Goal: Task Accomplishment & Management: Complete application form

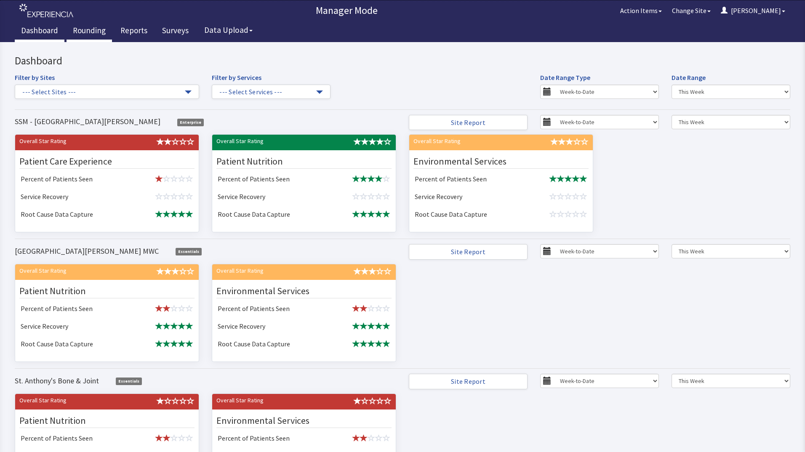
click at [93, 30] on link "Rounding" at bounding box center [89, 31] width 45 height 21
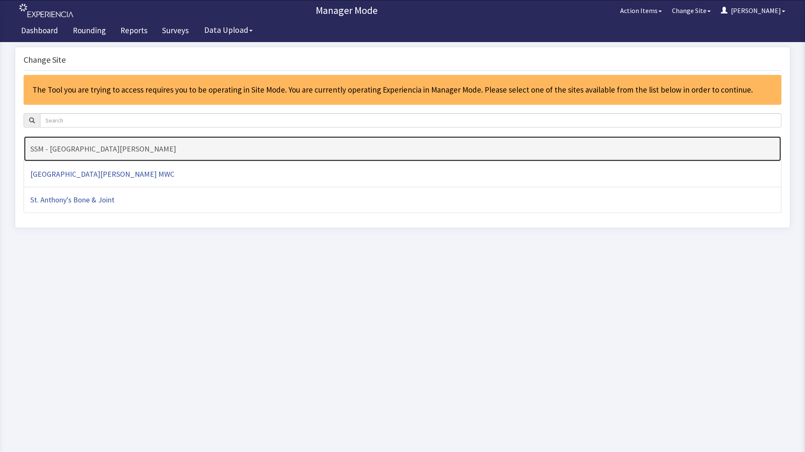
click at [180, 150] on h4 "SSM - [GEOGRAPHIC_DATA][PERSON_NAME]" at bounding box center [402, 149] width 745 height 8
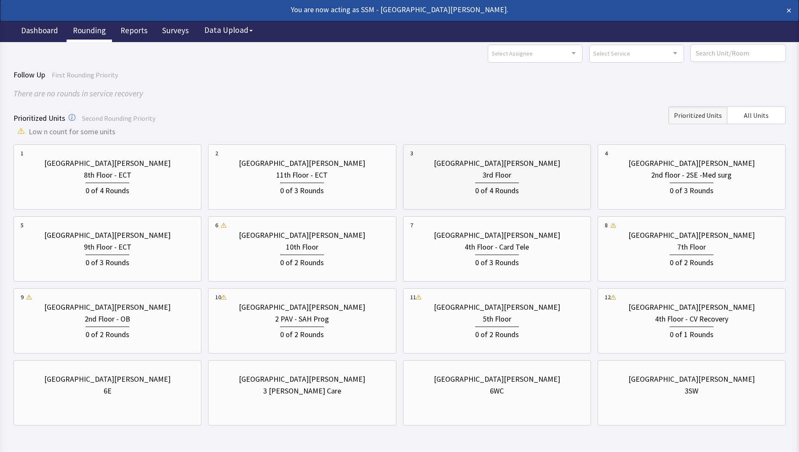
scroll to position [63, 0]
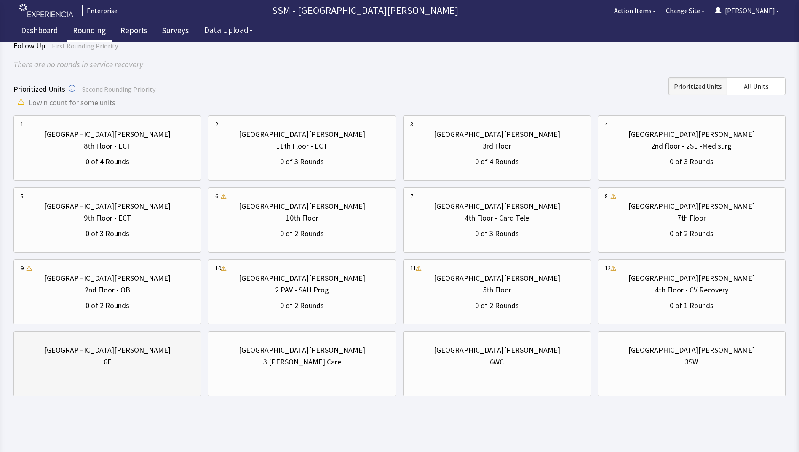
click at [112, 368] on div "St. Anthony Hospital 6E" at bounding box center [108, 356] width 174 height 40
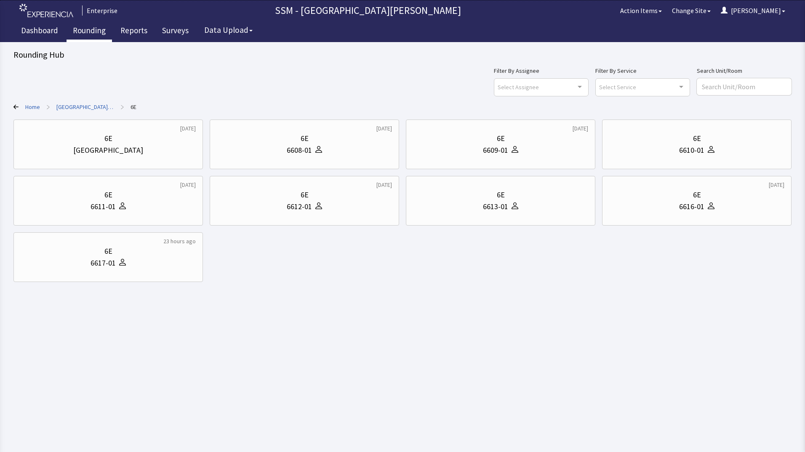
click at [16, 106] on icon at bounding box center [15, 106] width 5 height 5
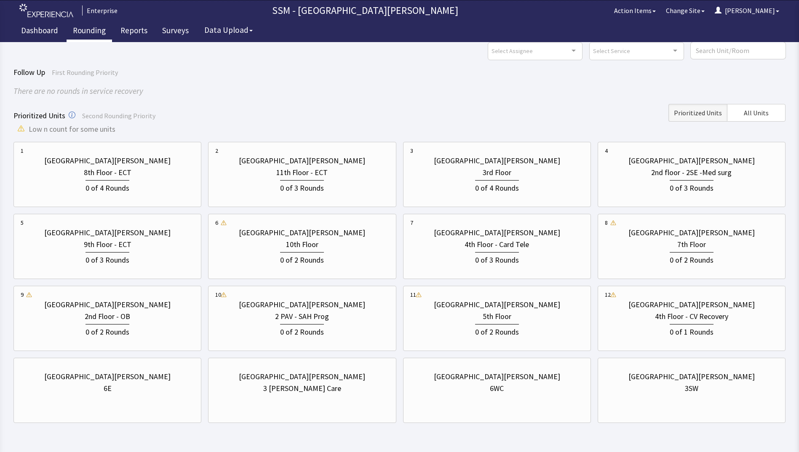
scroll to position [63, 0]
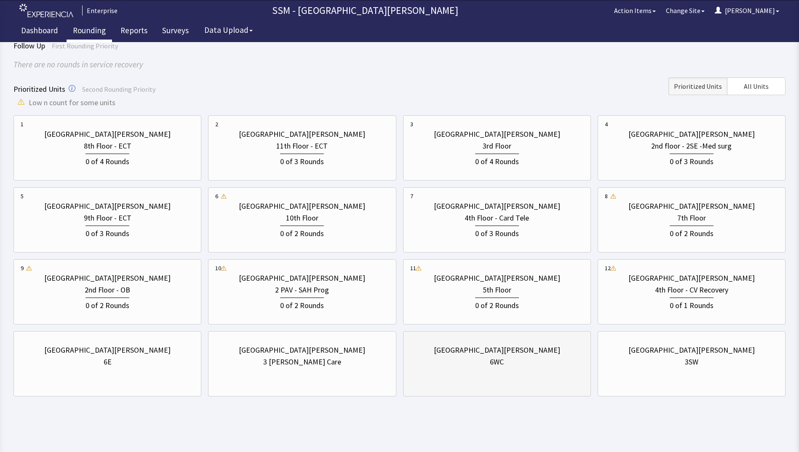
click at [506, 383] on div "St. Anthony Hospital 6WC" at bounding box center [497, 364] width 188 height 65
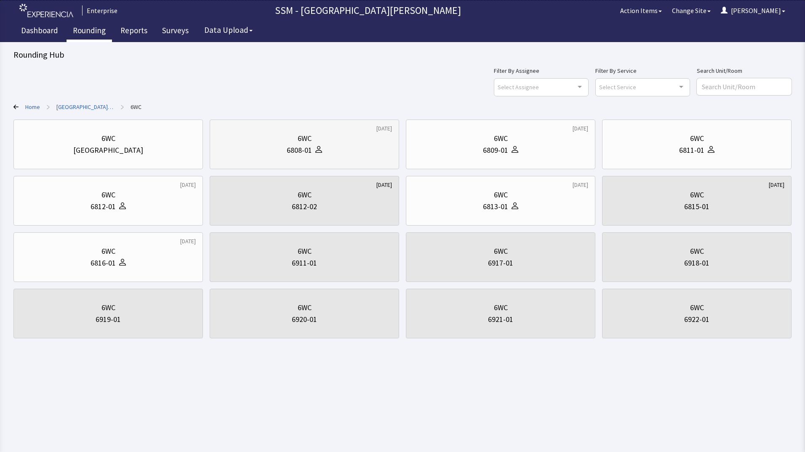
click at [338, 155] on div "6808-01" at bounding box center [304, 150] width 175 height 12
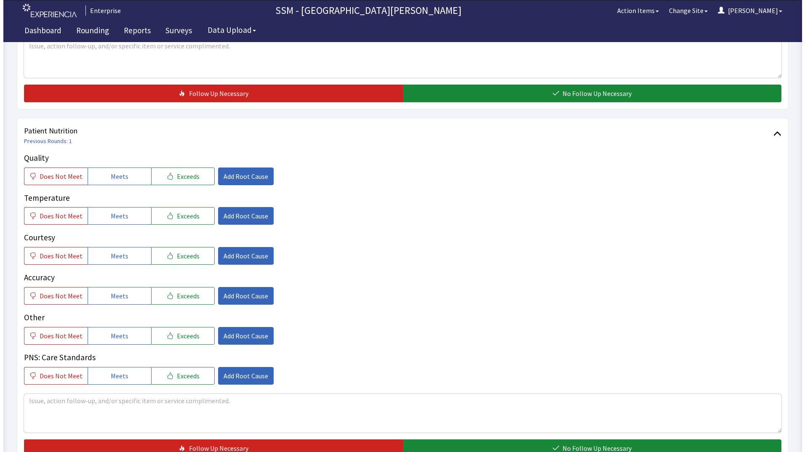
scroll to position [463, 0]
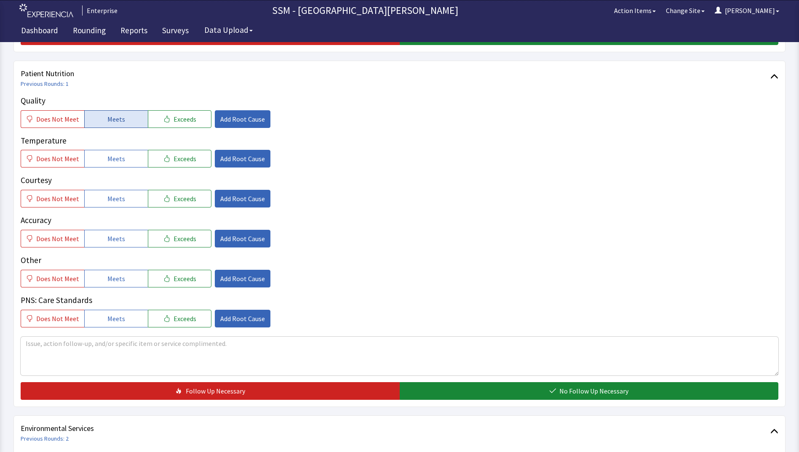
click at [103, 122] on button "Meets" at bounding box center [116, 119] width 64 height 18
click at [101, 166] on button "Meets" at bounding box center [116, 159] width 64 height 18
click at [121, 190] on div "Courtesy Does Not Meet Meets Exceeds Add Root Cause" at bounding box center [400, 190] width 758 height 33
click at [123, 198] on button "Meets" at bounding box center [116, 199] width 64 height 18
click at [224, 273] on button "Add Root Cause" at bounding box center [243, 279] width 56 height 18
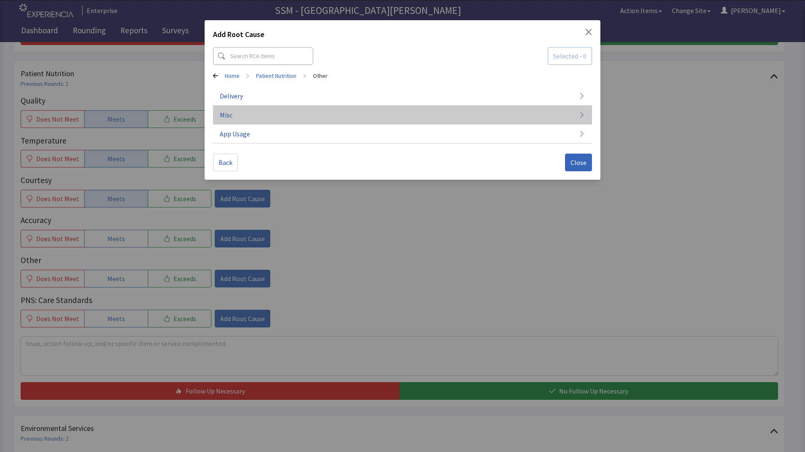
click at [383, 106] on button "Misc" at bounding box center [402, 115] width 379 height 19
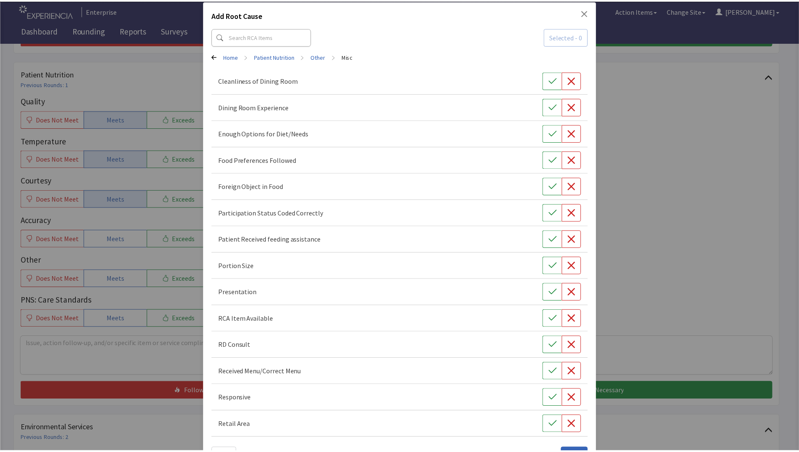
scroll to position [7, 0]
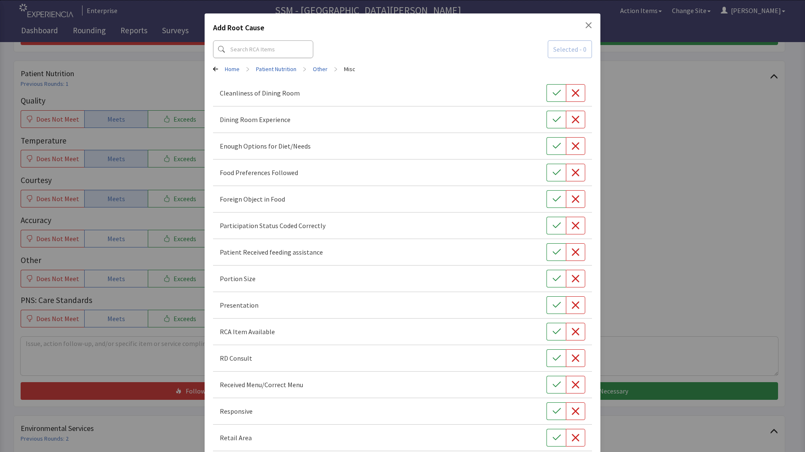
click at [187, 76] on div "Add Root Cause Selected - 0 Home > Patient Nutrition > Other > Misc Cleanliness…" at bounding box center [402, 243] width 805 height 501
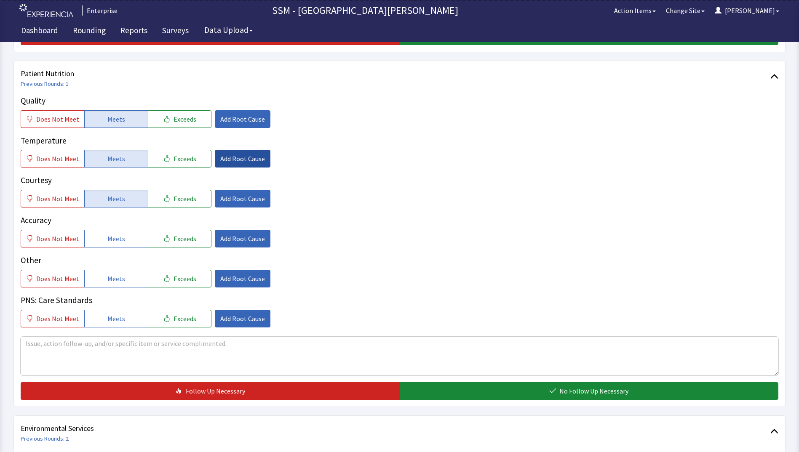
click at [235, 162] on span "Add Root Cause" at bounding box center [242, 159] width 45 height 10
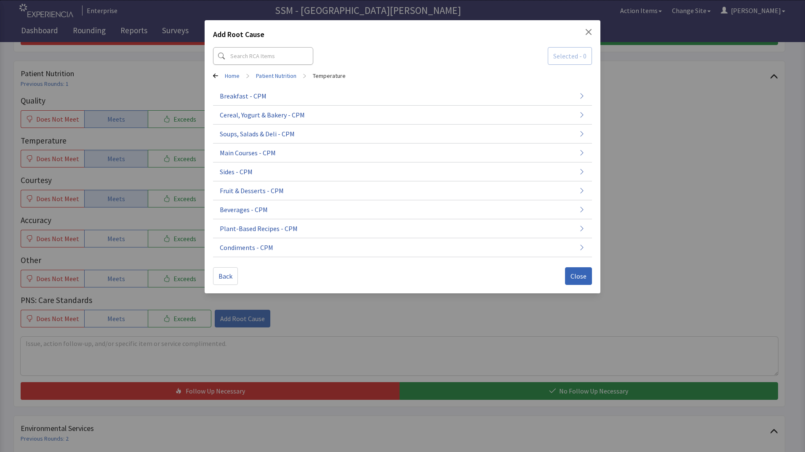
click at [146, 89] on div "Add Root Cause Selected - 0 Home > Patient Nutrition > Temperature Breakfast - …" at bounding box center [402, 226] width 805 height 452
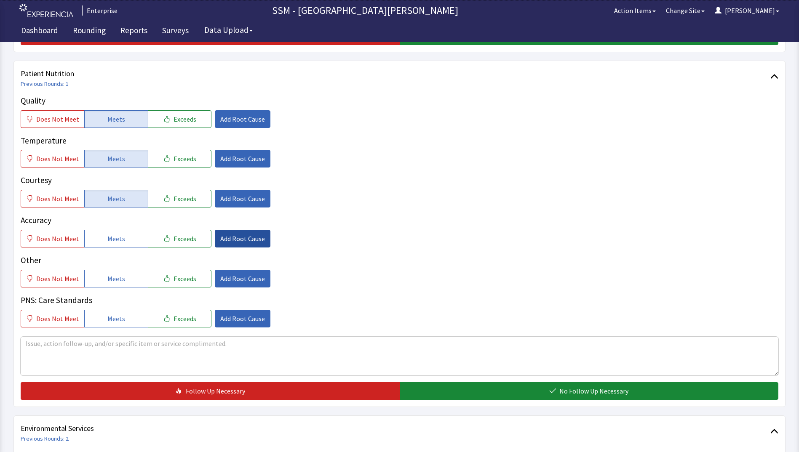
click at [226, 243] on span "Add Root Cause" at bounding box center [242, 239] width 45 height 10
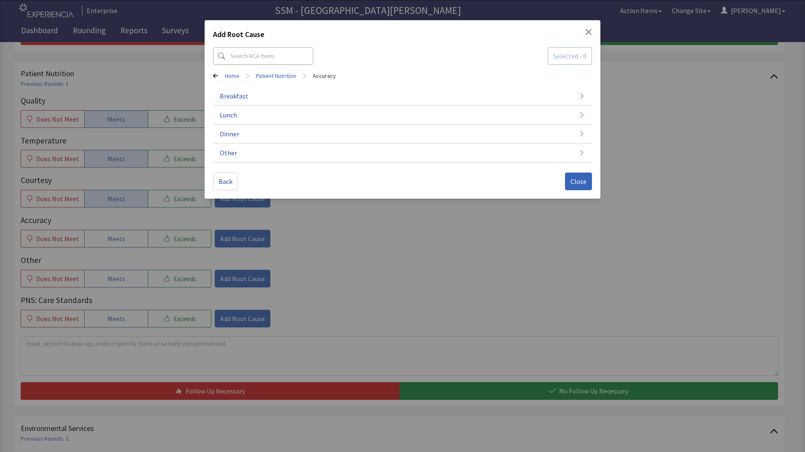
click at [150, 70] on div "Add Root Cause Selected - 0 Home > Patient Nutrition > Accuracy Breakfast Lunch…" at bounding box center [402, 226] width 805 height 452
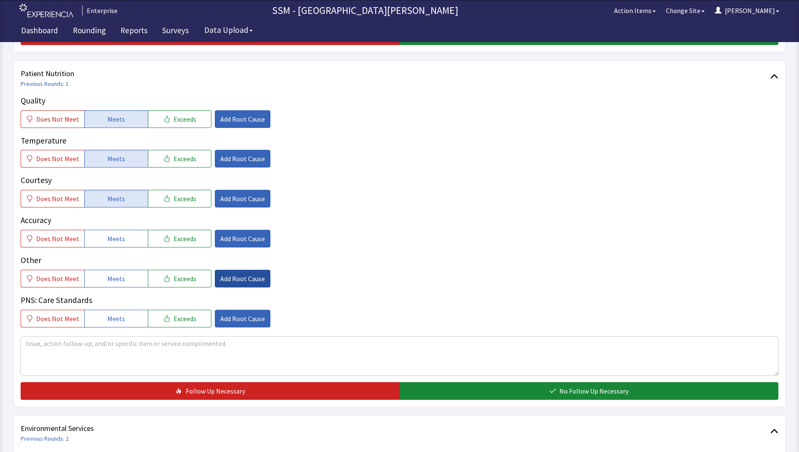
click at [221, 276] on span "Add Root Cause" at bounding box center [242, 279] width 45 height 10
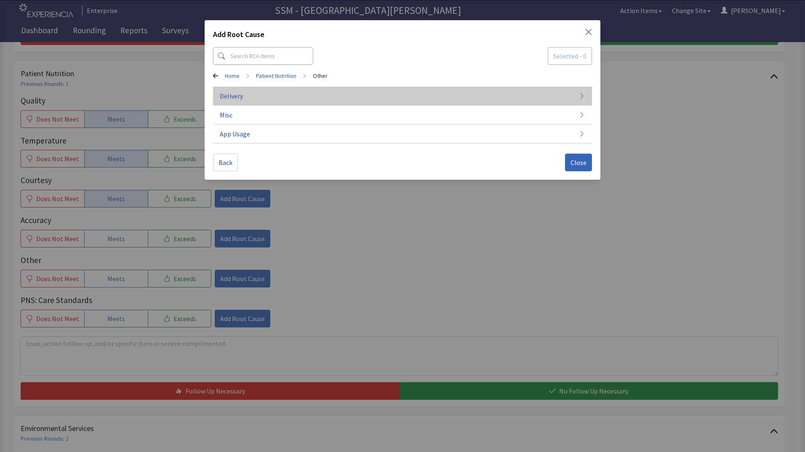
click at [278, 92] on button "Delivery" at bounding box center [402, 96] width 379 height 19
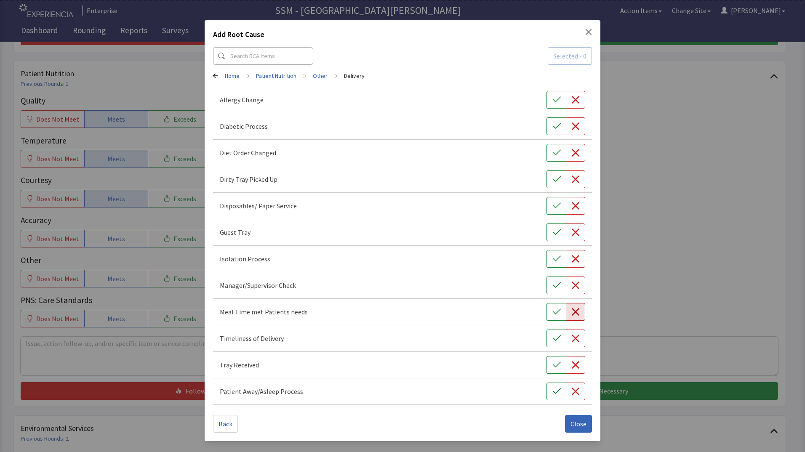
click at [571, 316] on button "button" at bounding box center [575, 312] width 19 height 18
click at [574, 428] on span "Close" at bounding box center [579, 424] width 16 height 10
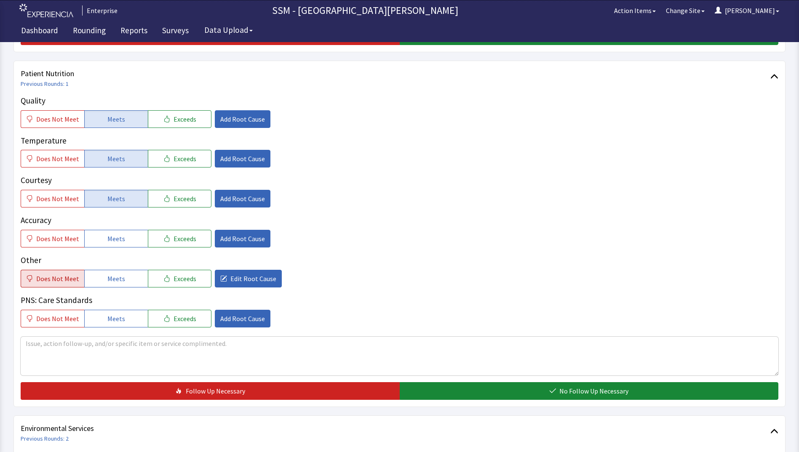
click at [59, 279] on span "Does Not Meet" at bounding box center [57, 279] width 43 height 10
click at [159, 352] on textarea at bounding box center [400, 356] width 758 height 39
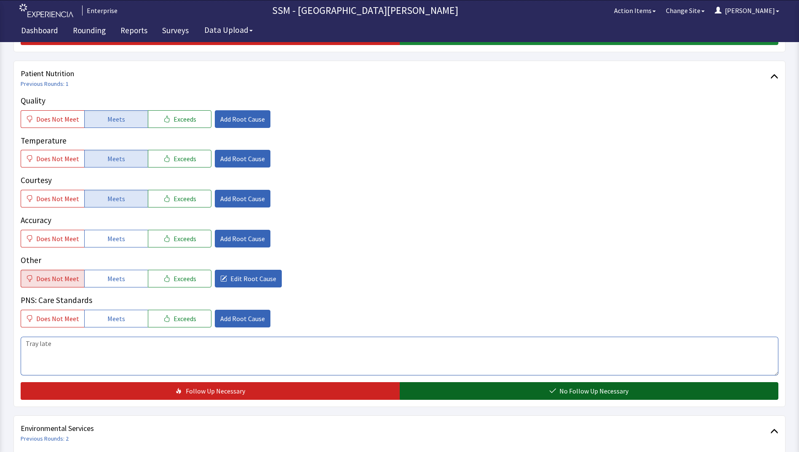
type textarea "Tray late"
click at [527, 398] on button "No Follow Up Necessary" at bounding box center [589, 392] width 379 height 18
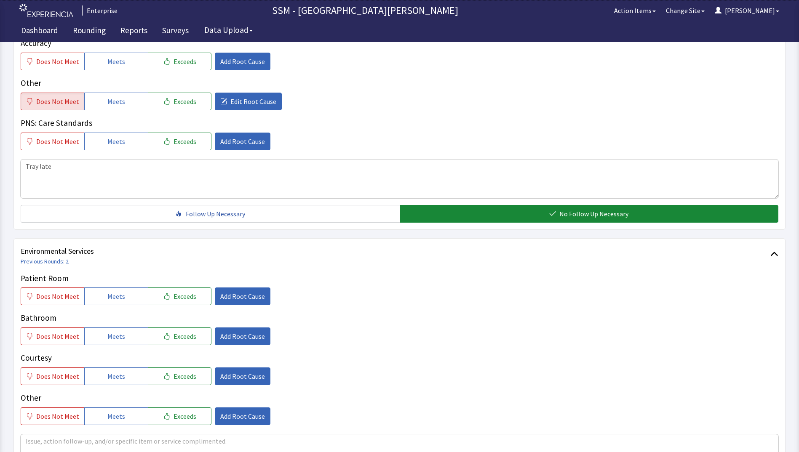
scroll to position [716, 0]
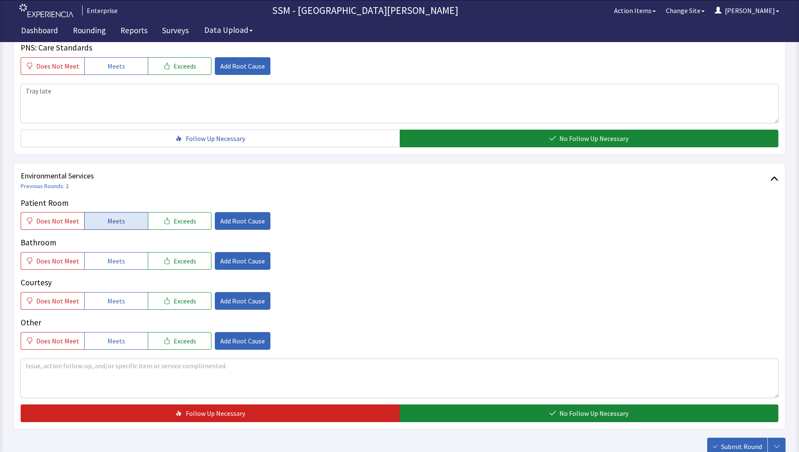
click at [122, 224] on button "Meets" at bounding box center [116, 221] width 64 height 18
click at [119, 263] on span "Meets" at bounding box center [116, 261] width 18 height 10
click at [124, 303] on button "Meets" at bounding box center [116, 301] width 64 height 18
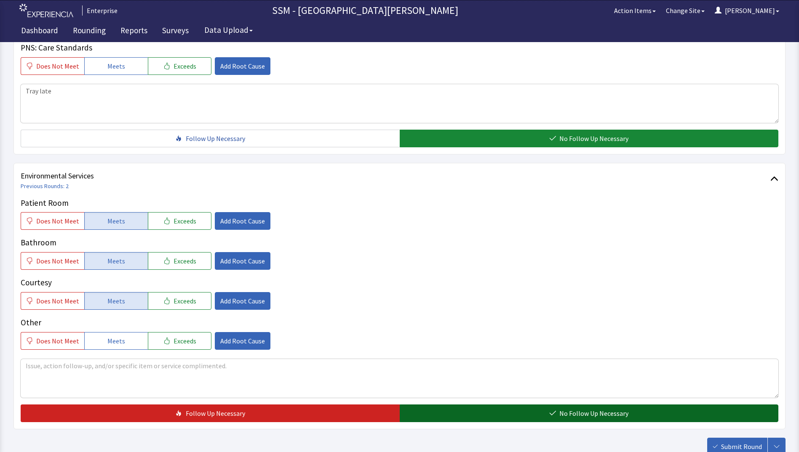
click at [424, 413] on button "No Follow Up Necessary" at bounding box center [589, 414] width 379 height 18
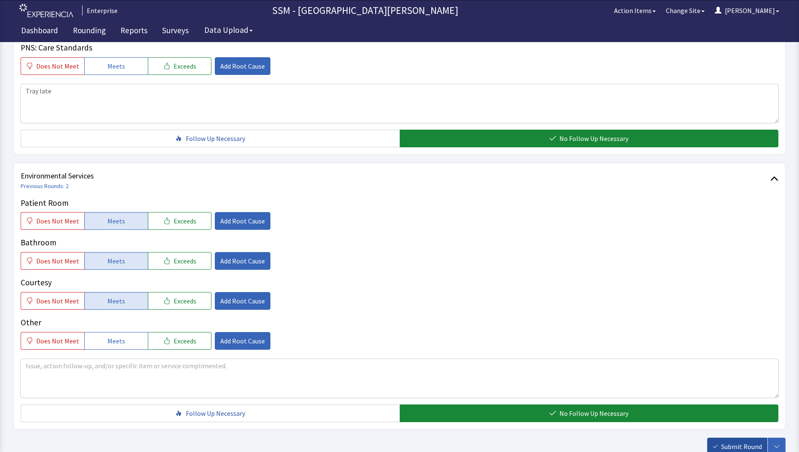
click at [722, 444] on span "Submit Round" at bounding box center [741, 447] width 41 height 10
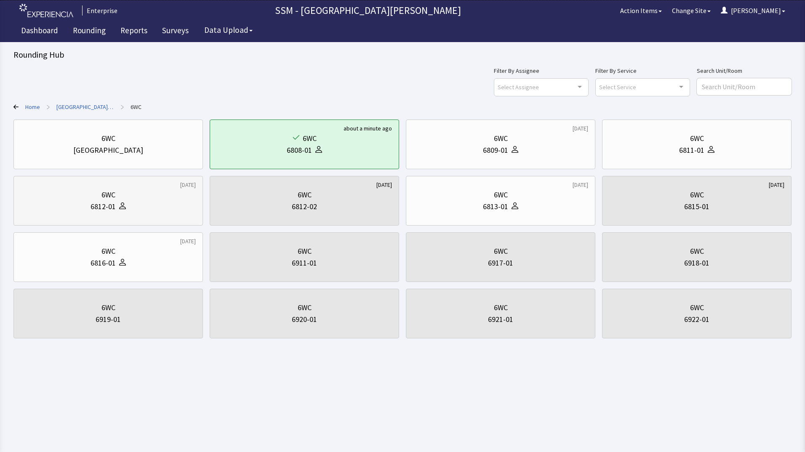
click at [47, 202] on div "6812-01" at bounding box center [108, 207] width 175 height 12
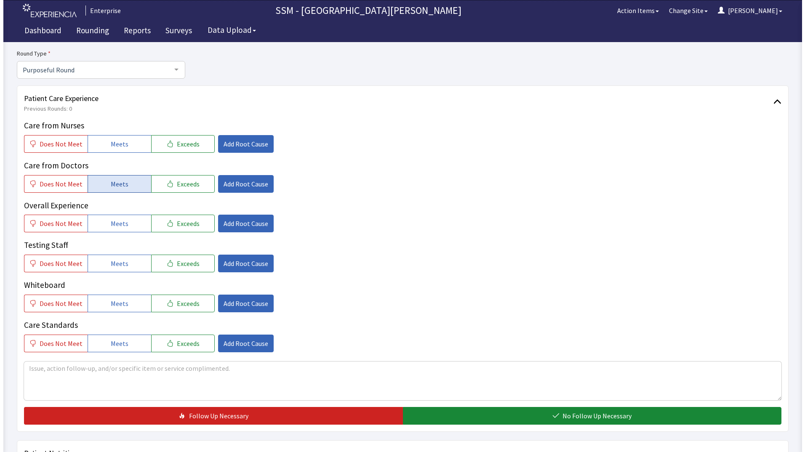
scroll to position [84, 0]
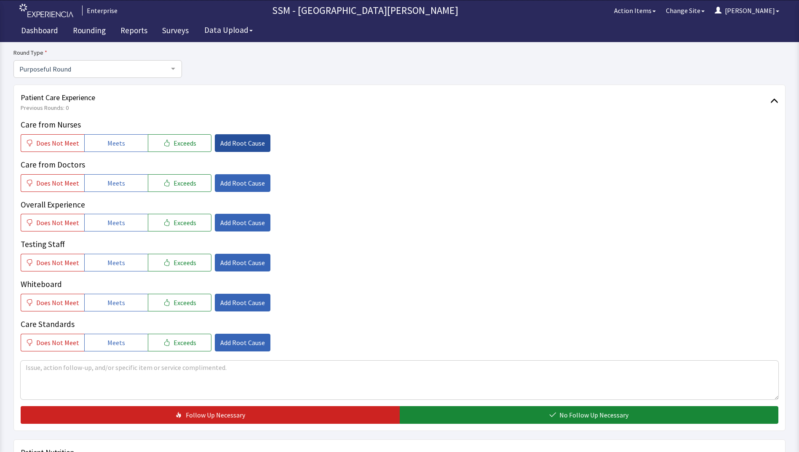
click at [238, 147] on span "Add Root Cause" at bounding box center [242, 143] width 45 height 10
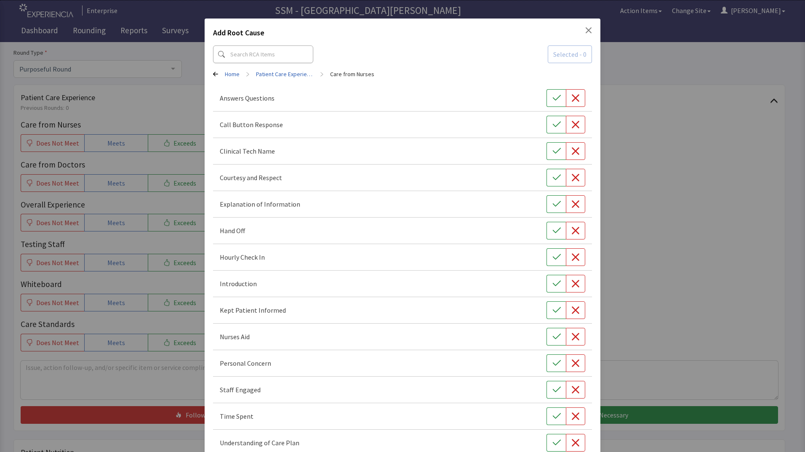
scroll to position [0, 0]
click at [280, 58] on input at bounding box center [263, 56] width 100 height 18
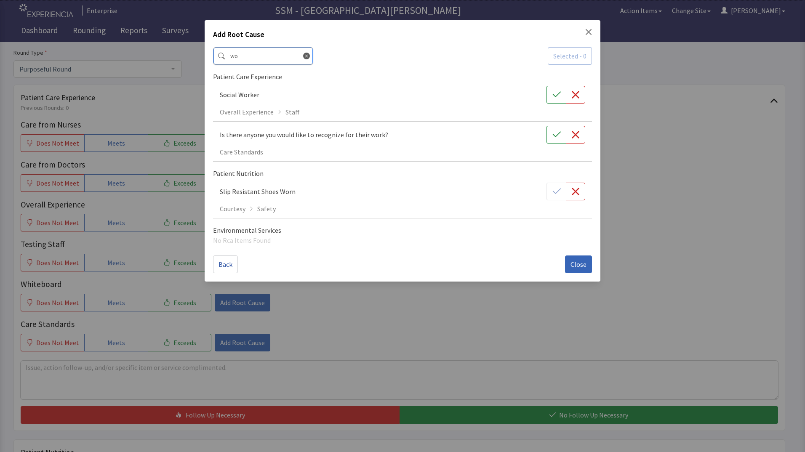
type input "w"
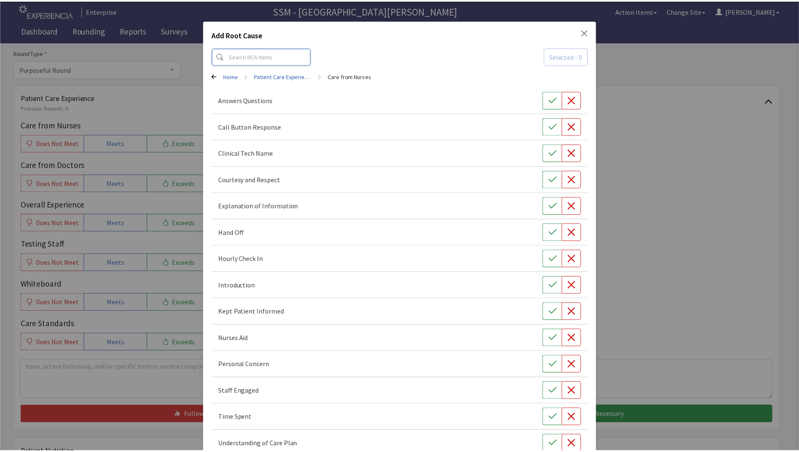
scroll to position [49, 0]
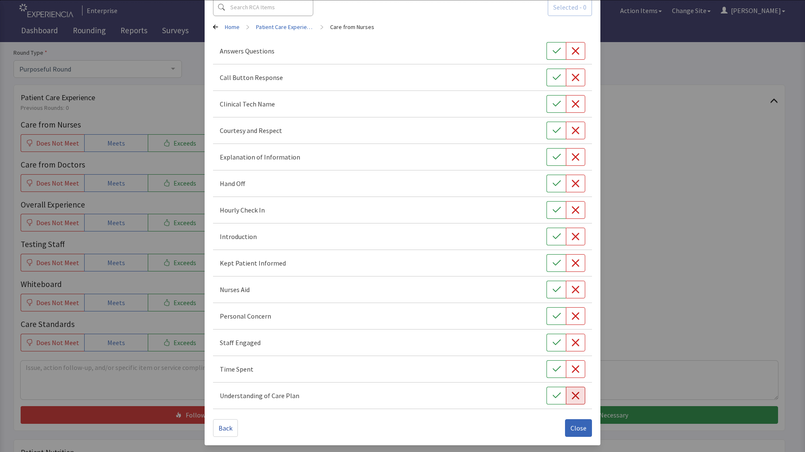
click at [572, 399] on icon "button" at bounding box center [576, 396] width 8 height 8
click at [583, 427] on button "Close" at bounding box center [578, 429] width 27 height 18
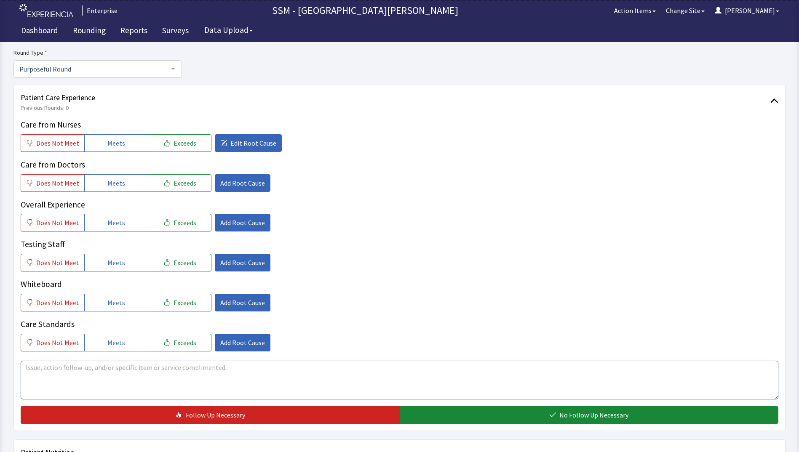
click at [163, 380] on textarea at bounding box center [400, 380] width 758 height 39
type textarea "patient husband was upset about no pain meds before wound change"
click at [37, 139] on span "Does Not Meet" at bounding box center [57, 143] width 43 height 10
click at [231, 223] on span "Add Root Cause" at bounding box center [242, 223] width 45 height 10
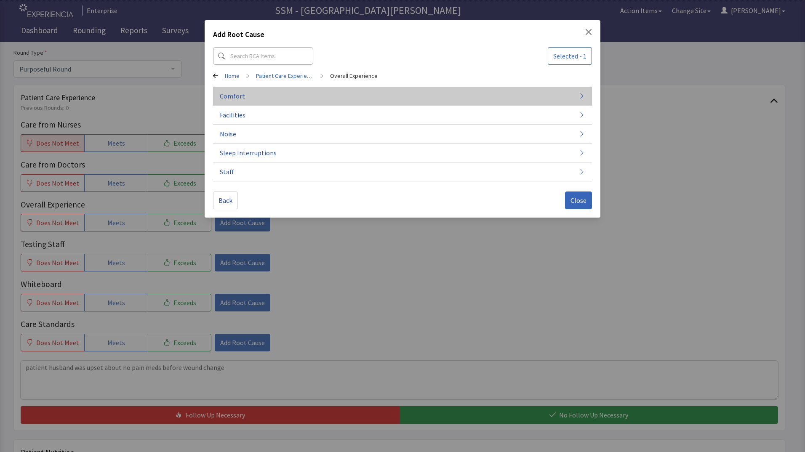
click at [396, 97] on button "Comfort" at bounding box center [402, 96] width 379 height 19
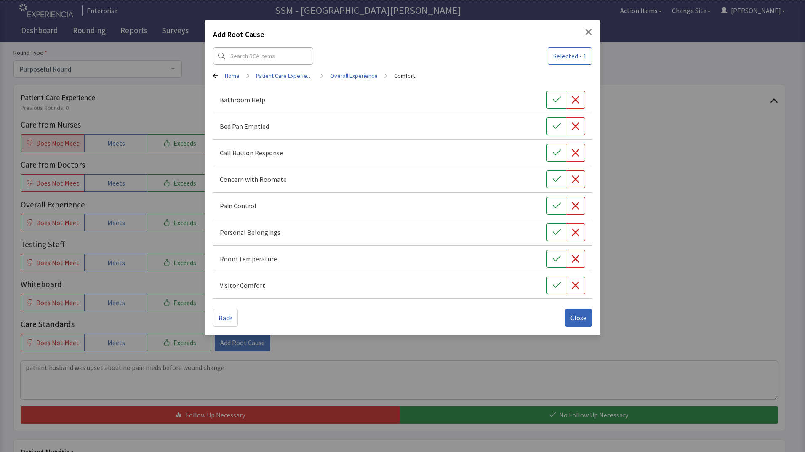
click at [391, 372] on div "Add Root Cause Selected - 1 Home > Patient Care Experience > Overall Experience…" at bounding box center [402, 226] width 805 height 452
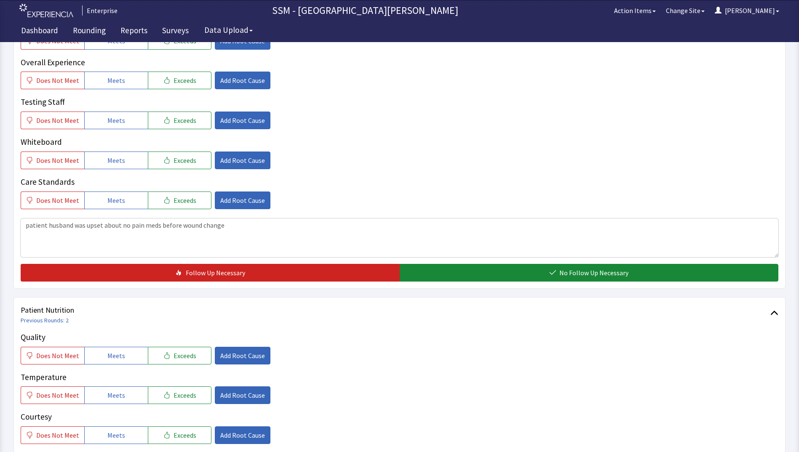
scroll to position [337, 0]
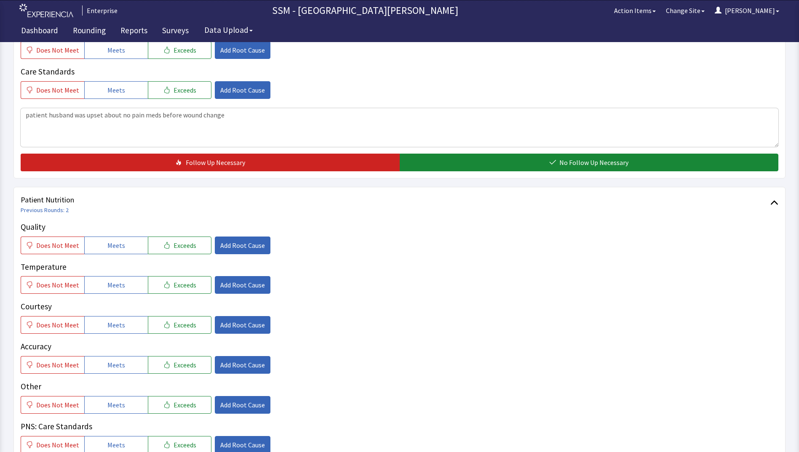
drag, startPoint x: 506, startPoint y: 166, endPoint x: 500, endPoint y: 176, distance: 11.3
click at [508, 171] on button "No Follow Up Necessary" at bounding box center [589, 163] width 379 height 18
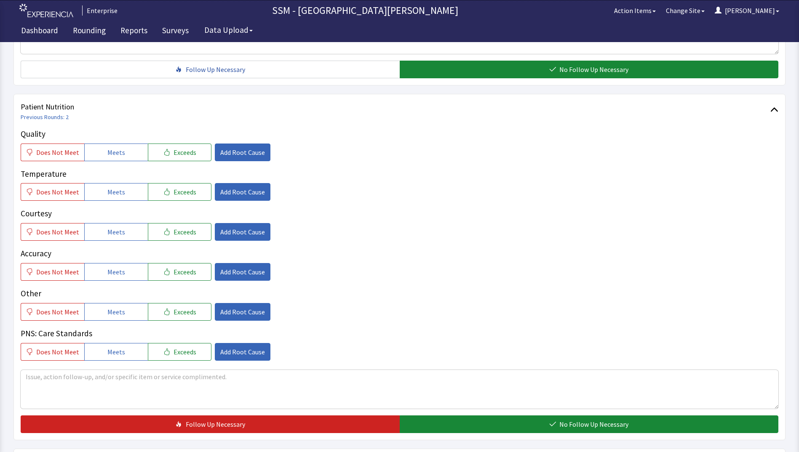
scroll to position [421, 0]
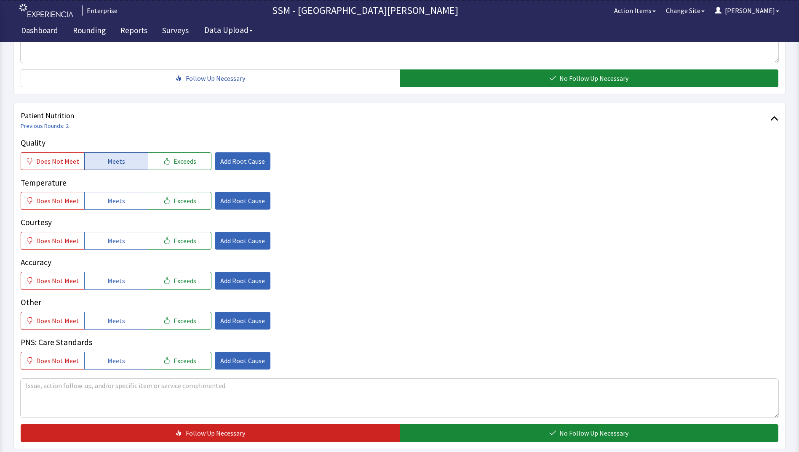
click at [128, 164] on button "Meets" at bounding box center [116, 162] width 64 height 18
drag, startPoint x: 115, startPoint y: 206, endPoint x: 119, endPoint y: 216, distance: 10.8
click at [115, 206] on button "Meets" at bounding box center [116, 201] width 64 height 18
click at [117, 242] on span "Meets" at bounding box center [116, 241] width 18 height 10
click at [116, 278] on span "Meets" at bounding box center [116, 281] width 18 height 10
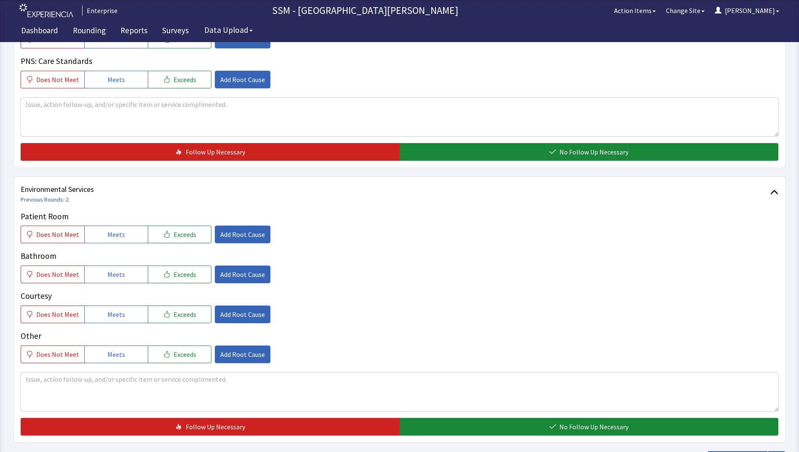
scroll to position [716, 0]
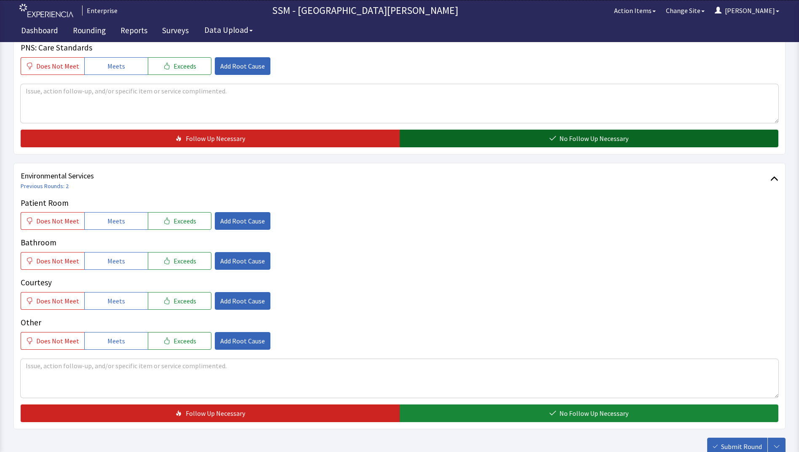
click at [581, 134] on span "No Follow Up Necessary" at bounding box center [593, 139] width 69 height 10
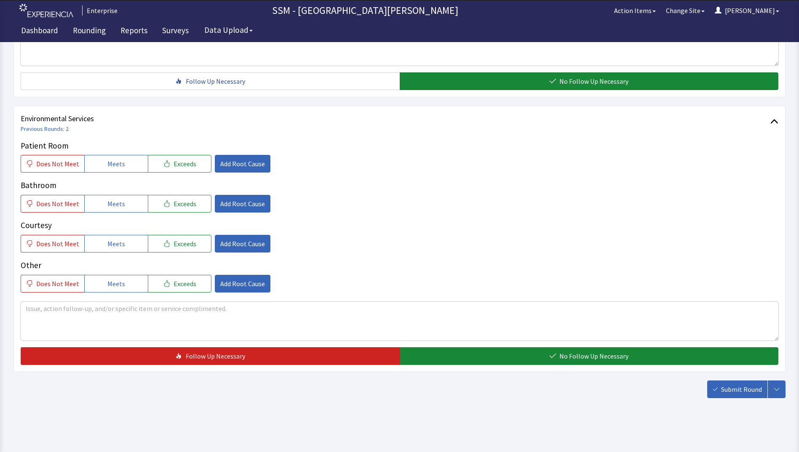
scroll to position [775, 0]
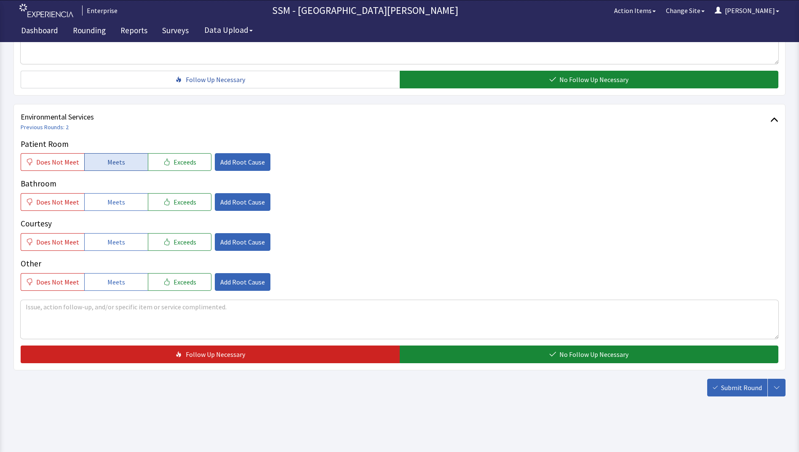
click at [117, 163] on span "Meets" at bounding box center [116, 162] width 18 height 10
click at [116, 206] on span "Meets" at bounding box center [116, 202] width 18 height 10
click at [118, 237] on span "Meets" at bounding box center [116, 242] width 18 height 10
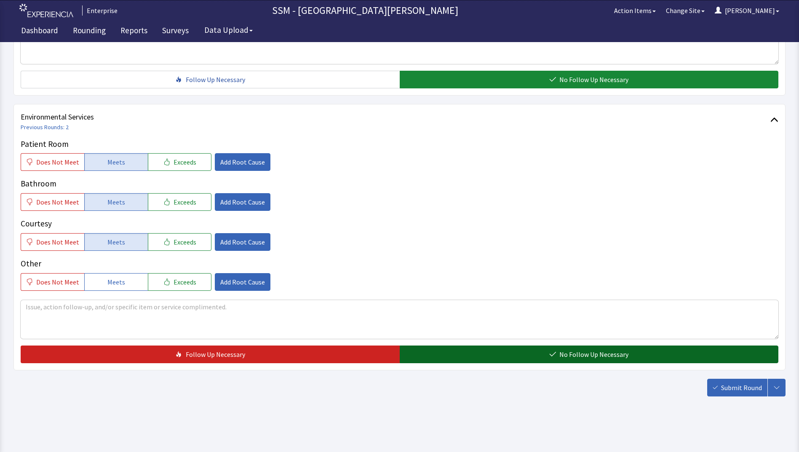
click at [522, 354] on button "No Follow Up Necessary" at bounding box center [589, 355] width 379 height 18
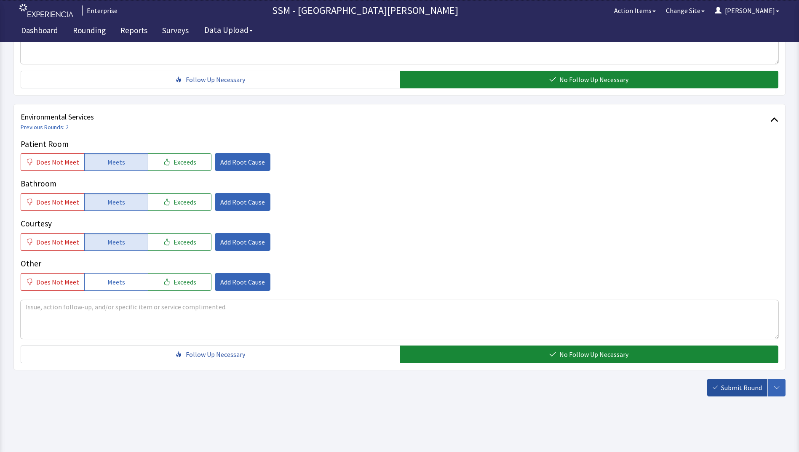
click at [746, 386] on span "Submit Round" at bounding box center [741, 388] width 41 height 10
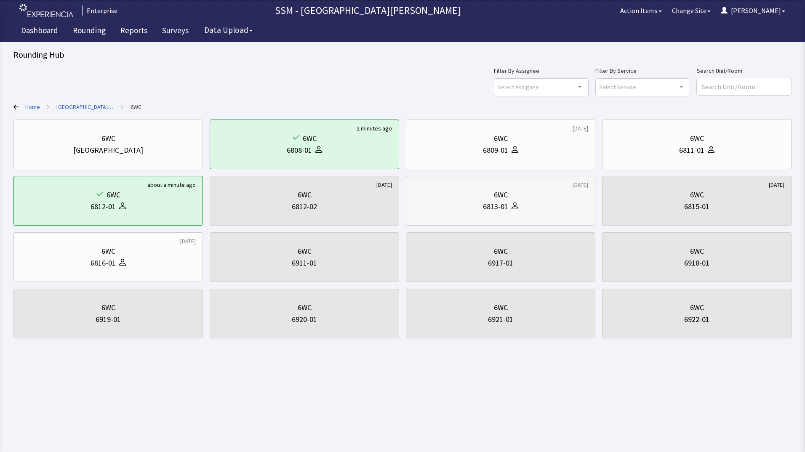
click at [486, 213] on div "6WC 6813-01" at bounding box center [500, 201] width 175 height 40
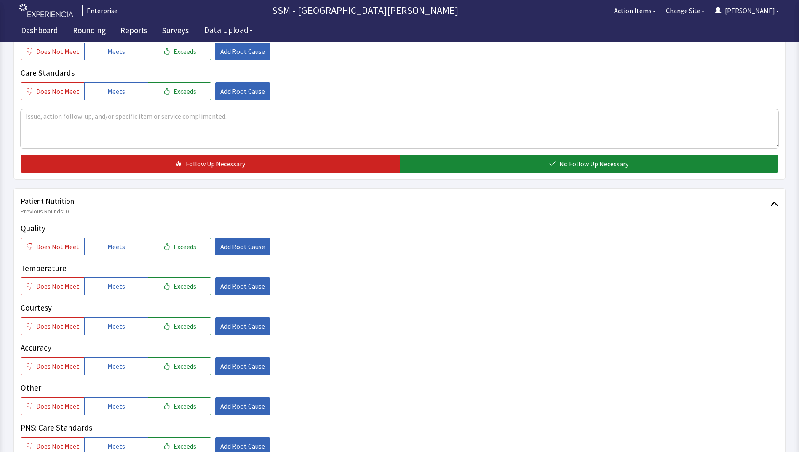
scroll to position [421, 0]
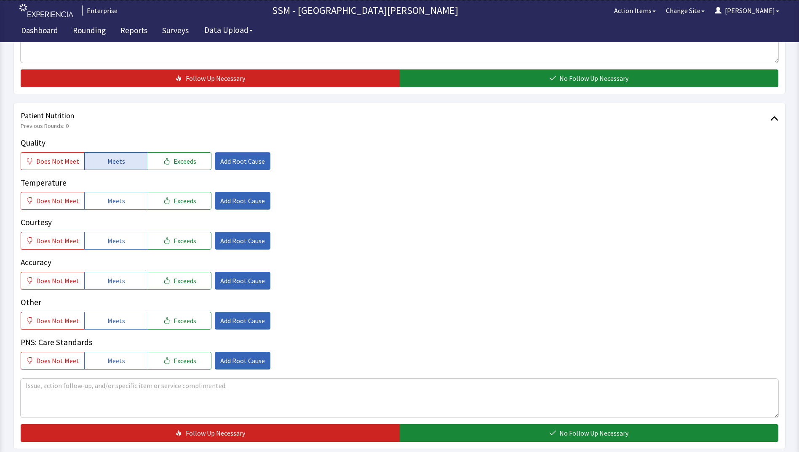
click at [112, 163] on span "Meets" at bounding box center [116, 161] width 18 height 10
drag, startPoint x: 112, startPoint y: 197, endPoint x: 114, endPoint y: 215, distance: 18.6
click at [112, 200] on span "Meets" at bounding box center [116, 201] width 18 height 10
click at [115, 243] on span "Meets" at bounding box center [116, 241] width 18 height 10
drag, startPoint x: 120, startPoint y: 284, endPoint x: 180, endPoint y: 283, distance: 59.4
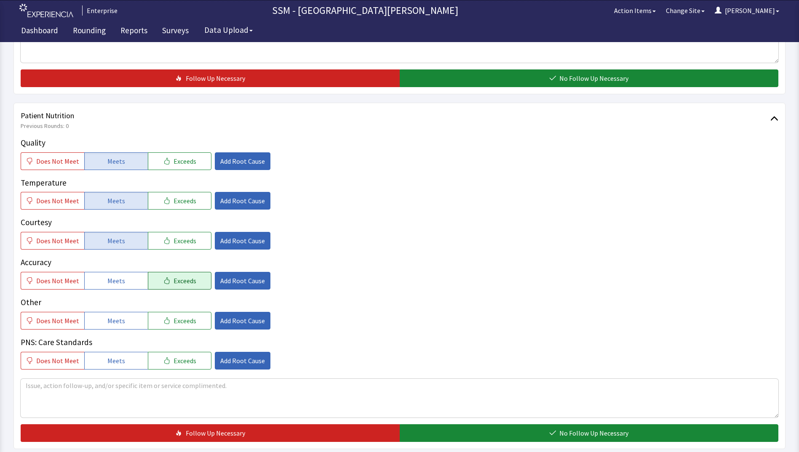
click at [120, 284] on span "Meets" at bounding box center [116, 281] width 18 height 10
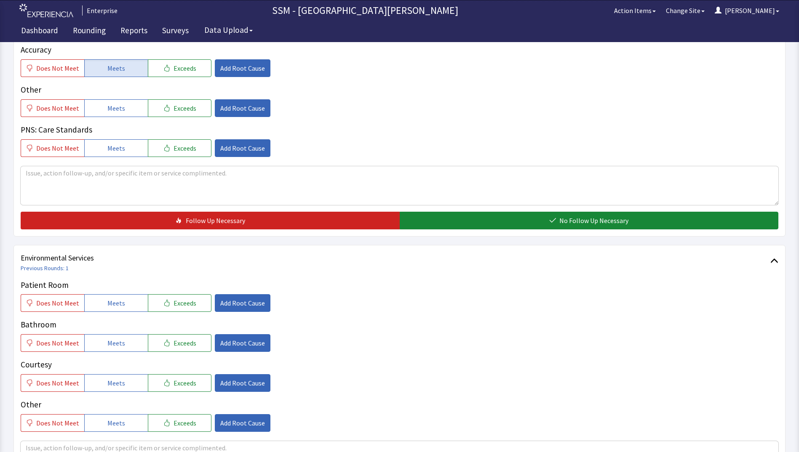
scroll to position [758, 0]
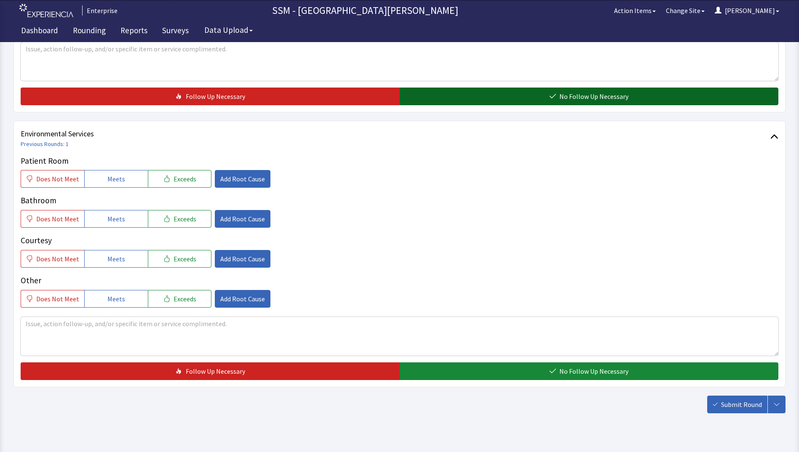
click at [503, 91] on button "No Follow Up Necessary" at bounding box center [589, 97] width 379 height 18
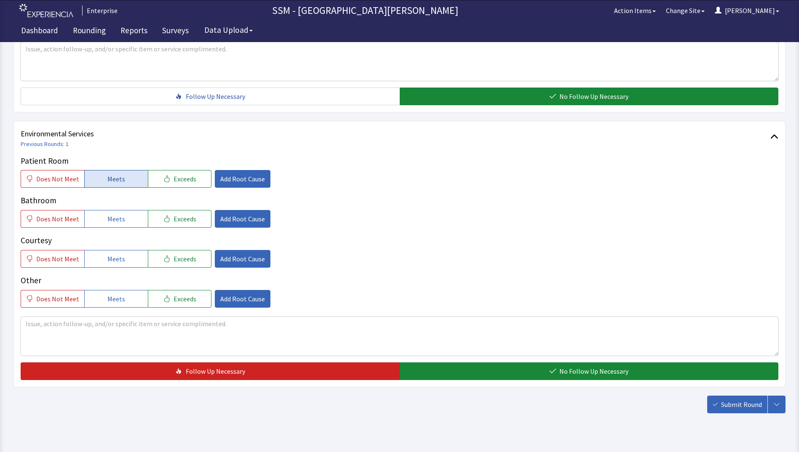
click at [108, 187] on button "Meets" at bounding box center [116, 179] width 64 height 18
click at [111, 213] on button "Meets" at bounding box center [116, 219] width 64 height 18
click at [119, 263] on span "Meets" at bounding box center [116, 259] width 18 height 10
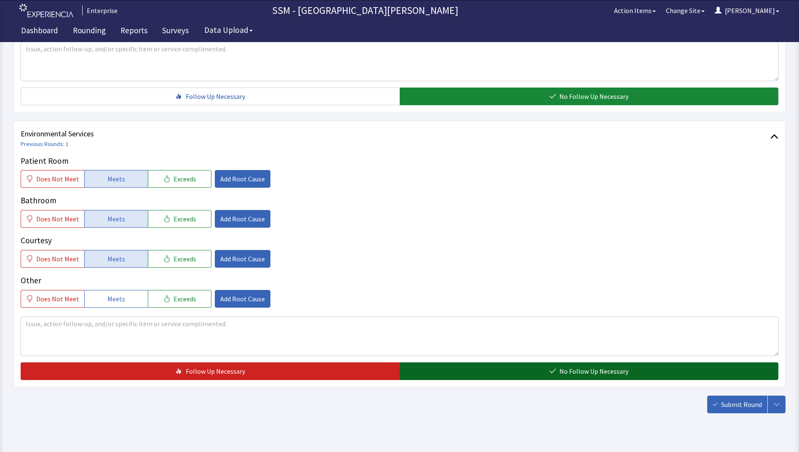
click at [510, 369] on button "No Follow Up Necessary" at bounding box center [589, 372] width 379 height 18
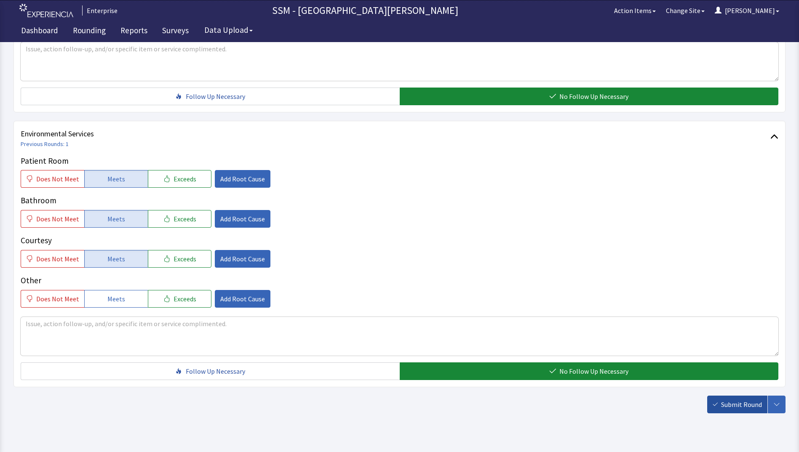
click at [744, 401] on span "Submit Round" at bounding box center [741, 405] width 41 height 10
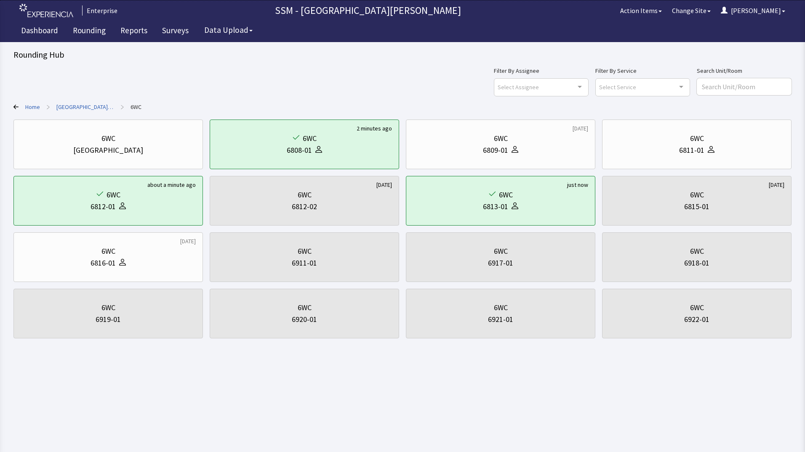
click at [17, 104] on icon at bounding box center [15, 106] width 5 height 5
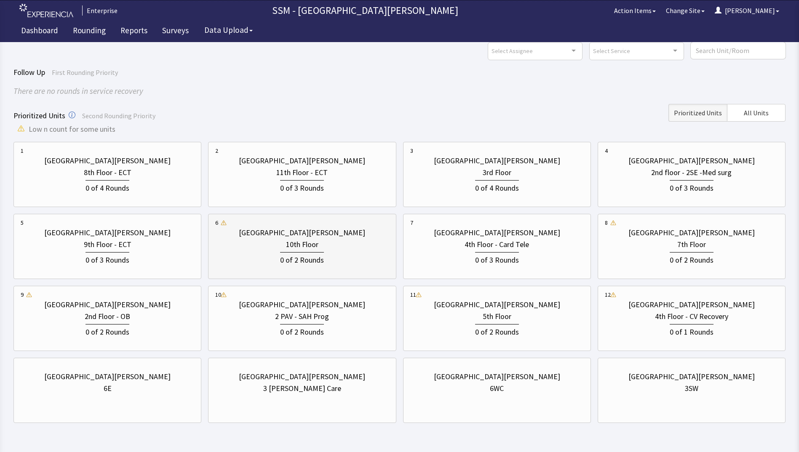
scroll to position [63, 0]
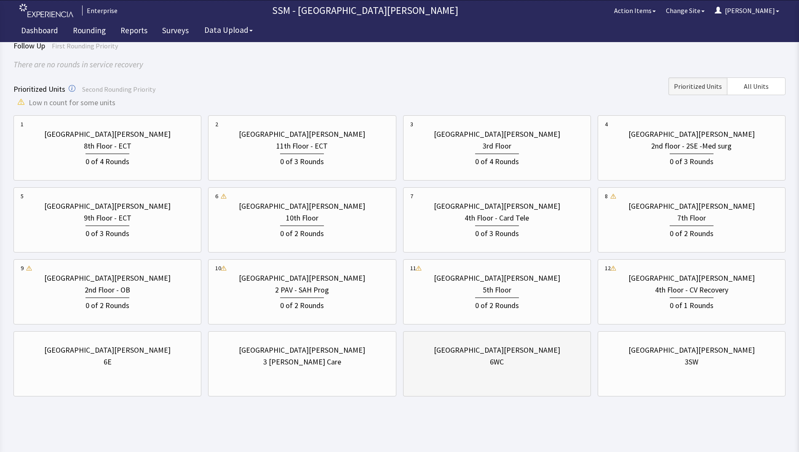
click at [491, 368] on div "[GEOGRAPHIC_DATA][PERSON_NAME] 6WC" at bounding box center [497, 356] width 174 height 40
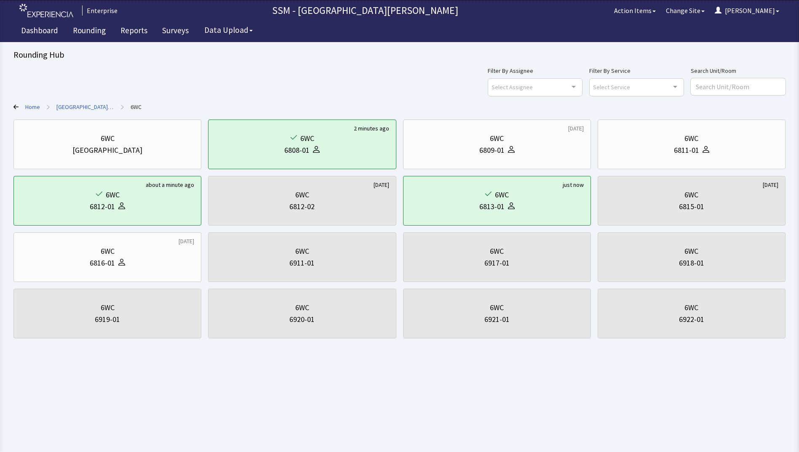
scroll to position [0, 0]
click at [13, 106] on icon at bounding box center [15, 106] width 5 height 5
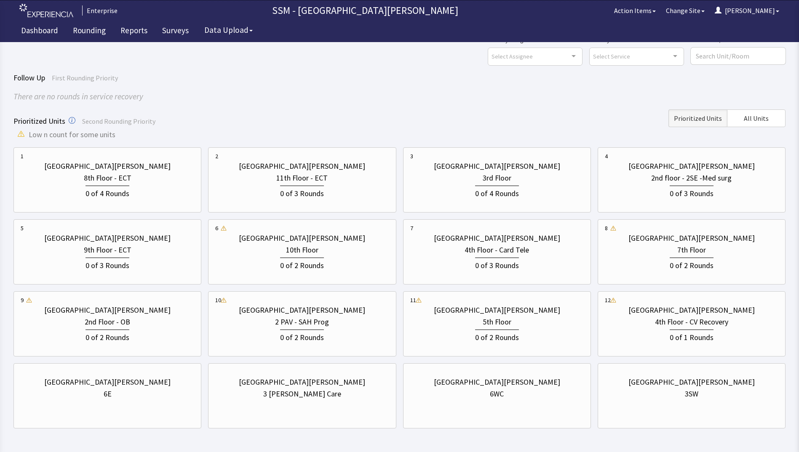
scroll to position [63, 0]
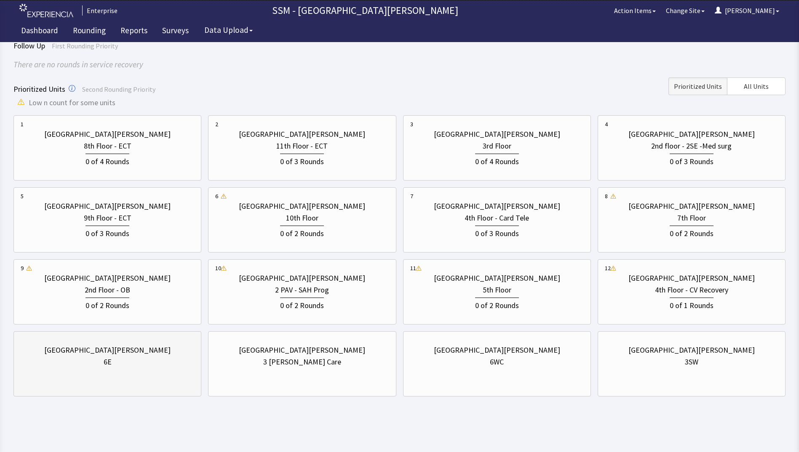
click at [135, 374] on div "[GEOGRAPHIC_DATA][PERSON_NAME] 6E" at bounding box center [108, 356] width 174 height 40
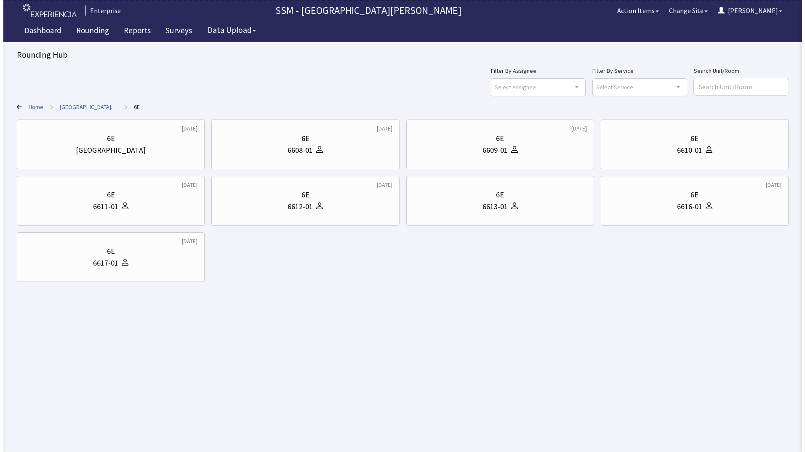
scroll to position [0, 0]
click at [651, 150] on div "6610-01" at bounding box center [697, 150] width 175 height 12
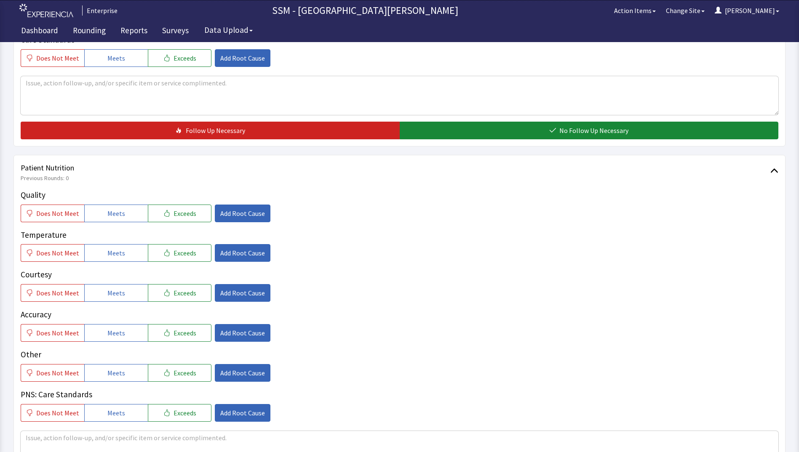
scroll to position [463, 0]
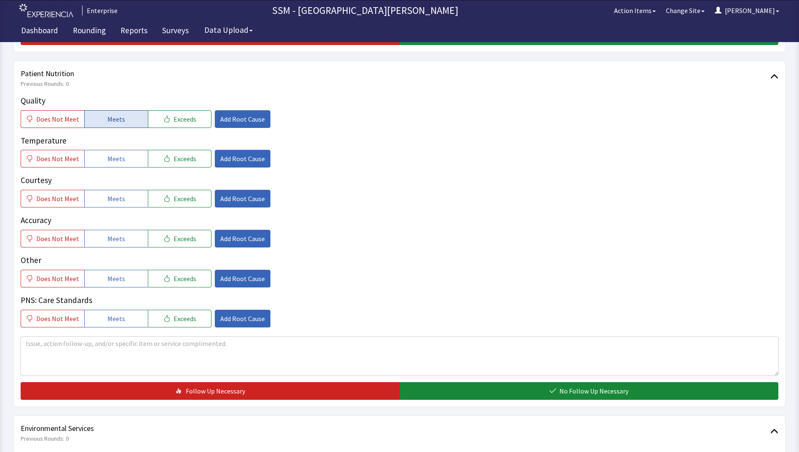
click at [130, 118] on button "Meets" at bounding box center [116, 119] width 64 height 18
click at [119, 169] on div "Quality Does Not Meet Meets Exceeds Add Root Cause Temperature Does Not Meet Me…" at bounding box center [400, 211] width 758 height 233
drag, startPoint x: 119, startPoint y: 169, endPoint x: 122, endPoint y: 201, distance: 31.3
click at [122, 201] on button "Meets" at bounding box center [116, 199] width 64 height 18
click at [109, 163] on span "Meets" at bounding box center [116, 159] width 18 height 10
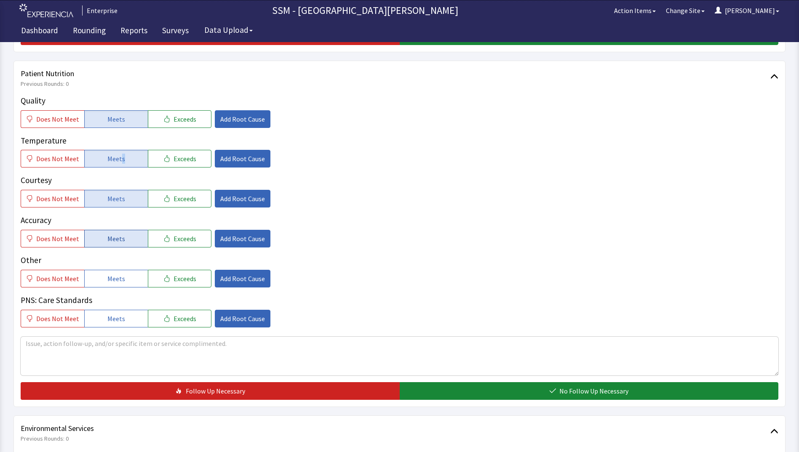
click at [114, 239] on span "Meets" at bounding box center [116, 239] width 18 height 10
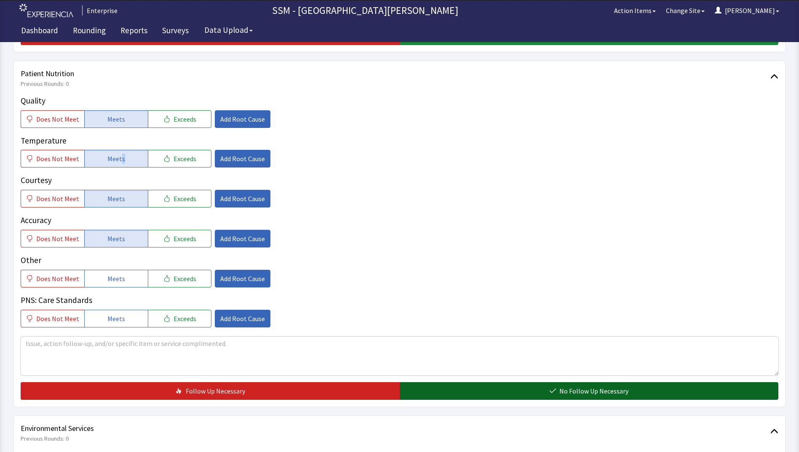
click at [503, 397] on button "No Follow Up Necessary" at bounding box center [589, 392] width 379 height 18
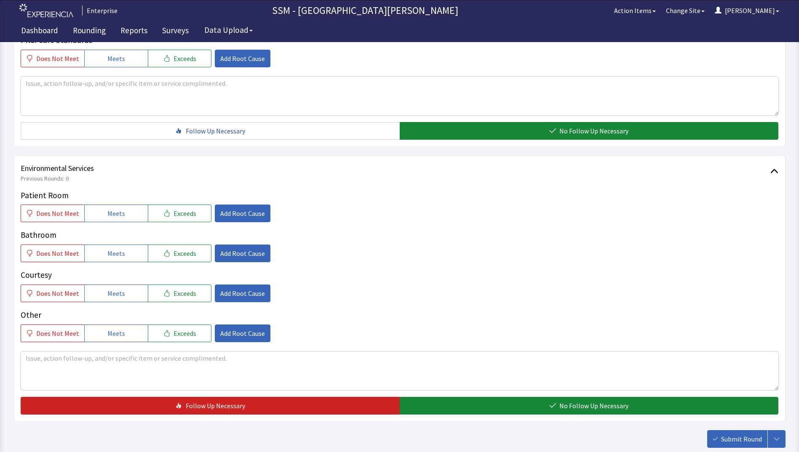
scroll to position [775, 0]
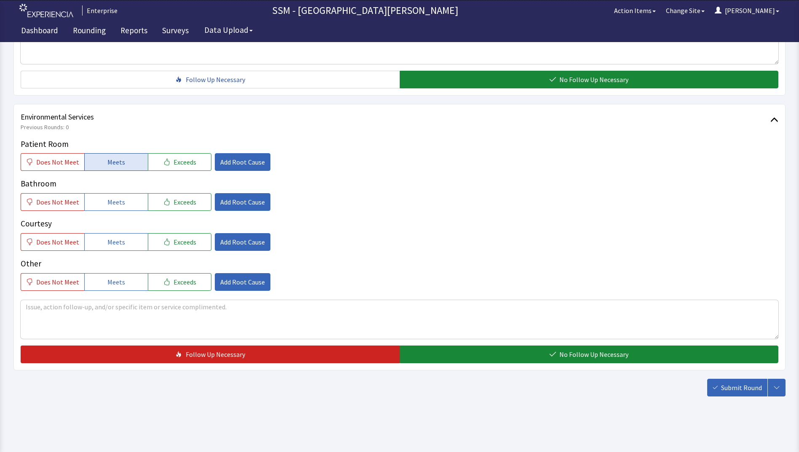
click at [119, 161] on span "Meets" at bounding box center [116, 162] width 18 height 10
click at [116, 201] on span "Meets" at bounding box center [116, 202] width 18 height 10
click at [115, 242] on span "Meets" at bounding box center [116, 242] width 18 height 10
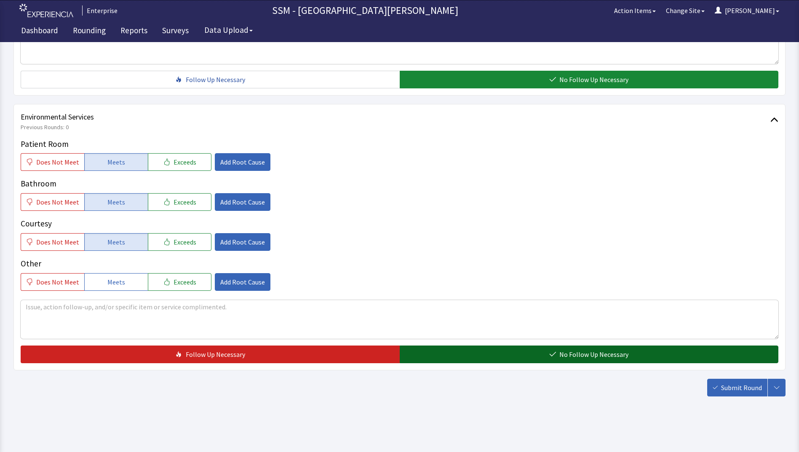
click at [481, 354] on button "No Follow Up Necessary" at bounding box center [589, 355] width 379 height 18
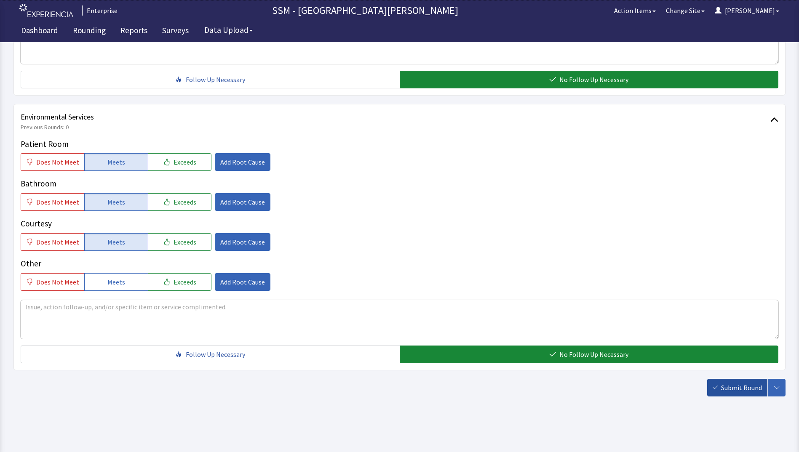
click at [737, 388] on span "Submit Round" at bounding box center [741, 388] width 41 height 10
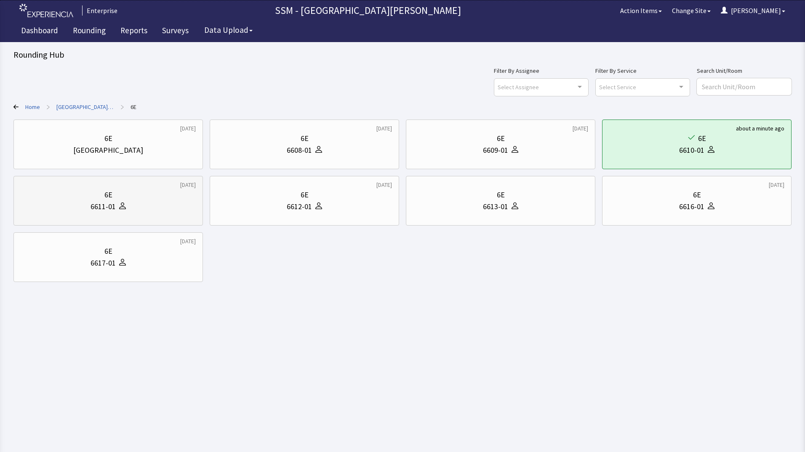
click at [107, 206] on div "6611-01" at bounding box center [103, 207] width 25 height 12
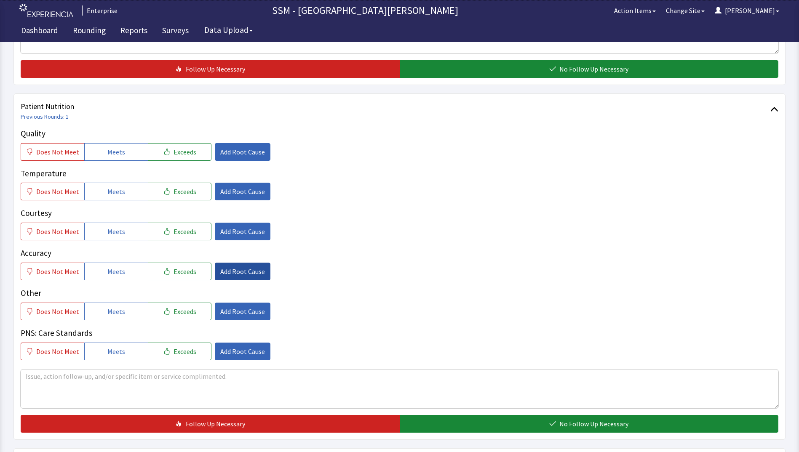
scroll to position [463, 0]
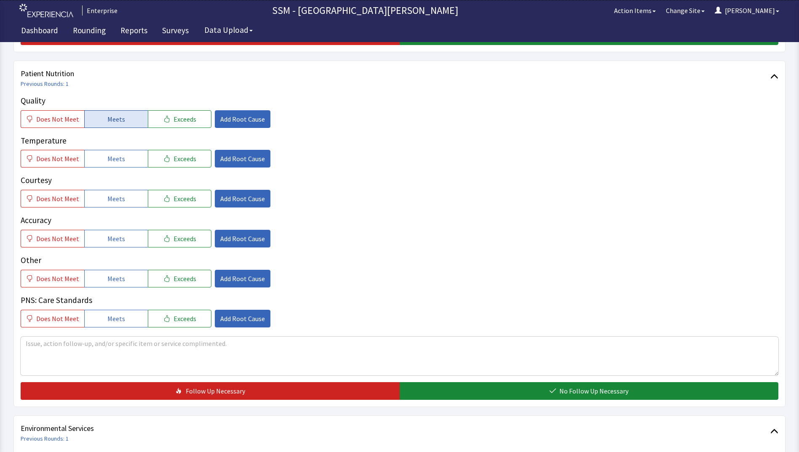
click at [108, 122] on span "Meets" at bounding box center [116, 119] width 18 height 10
click at [108, 163] on span "Meets" at bounding box center [116, 159] width 18 height 10
click at [110, 201] on span "Meets" at bounding box center [116, 199] width 18 height 10
click at [122, 236] on button "Meets" at bounding box center [116, 239] width 64 height 18
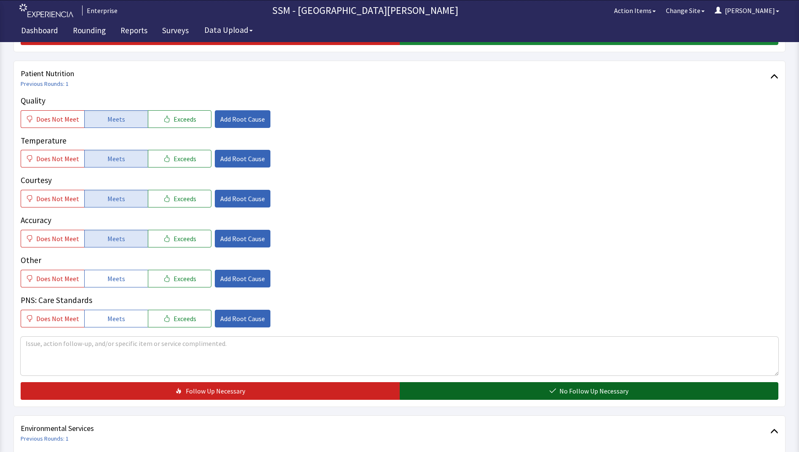
click at [471, 393] on button "No Follow Up Necessary" at bounding box center [589, 392] width 379 height 18
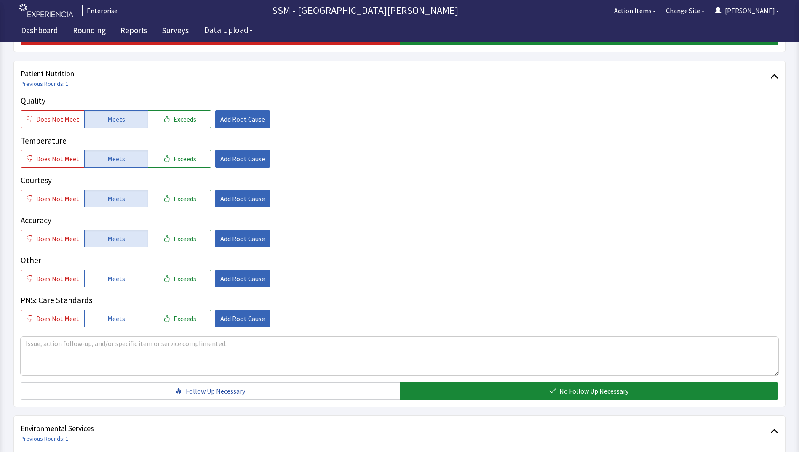
scroll to position [758, 0]
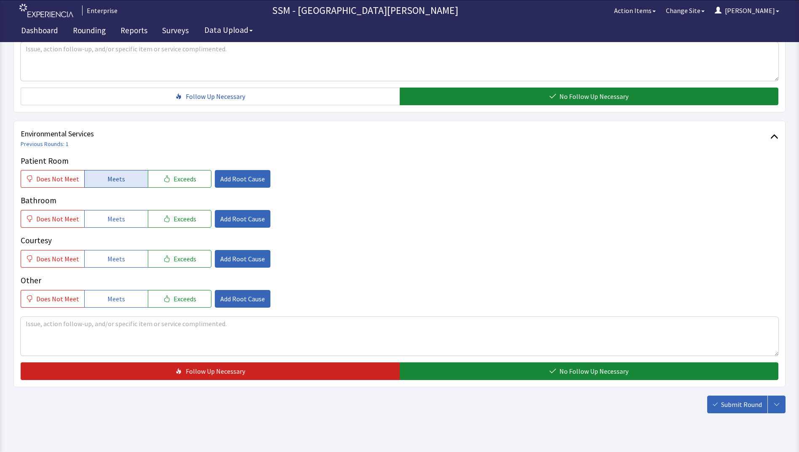
click at [91, 177] on button "Meets" at bounding box center [116, 179] width 64 height 18
drag, startPoint x: 96, startPoint y: 219, endPoint x: 122, endPoint y: 246, distance: 37.2
click at [96, 219] on button "Meets" at bounding box center [116, 219] width 64 height 18
click at [127, 265] on button "Meets" at bounding box center [116, 259] width 64 height 18
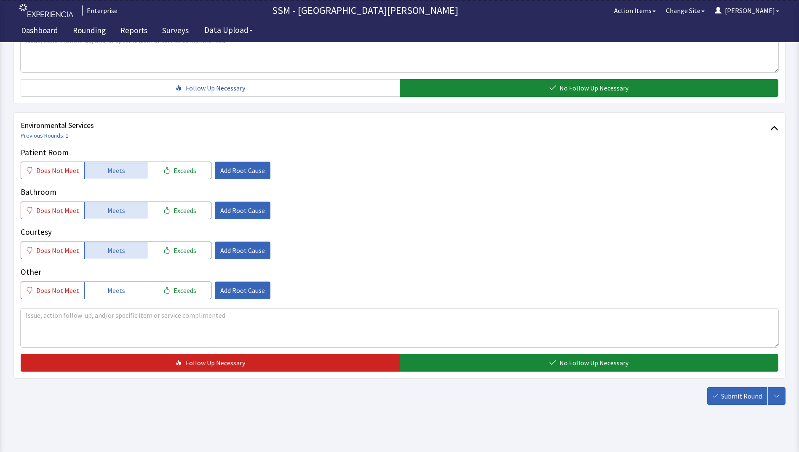
scroll to position [775, 0]
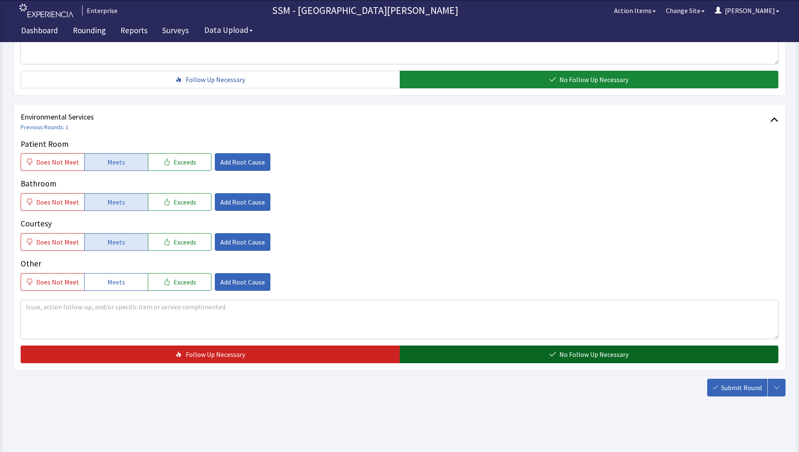
click at [560, 349] on button "No Follow Up Necessary" at bounding box center [589, 355] width 379 height 18
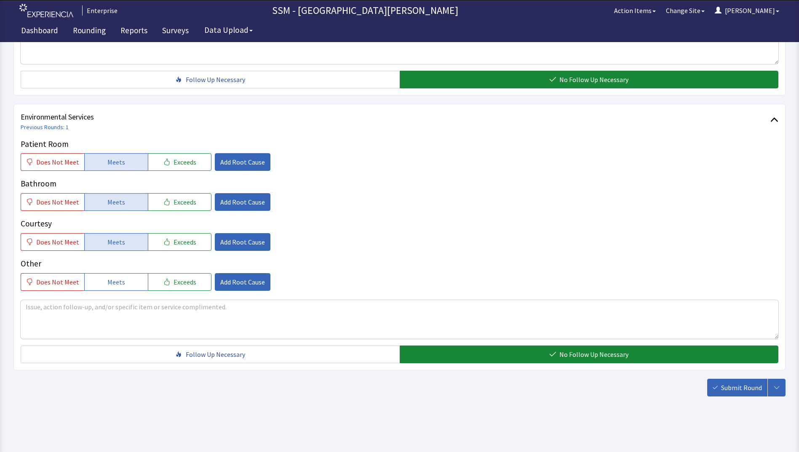
click at [733, 385] on span "Submit Round" at bounding box center [741, 388] width 41 height 10
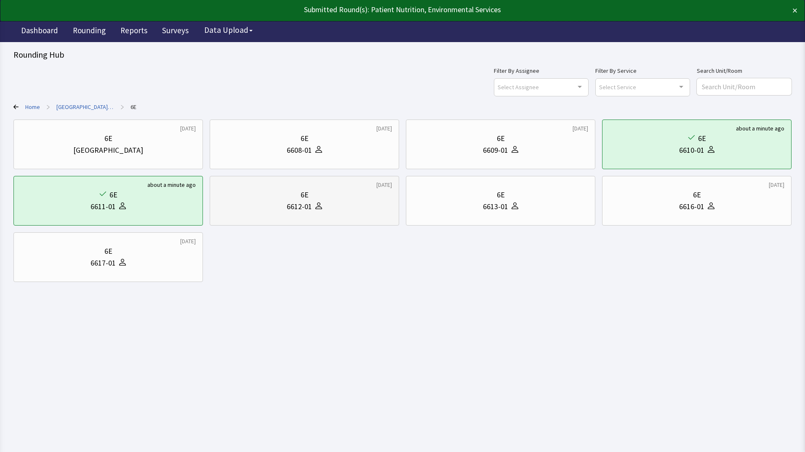
click at [288, 206] on div "6612-01" at bounding box center [299, 207] width 25 height 12
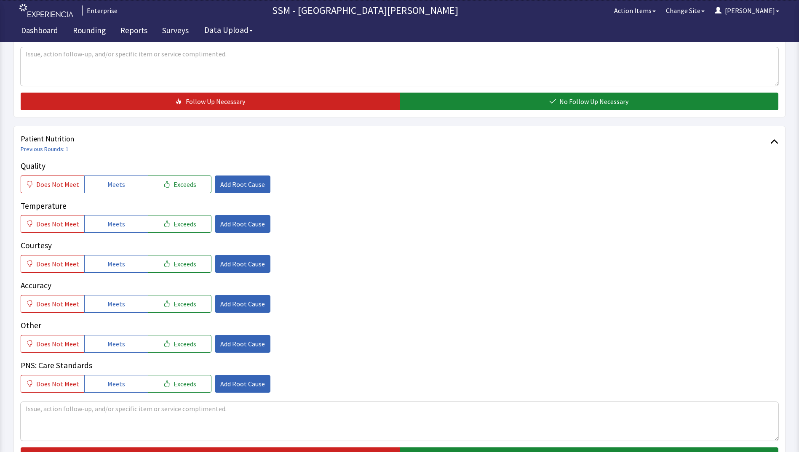
scroll to position [379, 0]
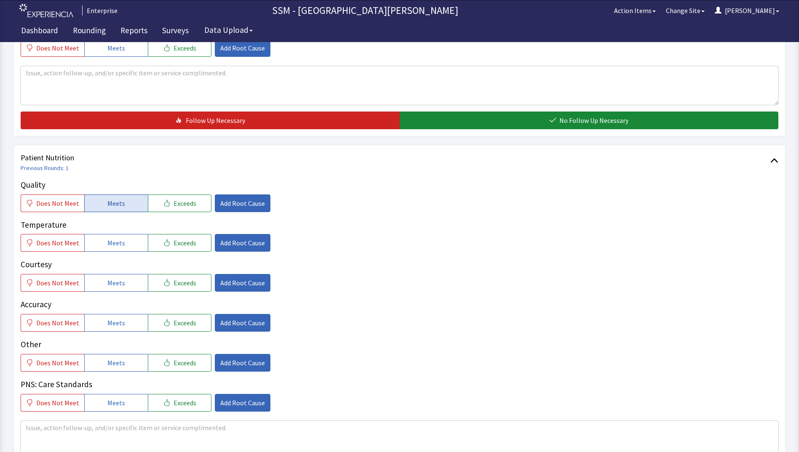
click at [122, 206] on button "Meets" at bounding box center [116, 204] width 64 height 18
click at [122, 241] on button "Meets" at bounding box center [116, 243] width 64 height 18
click at [122, 282] on button "Meets" at bounding box center [116, 283] width 64 height 18
click at [127, 330] on button "Meets" at bounding box center [116, 323] width 64 height 18
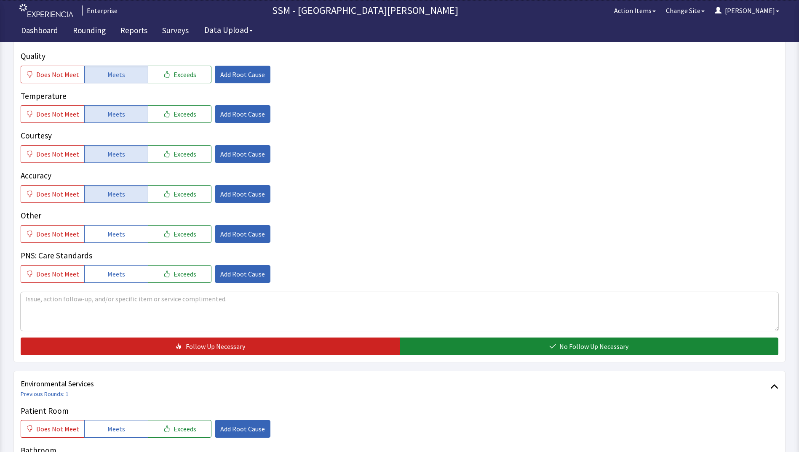
scroll to position [590, 0]
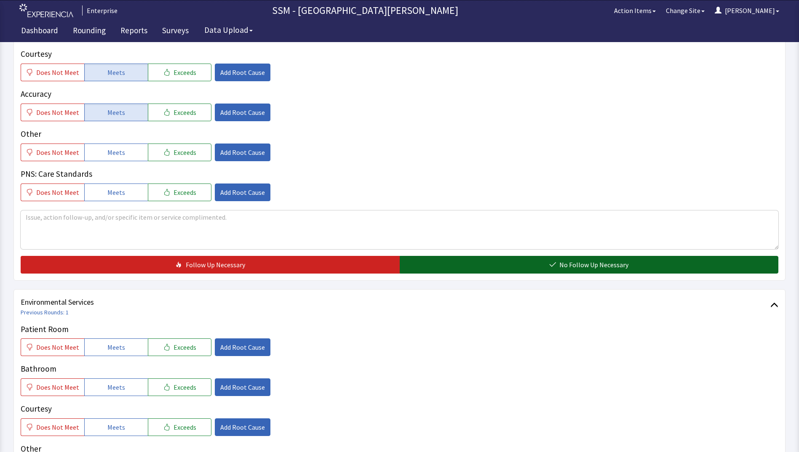
click at [427, 271] on button "No Follow Up Necessary" at bounding box center [589, 265] width 379 height 18
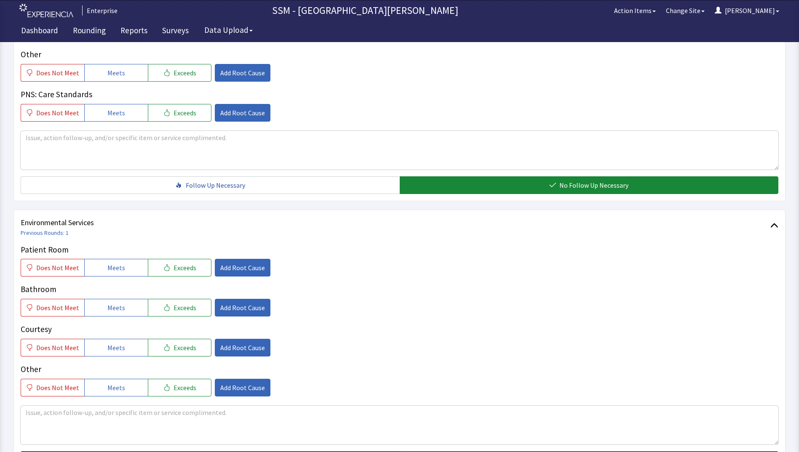
scroll to position [758, 0]
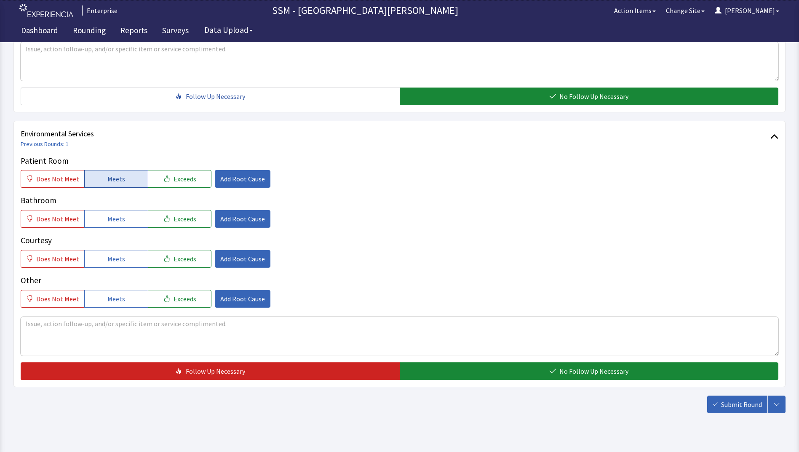
click at [113, 179] on span "Meets" at bounding box center [116, 179] width 18 height 10
click at [110, 221] on span "Meets" at bounding box center [116, 219] width 18 height 10
click at [111, 257] on span "Meets" at bounding box center [116, 259] width 18 height 10
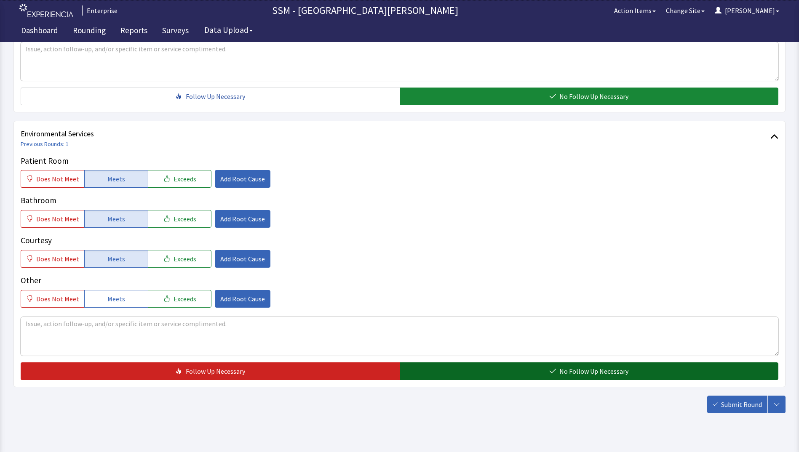
click at [482, 367] on button "No Follow Up Necessary" at bounding box center [589, 372] width 379 height 18
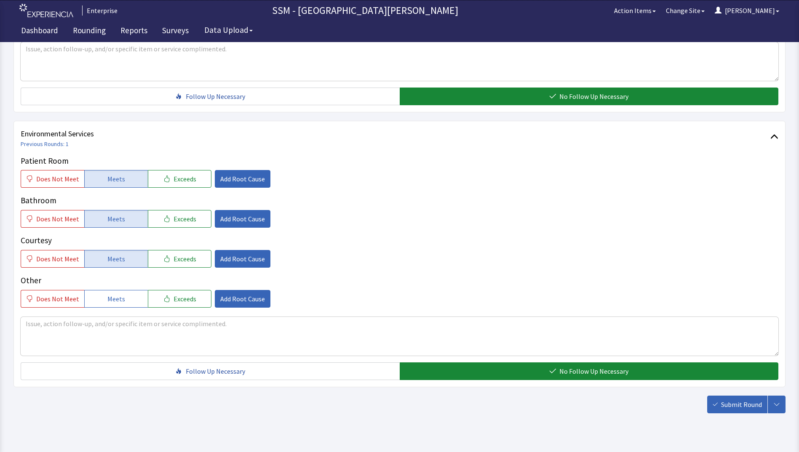
drag, startPoint x: 744, startPoint y: 407, endPoint x: 736, endPoint y: 406, distance: 8.0
click at [744, 407] on span "Submit Round" at bounding box center [741, 405] width 41 height 10
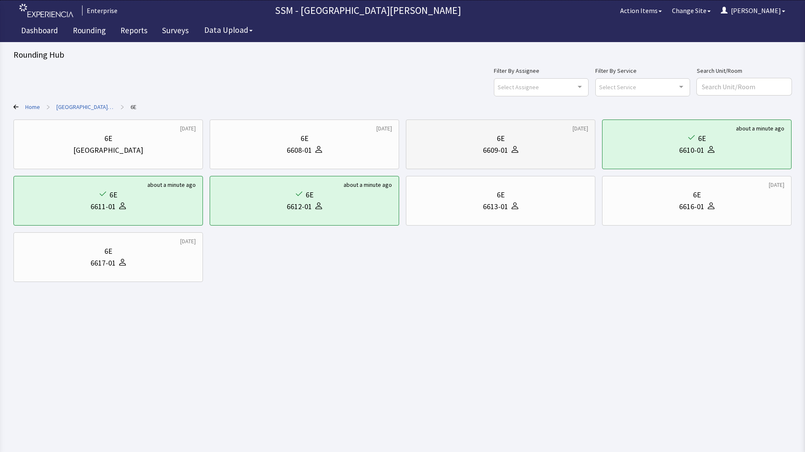
click at [501, 144] on div "6E" at bounding box center [501, 139] width 8 height 12
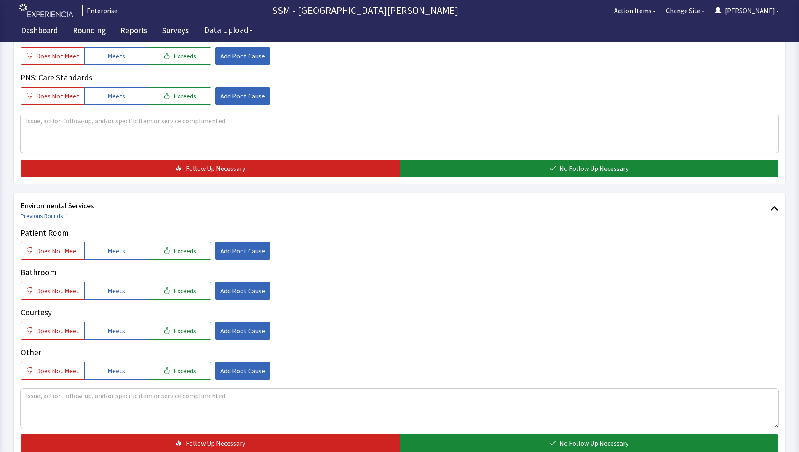
scroll to position [775, 0]
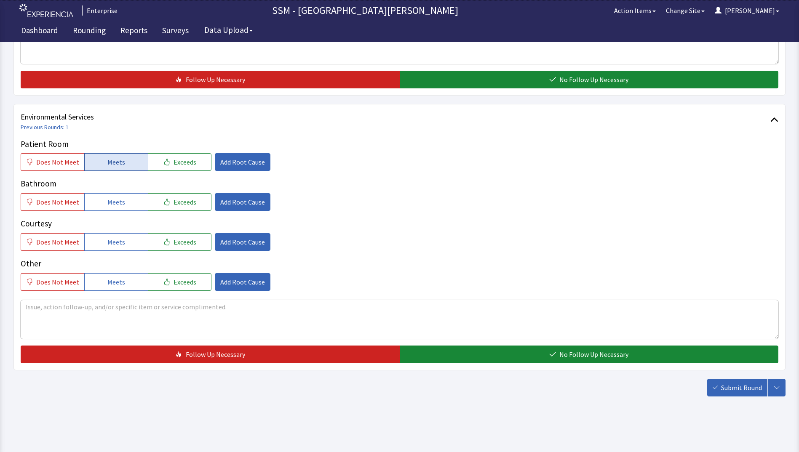
click at [115, 166] on span "Meets" at bounding box center [116, 162] width 18 height 10
drag, startPoint x: 117, startPoint y: 205, endPoint x: 120, endPoint y: 236, distance: 31.3
click at [117, 205] on span "Meets" at bounding box center [116, 202] width 18 height 10
click at [120, 241] on span "Meets" at bounding box center [116, 242] width 18 height 10
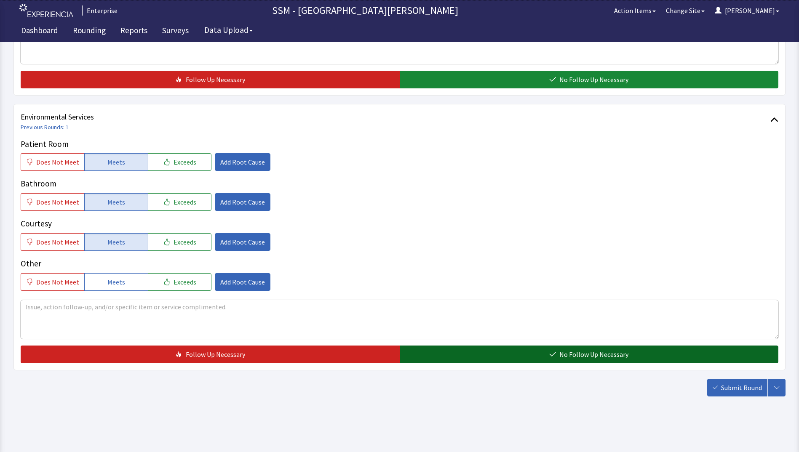
click at [487, 350] on button "No Follow Up Necessary" at bounding box center [589, 355] width 379 height 18
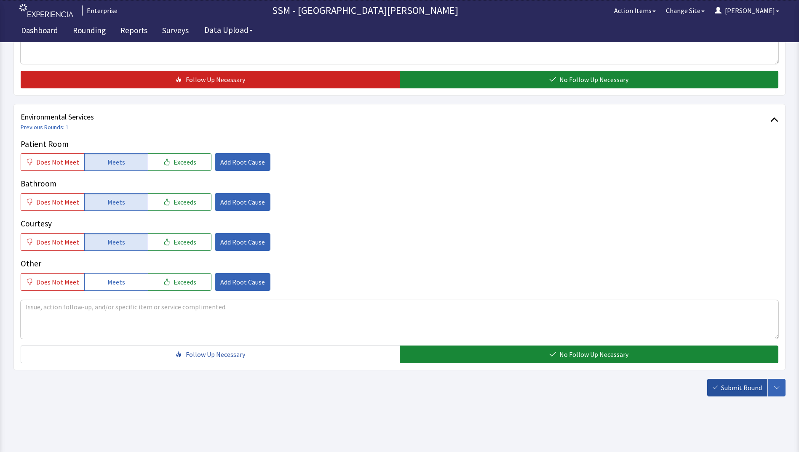
click at [733, 388] on span "Submit Round" at bounding box center [741, 388] width 41 height 10
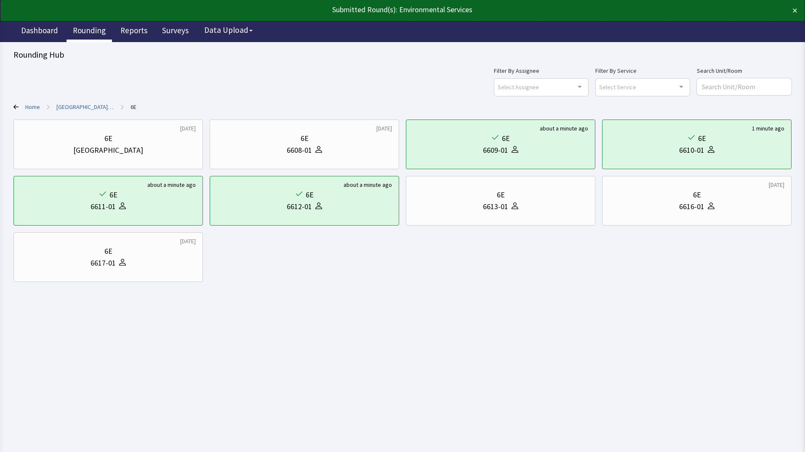
click at [80, 32] on link "Rounding" at bounding box center [89, 31] width 45 height 21
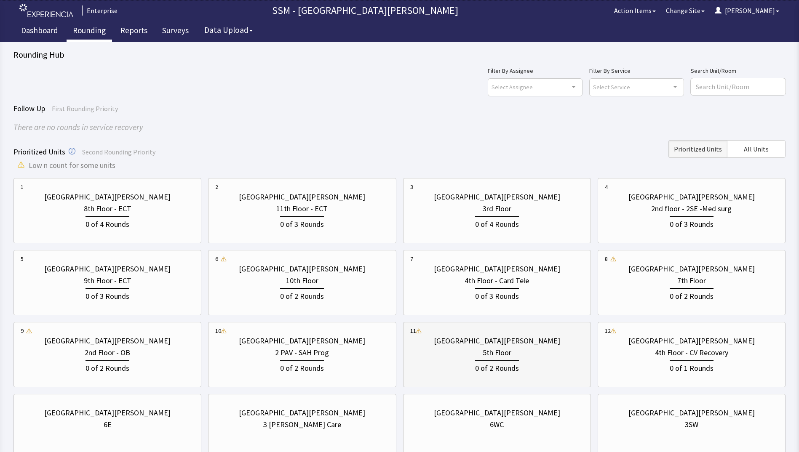
click at [550, 360] on div "0 of 2 Rounds" at bounding box center [497, 367] width 174 height 16
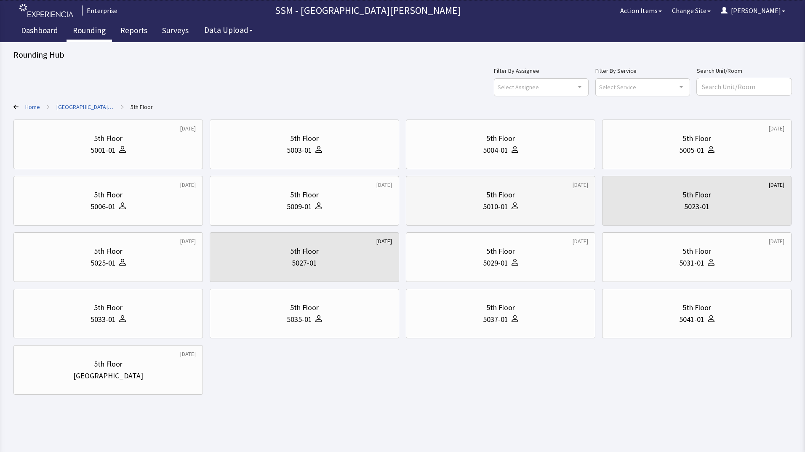
click at [474, 210] on div "5010-01" at bounding box center [500, 207] width 175 height 12
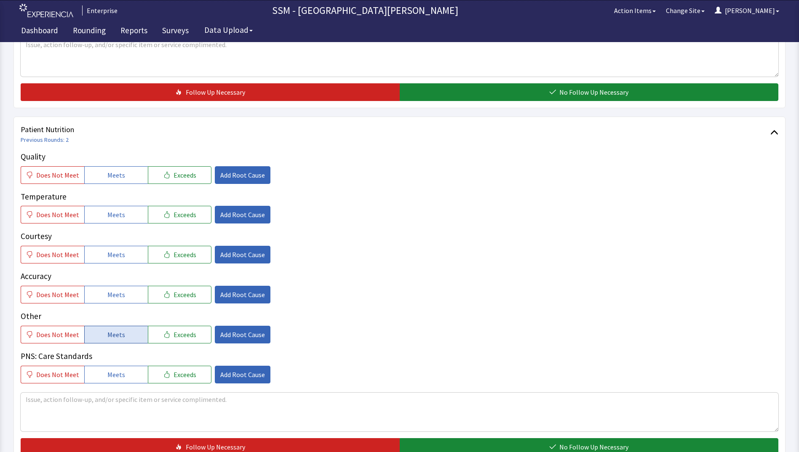
scroll to position [379, 0]
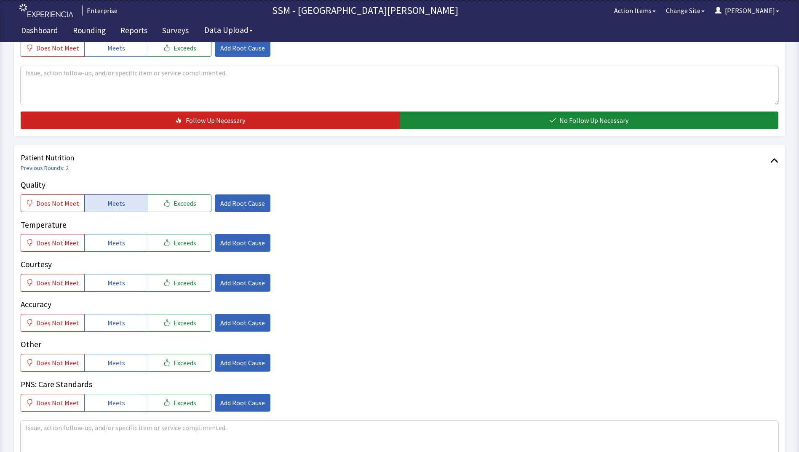
click at [118, 204] on span "Meets" at bounding box center [116, 203] width 18 height 10
drag, startPoint x: 127, startPoint y: 244, endPoint x: 124, endPoint y: 279, distance: 35.1
click at [127, 246] on button "Meets" at bounding box center [116, 243] width 64 height 18
drag, startPoint x: 124, startPoint y: 280, endPoint x: 128, endPoint y: 308, distance: 27.7
click at [124, 281] on button "Meets" at bounding box center [116, 283] width 64 height 18
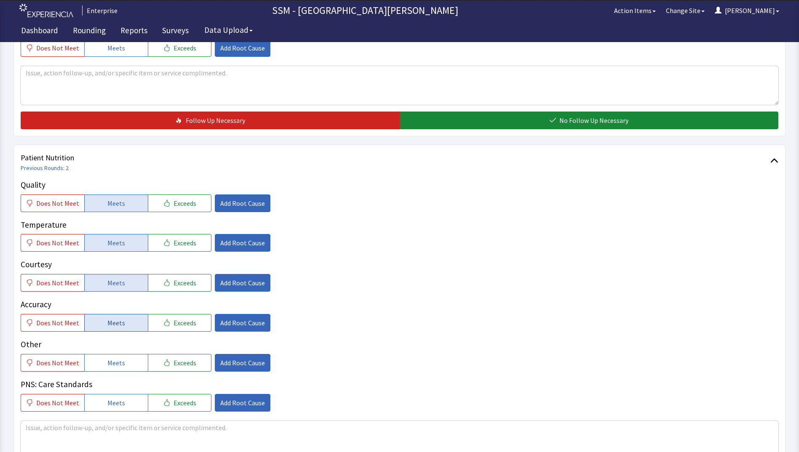
click at [128, 319] on button "Meets" at bounding box center [116, 323] width 64 height 18
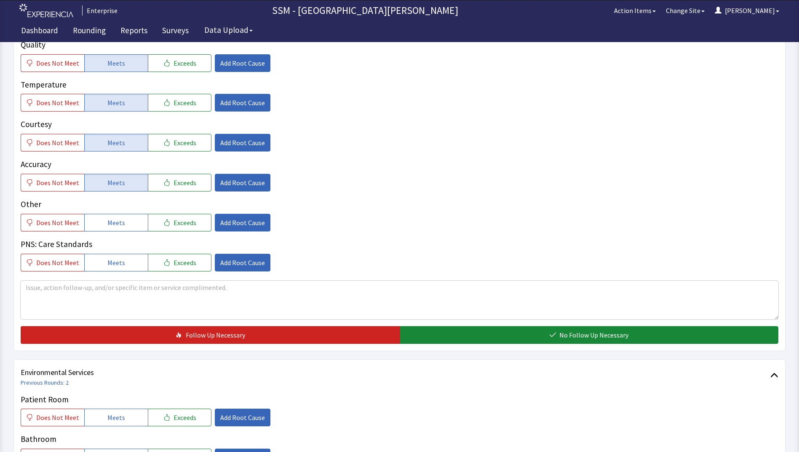
scroll to position [632, 0]
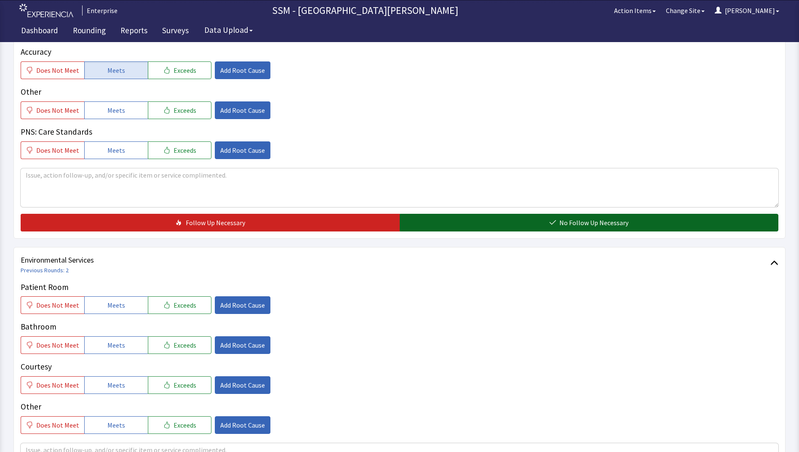
click at [471, 222] on button "No Follow Up Necessary" at bounding box center [589, 223] width 379 height 18
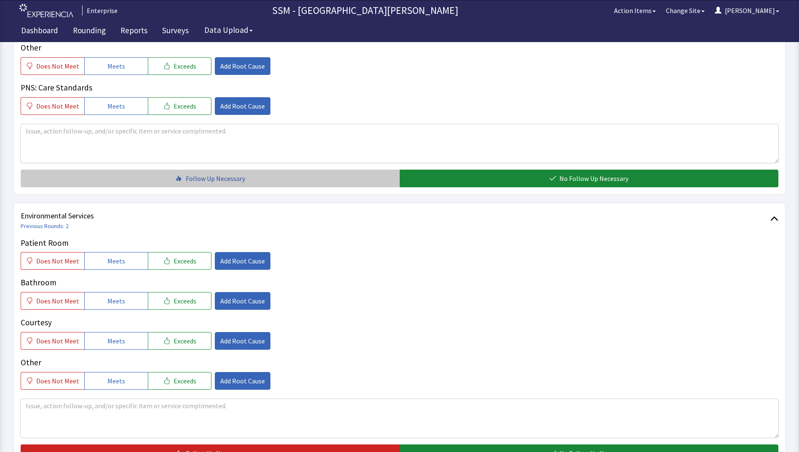
scroll to position [775, 0]
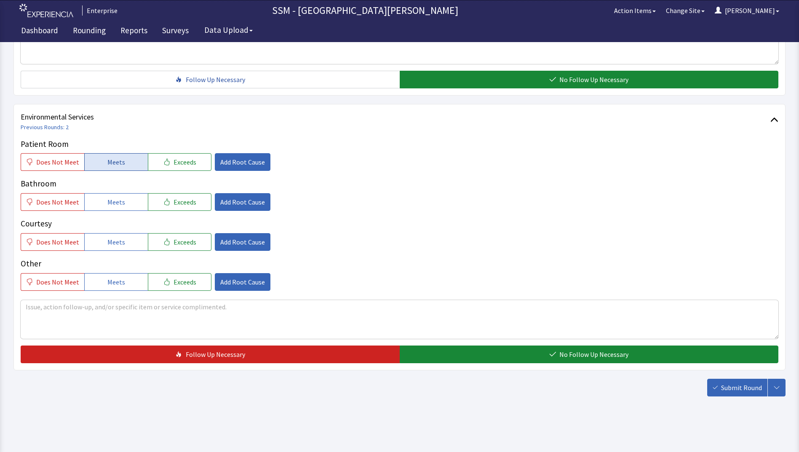
click at [100, 165] on button "Meets" at bounding box center [116, 162] width 64 height 18
click at [115, 203] on span "Meets" at bounding box center [116, 202] width 18 height 10
click at [115, 241] on span "Meets" at bounding box center [116, 242] width 18 height 10
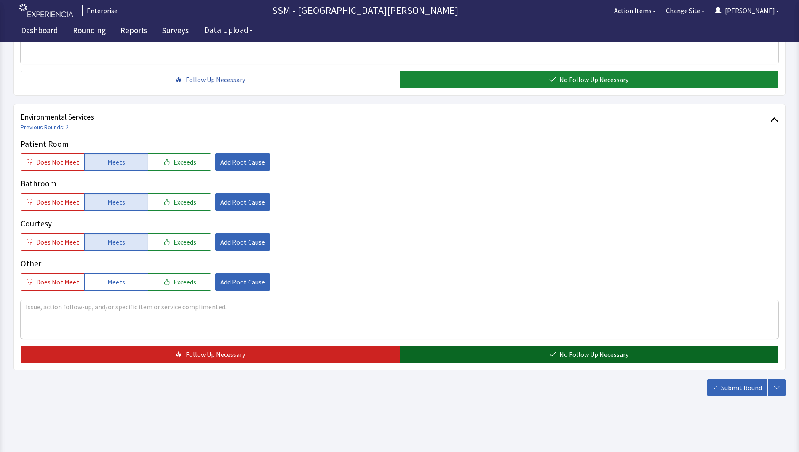
click at [489, 348] on button "No Follow Up Necessary" at bounding box center [589, 355] width 379 height 18
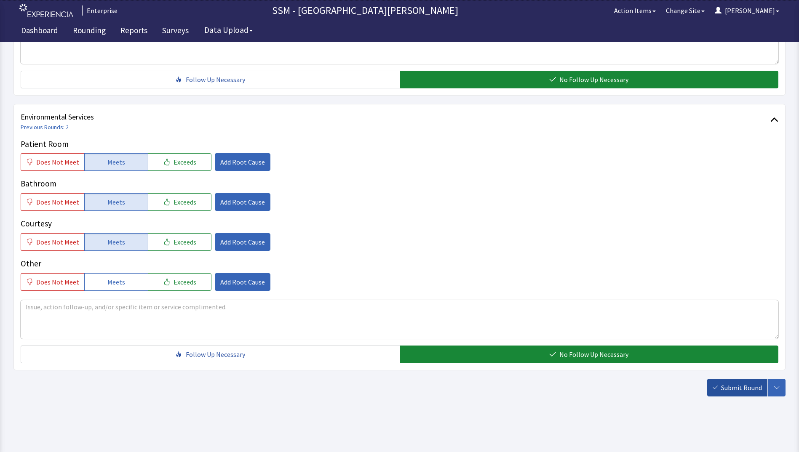
click at [737, 392] on span "Submit Round" at bounding box center [741, 388] width 41 height 10
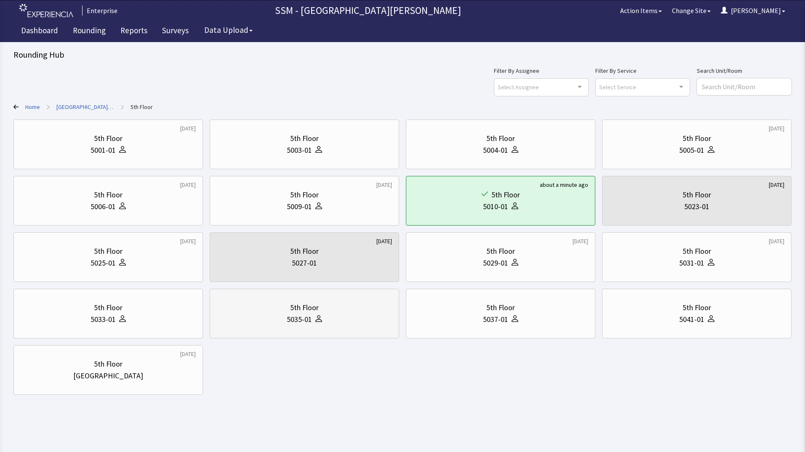
click at [342, 320] on div "5035-01" at bounding box center [304, 320] width 175 height 12
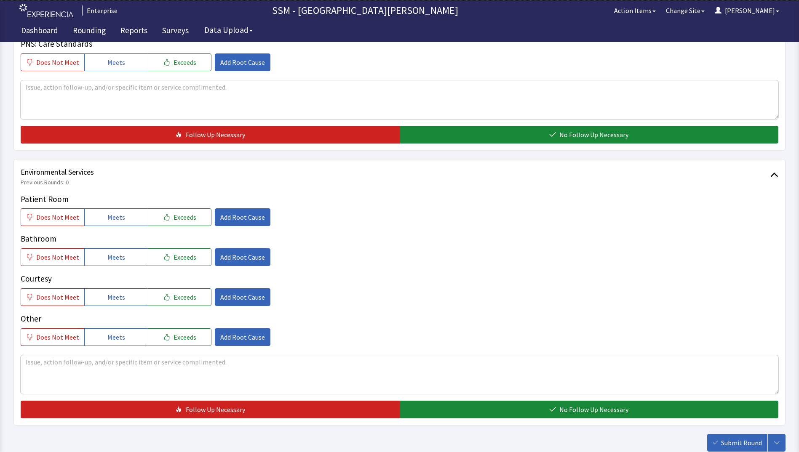
scroll to position [758, 0]
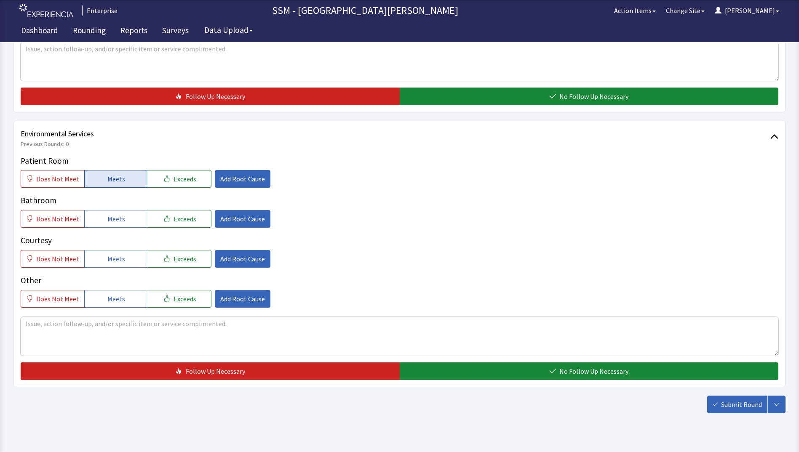
click at [113, 181] on span "Meets" at bounding box center [116, 179] width 18 height 10
click at [115, 221] on span "Meets" at bounding box center [116, 219] width 18 height 10
click at [119, 264] on button "Meets" at bounding box center [116, 259] width 64 height 18
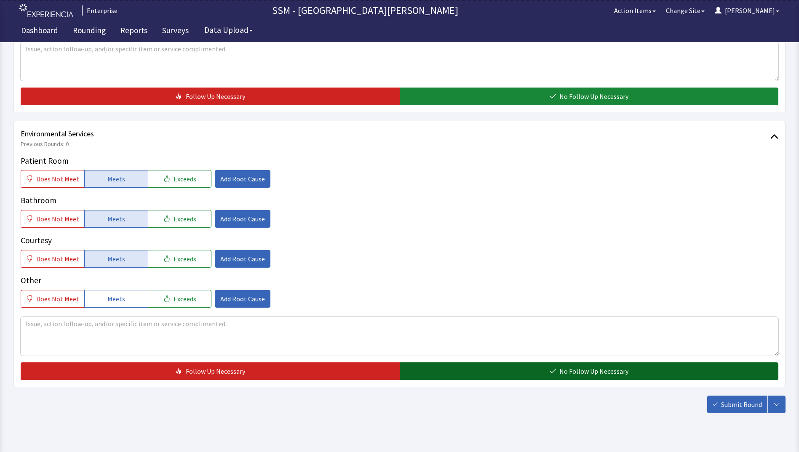
click at [451, 372] on button "No Follow Up Necessary" at bounding box center [589, 372] width 379 height 18
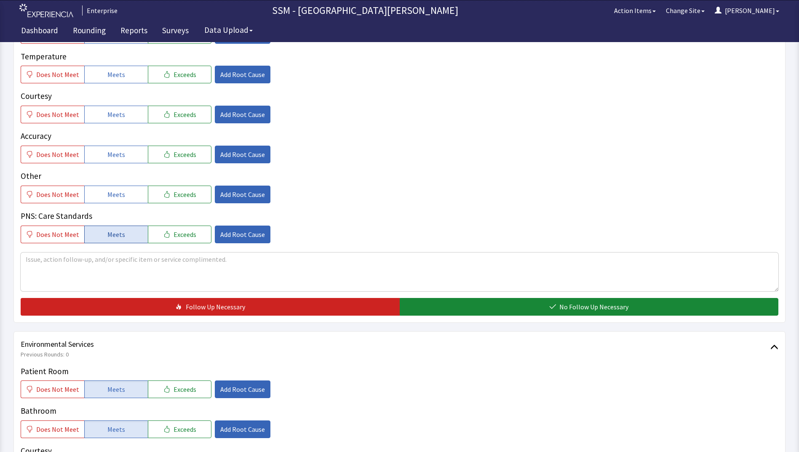
scroll to position [337, 0]
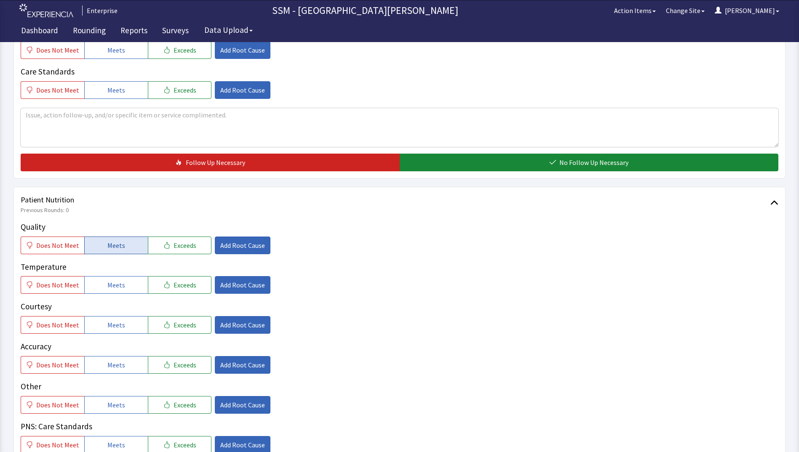
click at [107, 244] on span "Meets" at bounding box center [116, 246] width 18 height 10
click at [107, 280] on button "Meets" at bounding box center [116, 285] width 64 height 18
click at [121, 326] on button "Meets" at bounding box center [116, 325] width 64 height 18
click at [131, 366] on button "Meets" at bounding box center [116, 365] width 64 height 18
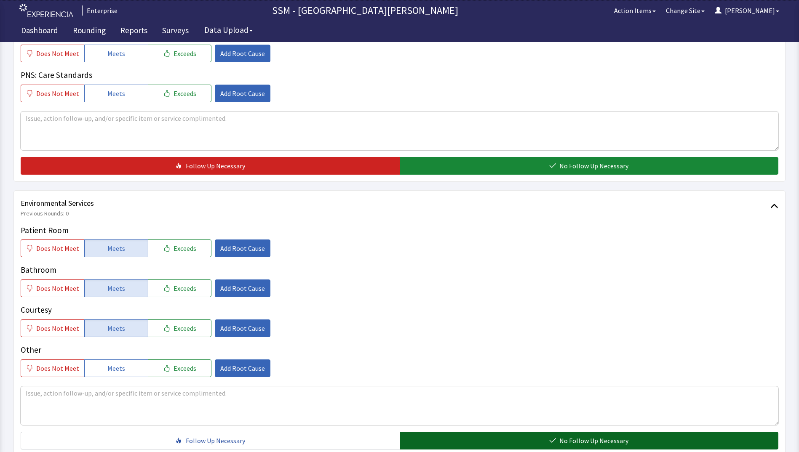
scroll to position [775, 0]
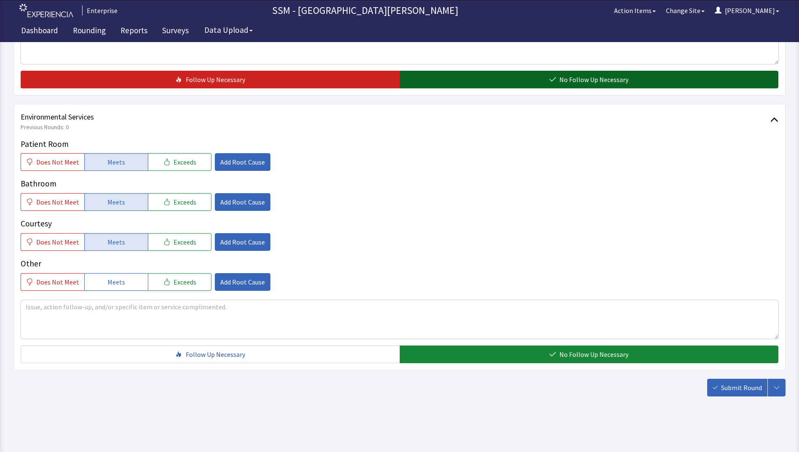
click at [473, 79] on button "No Follow Up Necessary" at bounding box center [589, 80] width 379 height 18
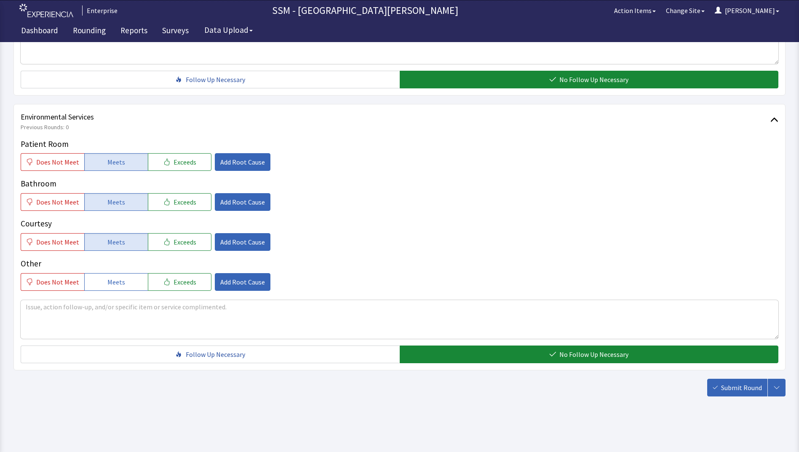
drag, startPoint x: 727, startPoint y: 388, endPoint x: 703, endPoint y: 372, distance: 28.6
click at [727, 388] on span "Submit Round" at bounding box center [741, 388] width 41 height 10
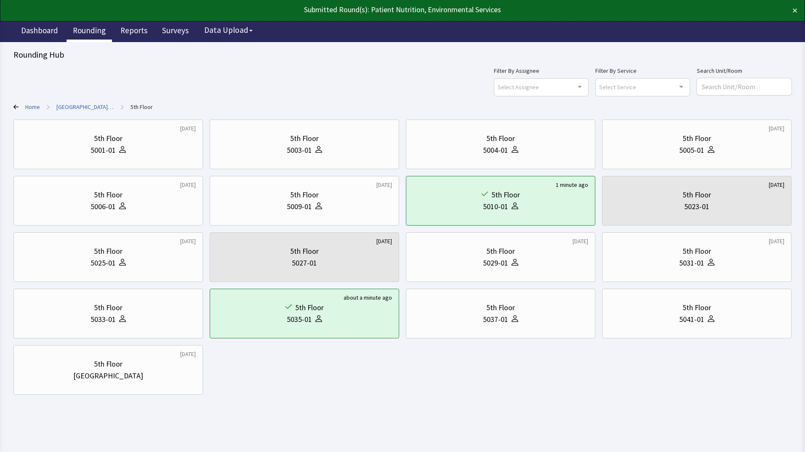
click at [91, 32] on link "Rounding" at bounding box center [89, 31] width 45 height 21
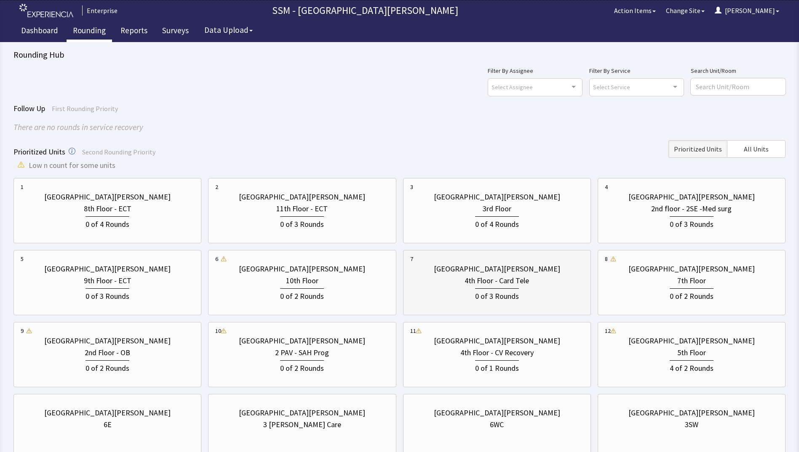
click at [518, 292] on div "0 of 3 Rounds" at bounding box center [497, 295] width 174 height 16
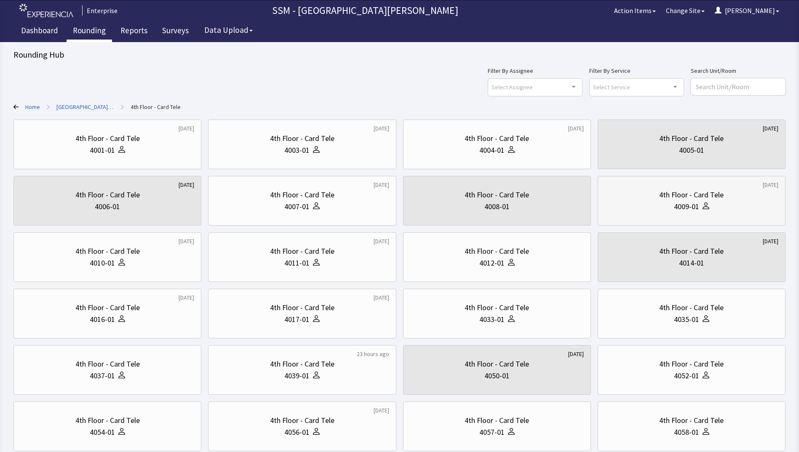
click at [688, 209] on div "4009-01" at bounding box center [686, 207] width 25 height 12
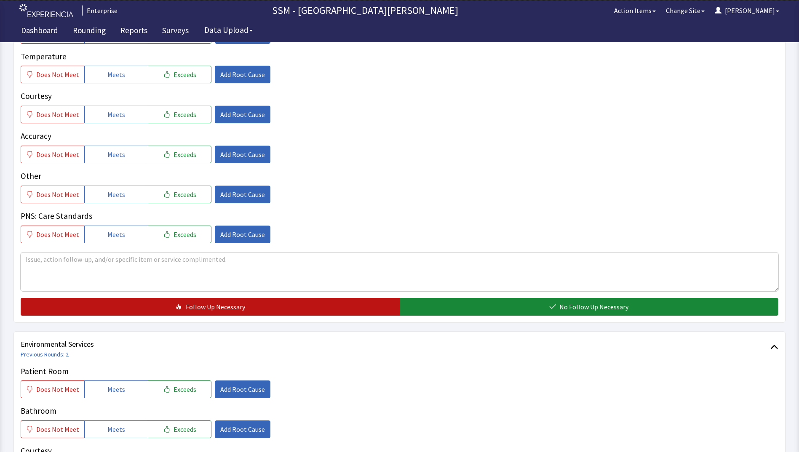
scroll to position [775, 0]
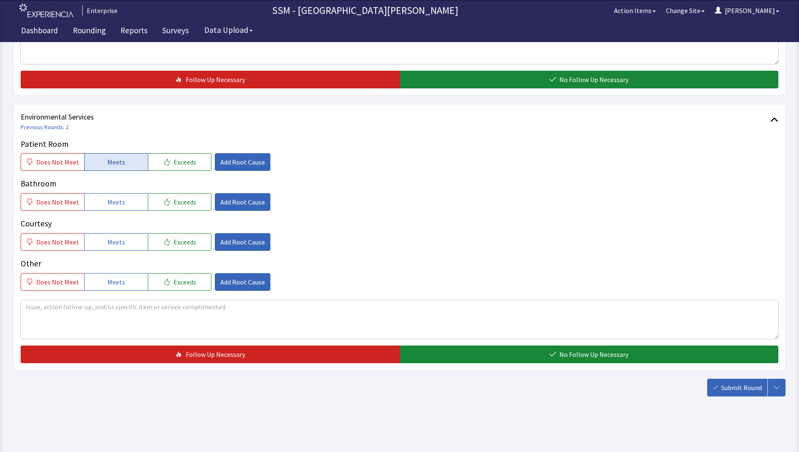
click at [107, 167] on span "Meets" at bounding box center [116, 162] width 18 height 10
click at [112, 205] on span "Meets" at bounding box center [116, 202] width 18 height 10
click at [127, 243] on button "Meets" at bounding box center [116, 242] width 64 height 18
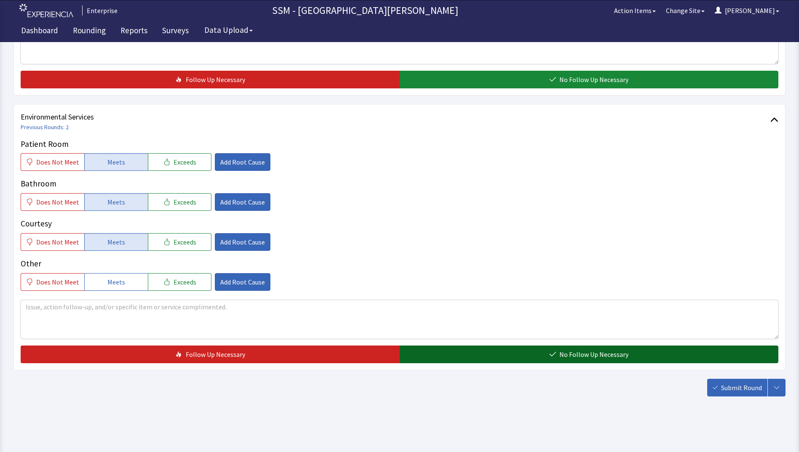
click at [423, 348] on button "No Follow Up Necessary" at bounding box center [589, 355] width 379 height 18
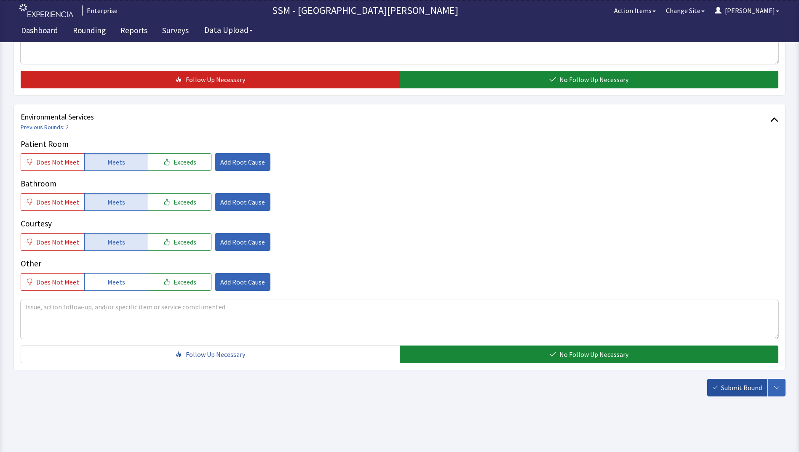
click at [739, 386] on span "Submit Round" at bounding box center [741, 388] width 41 height 10
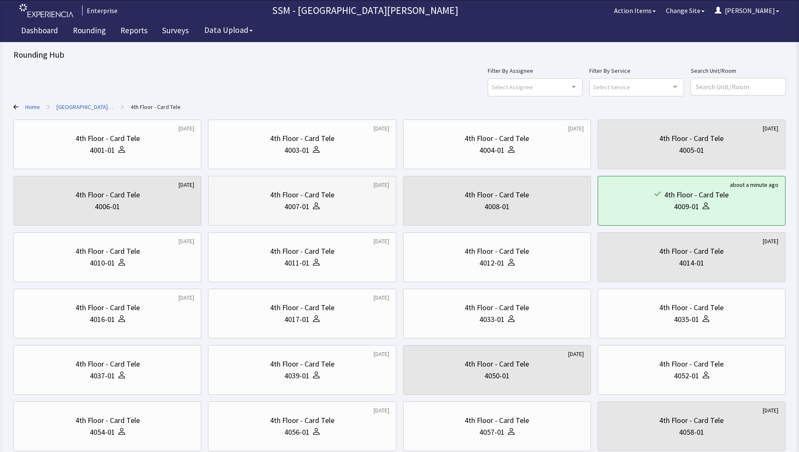
click at [336, 214] on div "4th Floor - Card Tele 4007-01" at bounding box center [302, 201] width 174 height 40
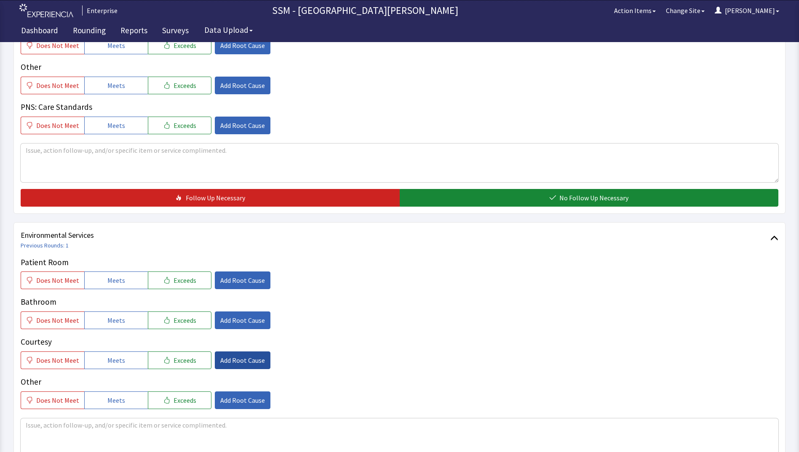
scroll to position [716, 0]
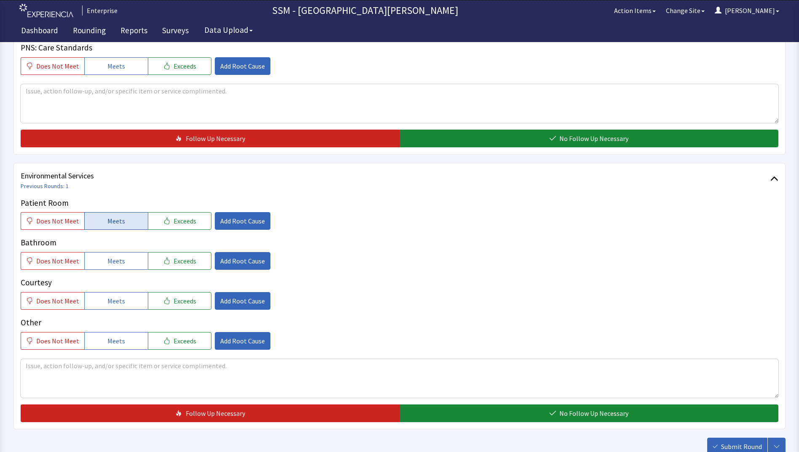
click at [112, 223] on span "Meets" at bounding box center [116, 221] width 18 height 10
click at [113, 260] on span "Meets" at bounding box center [116, 261] width 18 height 10
click at [114, 300] on span "Meets" at bounding box center [116, 301] width 18 height 10
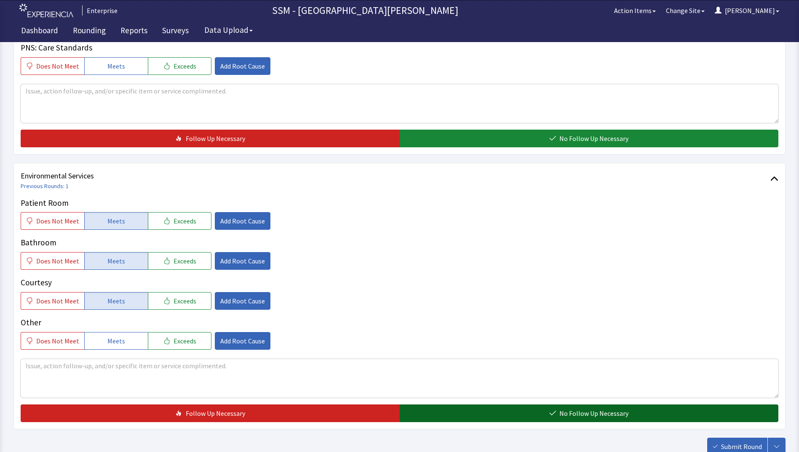
click at [480, 411] on button "No Follow Up Necessary" at bounding box center [589, 414] width 379 height 18
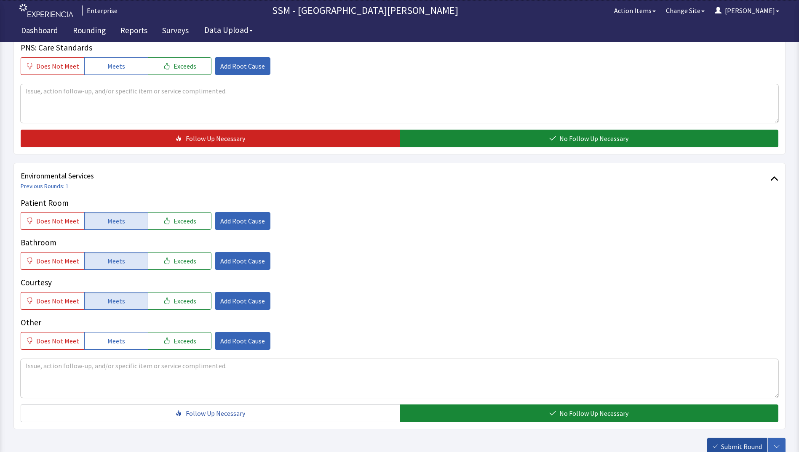
click at [728, 442] on span "Submit Round" at bounding box center [741, 447] width 41 height 10
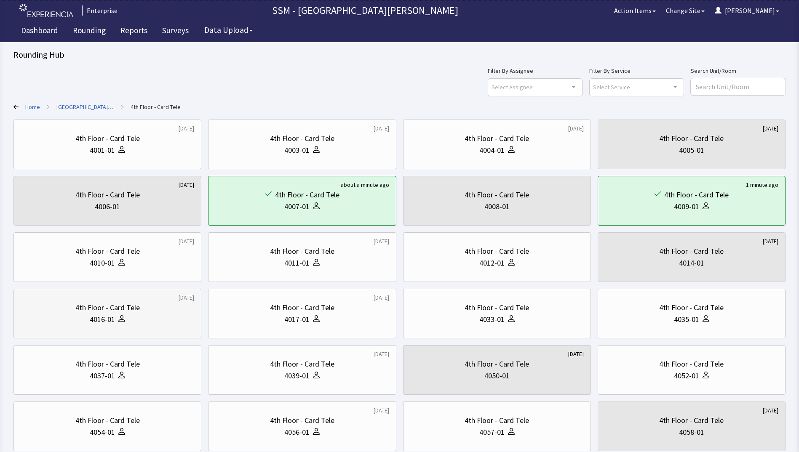
click at [107, 314] on div "4016-01" at bounding box center [102, 320] width 25 height 12
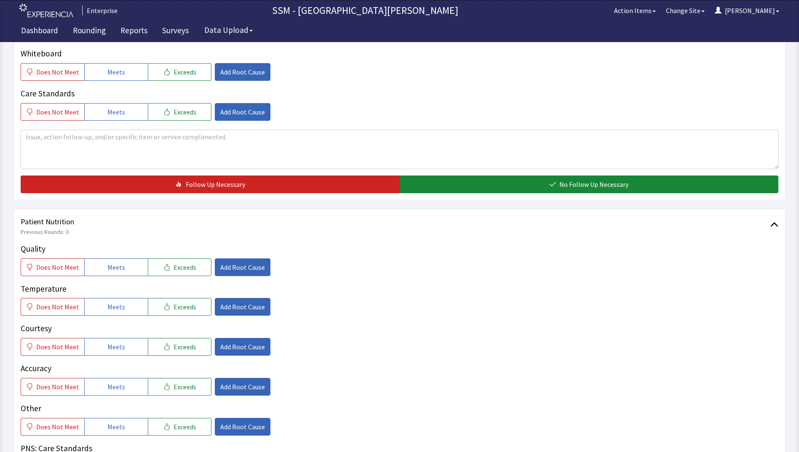
scroll to position [379, 0]
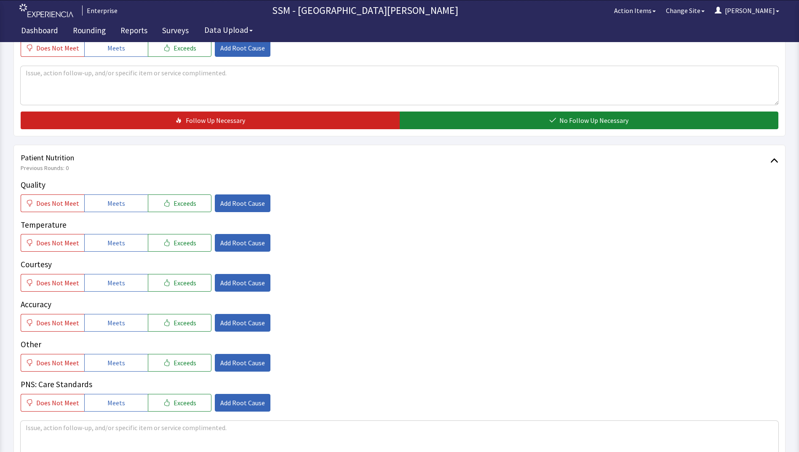
click at [119, 213] on div "Quality Does Not Meet Meets Exceeds Add Root Cause Temperature Does Not Meet Me…" at bounding box center [400, 295] width 758 height 233
click at [118, 206] on span "Meets" at bounding box center [116, 203] width 18 height 10
click at [123, 247] on button "Meets" at bounding box center [116, 243] width 64 height 18
click at [123, 281] on button "Meets" at bounding box center [116, 283] width 64 height 18
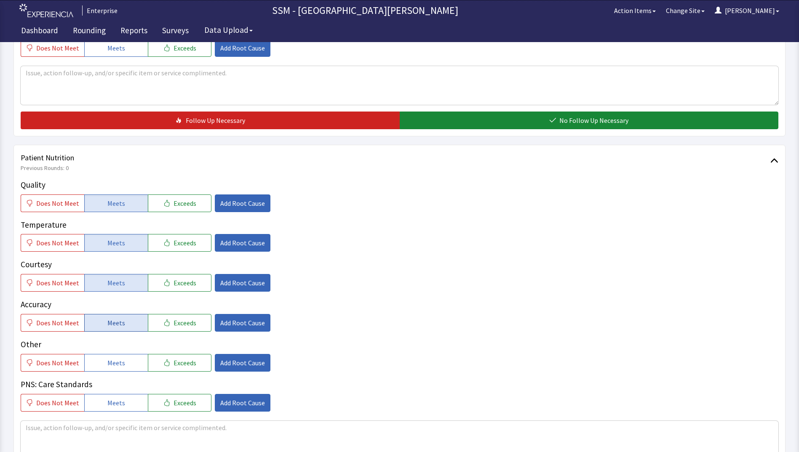
click at [121, 328] on span "Meets" at bounding box center [116, 323] width 18 height 10
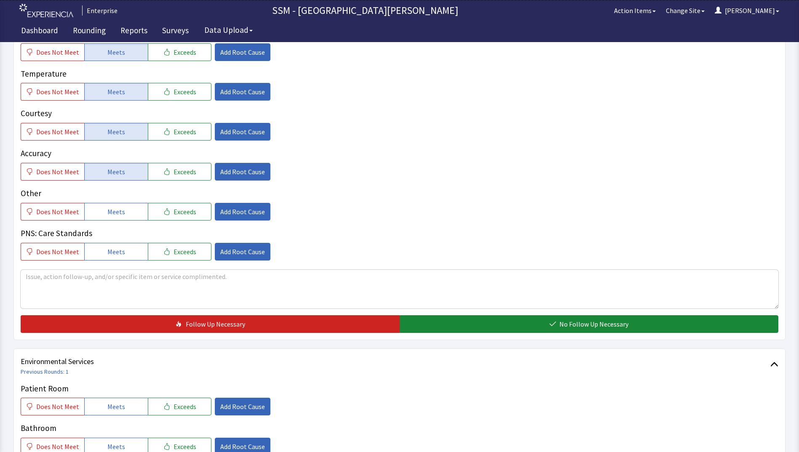
scroll to position [632, 0]
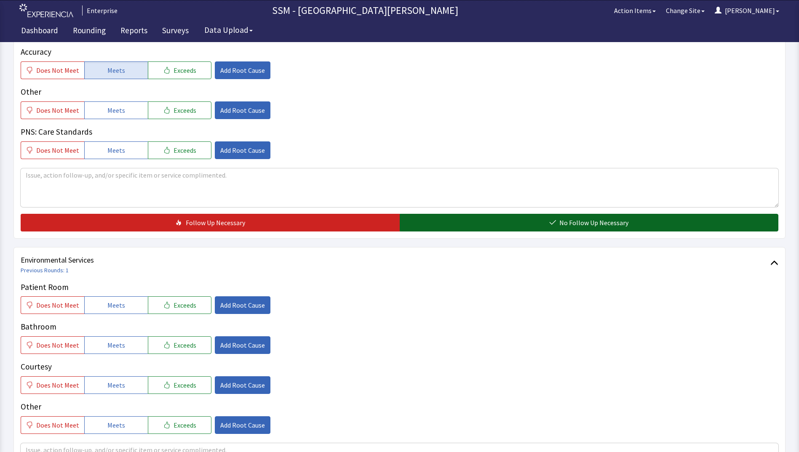
click at [447, 221] on button "No Follow Up Necessary" at bounding box center [589, 223] width 379 height 18
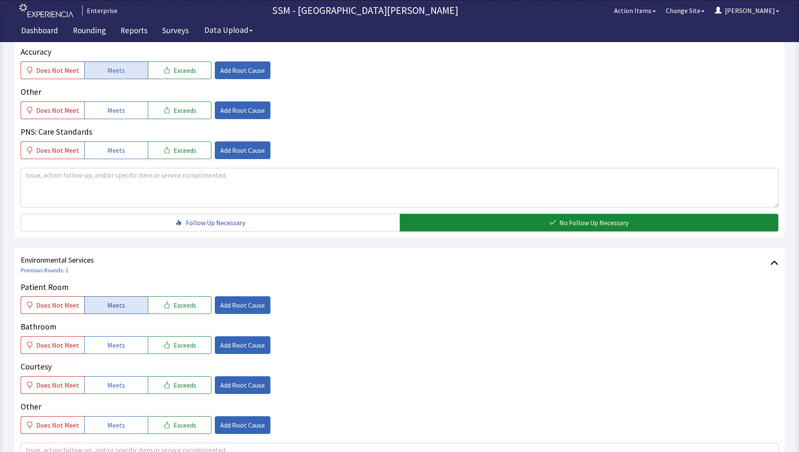
click at [126, 307] on button "Meets" at bounding box center [116, 306] width 64 height 18
click at [120, 344] on span "Meets" at bounding box center [116, 345] width 18 height 10
drag, startPoint x: 119, startPoint y: 388, endPoint x: 136, endPoint y: 388, distance: 16.9
click at [119, 388] on span "Meets" at bounding box center [116, 385] width 18 height 10
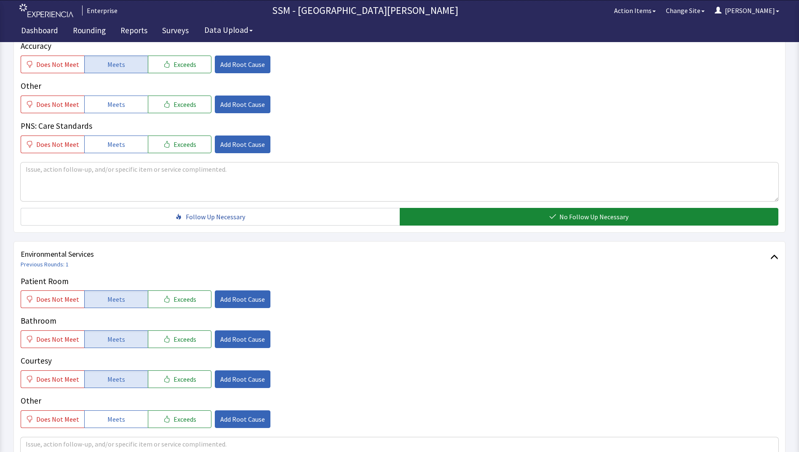
scroll to position [775, 0]
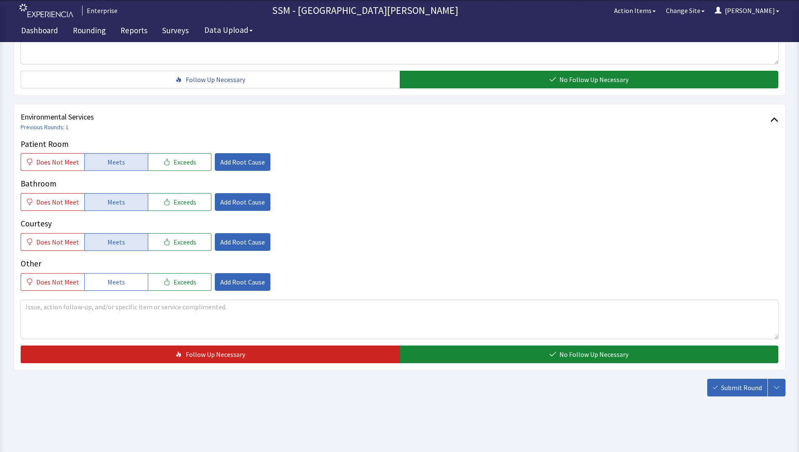
click at [487, 345] on div "Patient Room Does Not Meet Meets Exceeds Add Root Cause Bathroom Does Not Meet …" at bounding box center [400, 250] width 758 height 225
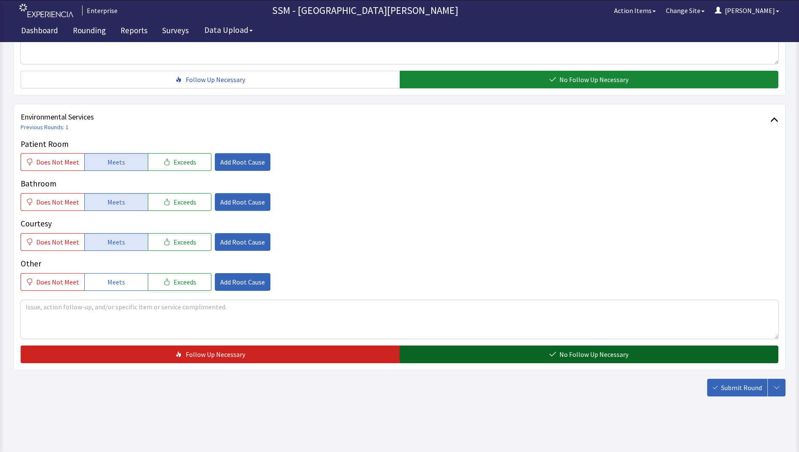
click at [493, 346] on button "No Follow Up Necessary" at bounding box center [589, 355] width 379 height 18
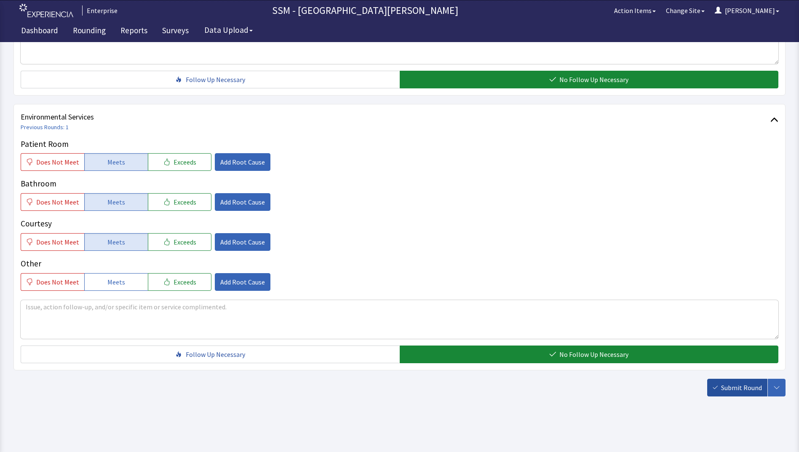
click at [719, 387] on button "Submit Round" at bounding box center [737, 388] width 60 height 18
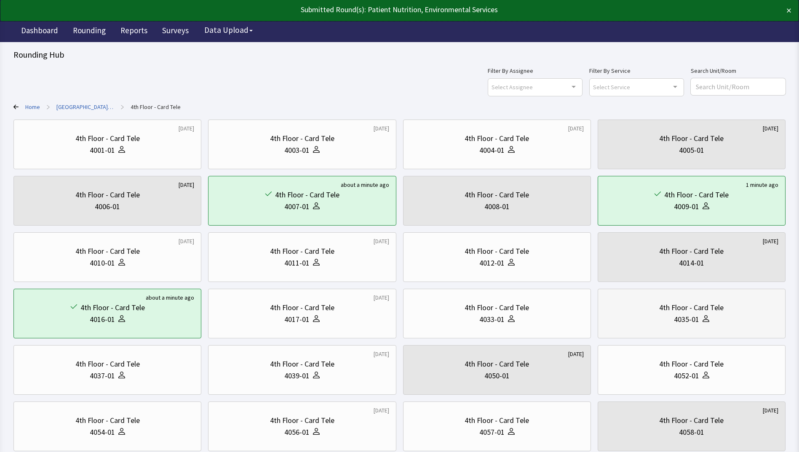
click at [700, 328] on div "4th Floor - Card Tele 4035-01" at bounding box center [692, 314] width 174 height 40
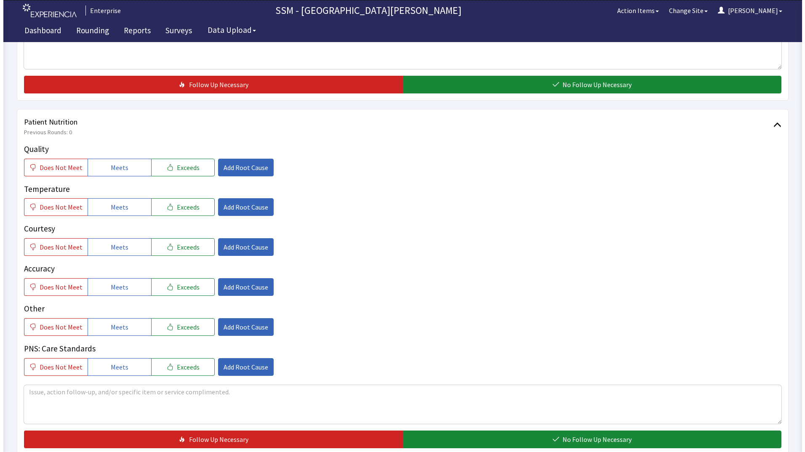
scroll to position [421, 0]
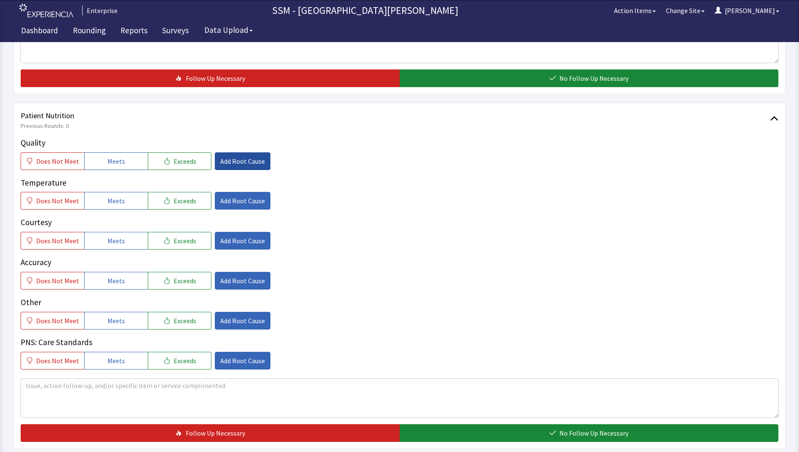
click at [231, 162] on span "Add Root Cause" at bounding box center [242, 161] width 45 height 10
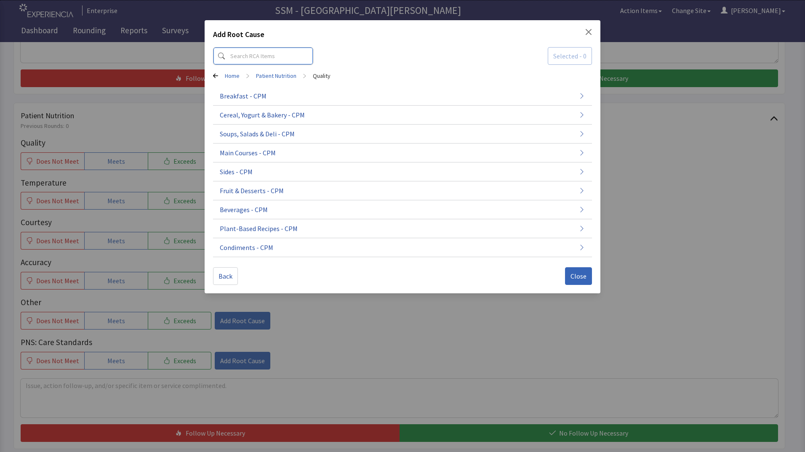
click at [287, 54] on input at bounding box center [263, 56] width 100 height 18
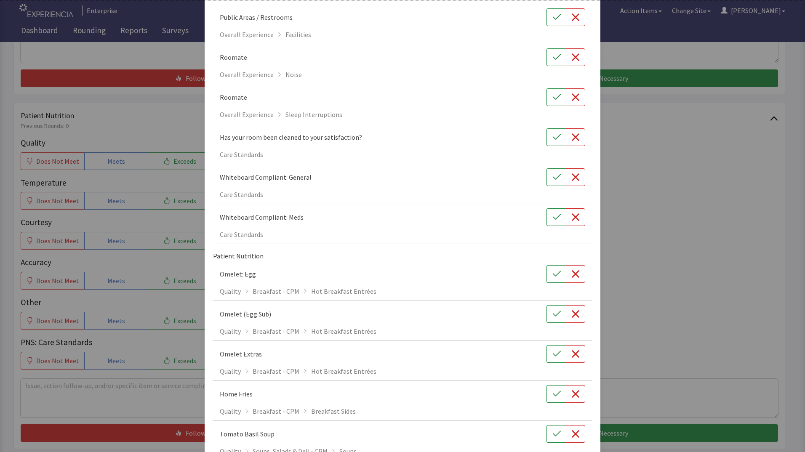
scroll to position [295, 0]
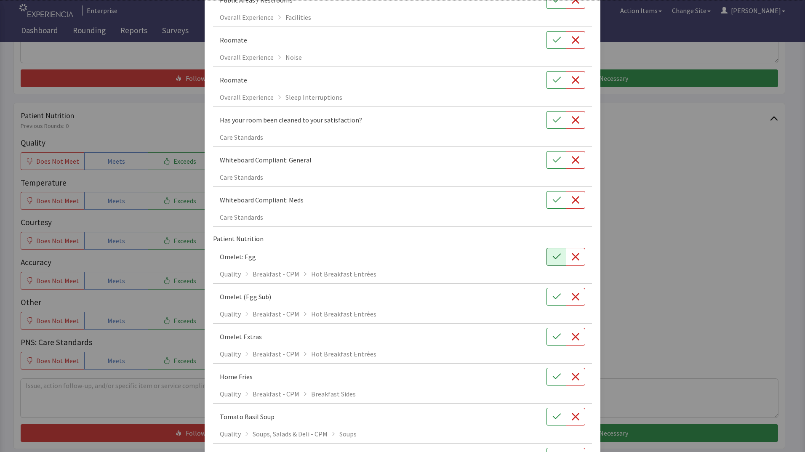
type input "om"
click at [558, 261] on button "button" at bounding box center [556, 257] width 19 height 18
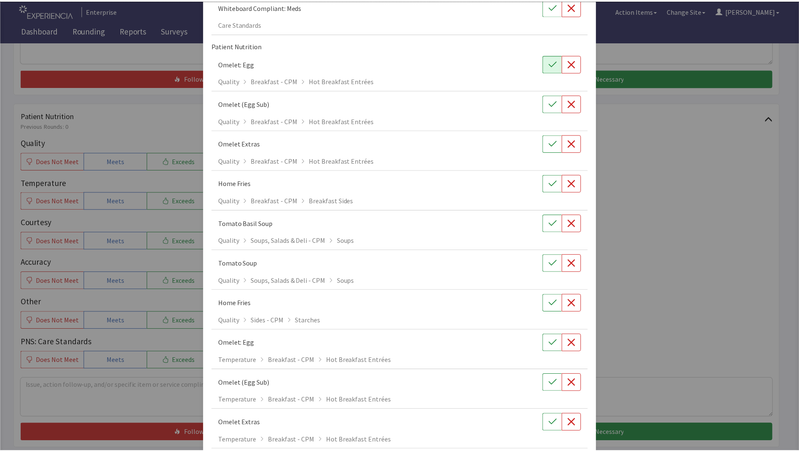
scroll to position [590, 0]
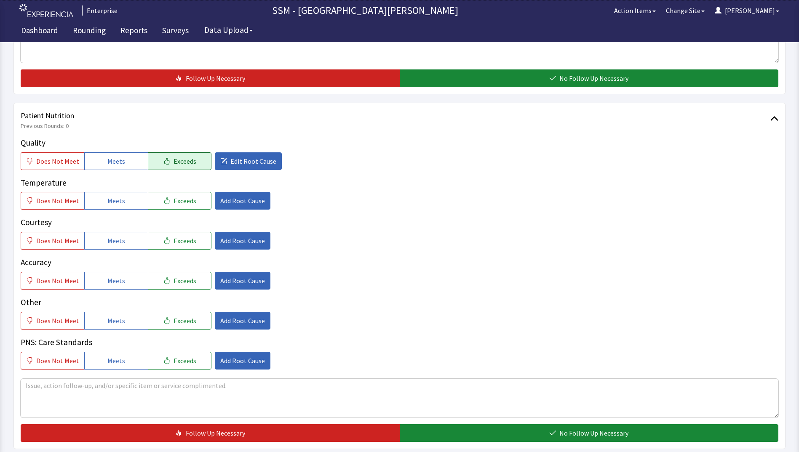
click at [181, 163] on span "Exceeds" at bounding box center [185, 161] width 23 height 10
click at [116, 203] on span "Meets" at bounding box center [116, 201] width 18 height 10
click at [112, 244] on span "Meets" at bounding box center [116, 241] width 18 height 10
click at [115, 289] on button "Meets" at bounding box center [116, 281] width 64 height 18
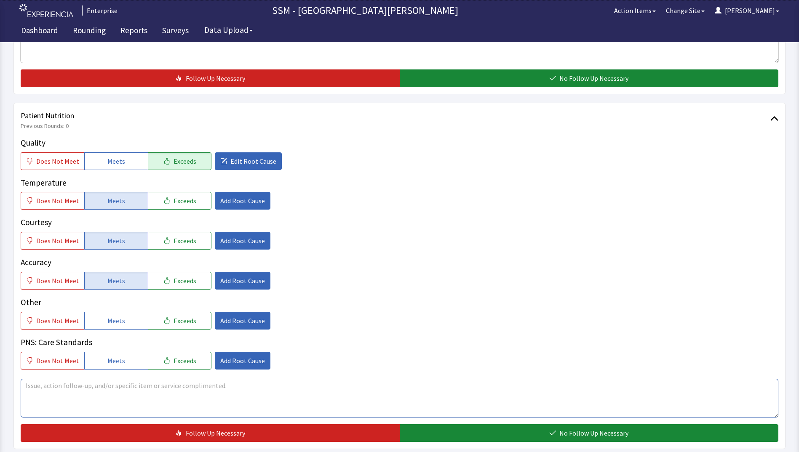
click at [196, 382] on textarea at bounding box center [400, 398] width 758 height 39
click at [97, 389] on textarea "I am so impressed with" at bounding box center [400, 398] width 758 height 39
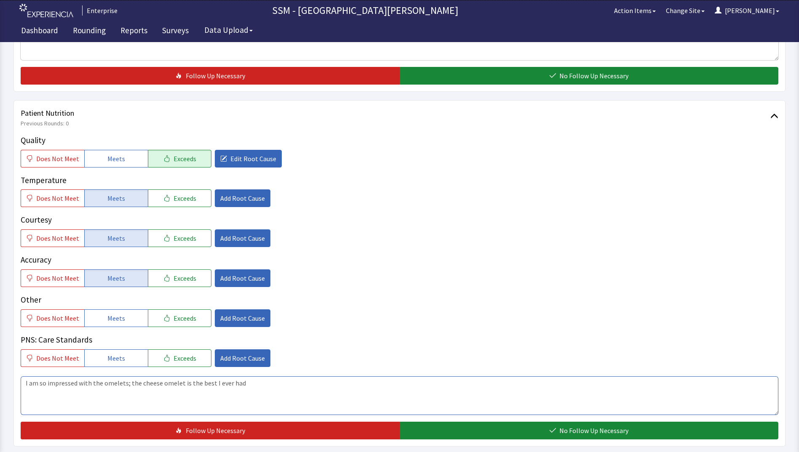
scroll to position [548, 0]
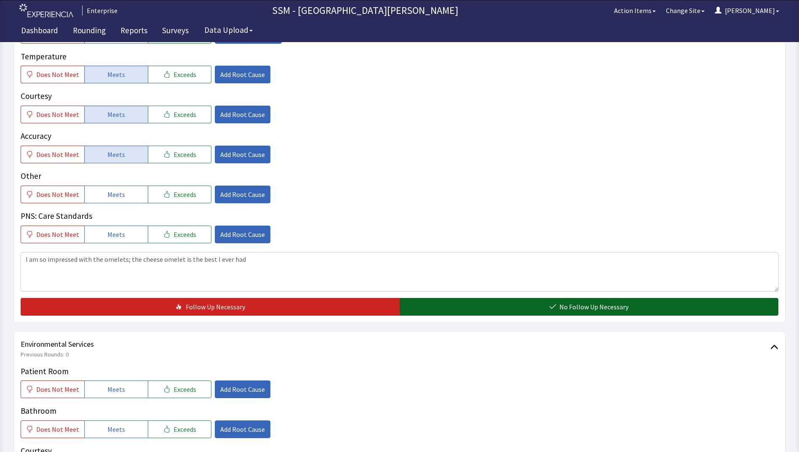
click at [519, 302] on button "No Follow Up Necessary" at bounding box center [589, 307] width 379 height 18
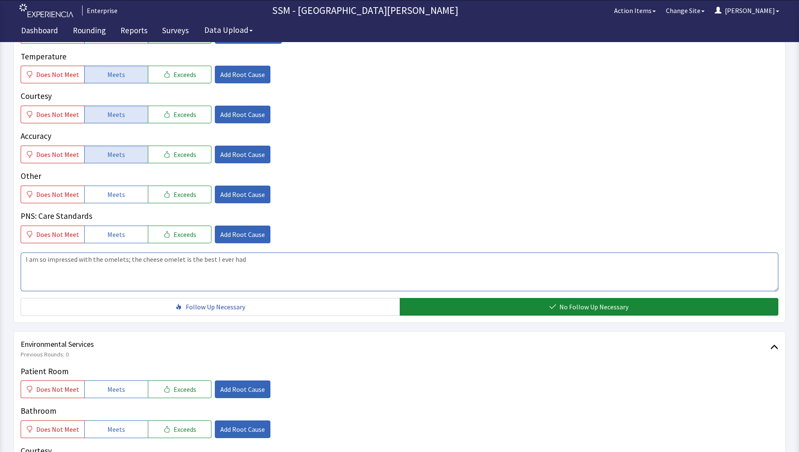
click at [270, 259] on textarea "I am so impressed with the omelets; the cheese omelet is the best I ever had" at bounding box center [400, 272] width 758 height 39
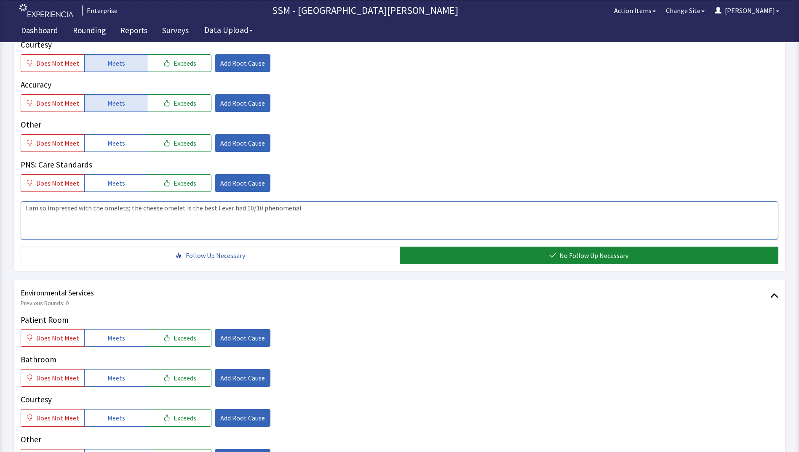
scroll to position [674, 0]
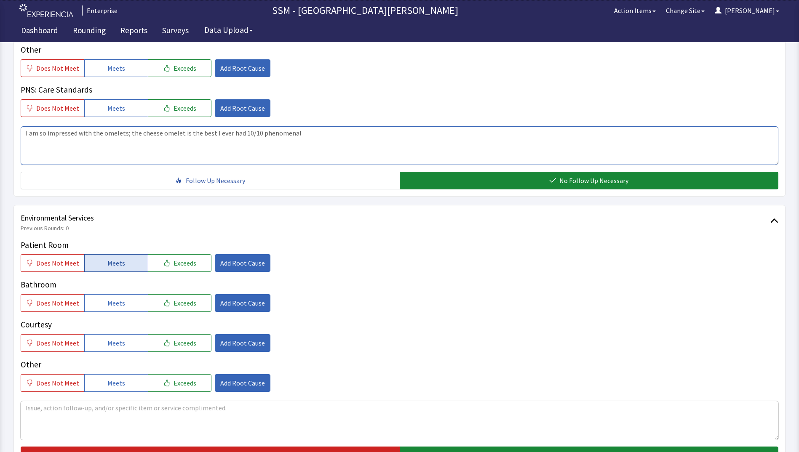
type textarea "I am so impressed with the omelets; the cheese omelet is the best I ever had 10…"
click at [126, 270] on button "Meets" at bounding box center [116, 263] width 64 height 18
click at [126, 300] on button "Meets" at bounding box center [116, 303] width 64 height 18
click at [122, 350] on button "Meets" at bounding box center [116, 343] width 64 height 18
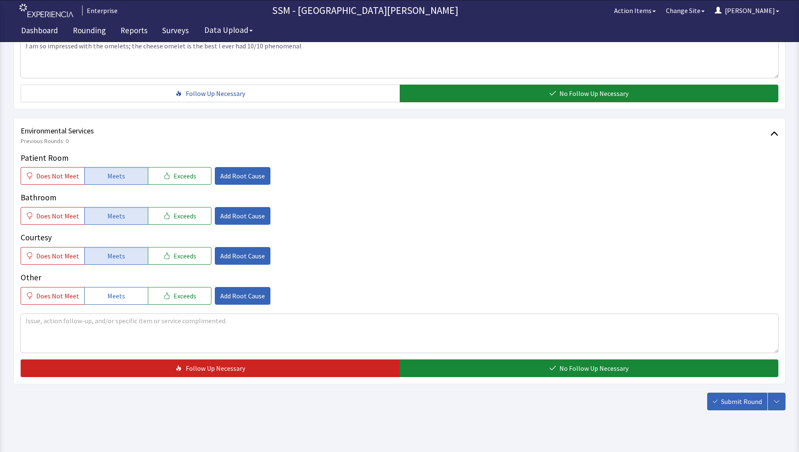
scroll to position [775, 0]
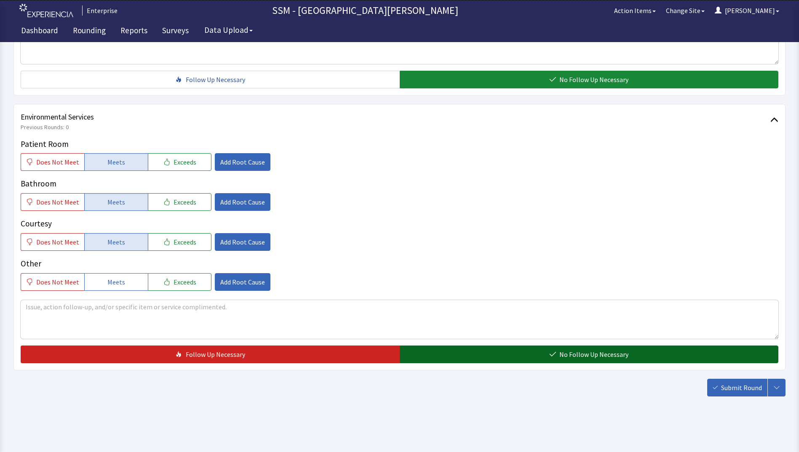
click at [469, 355] on button "No Follow Up Necessary" at bounding box center [589, 355] width 379 height 18
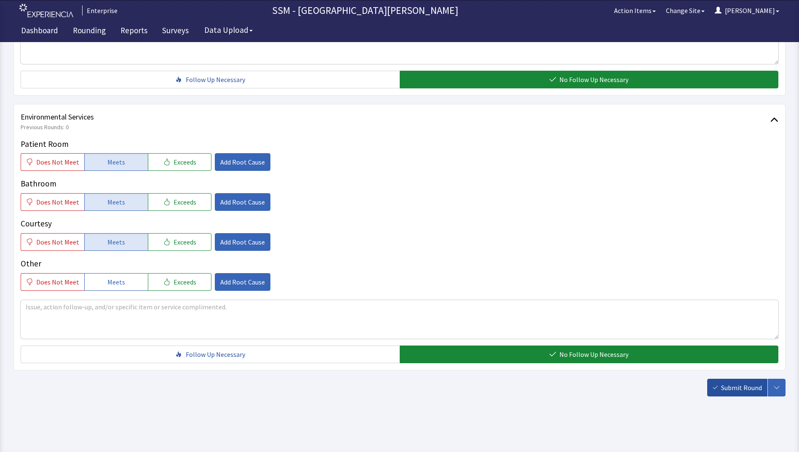
click at [737, 393] on button "Submit Round" at bounding box center [737, 388] width 60 height 18
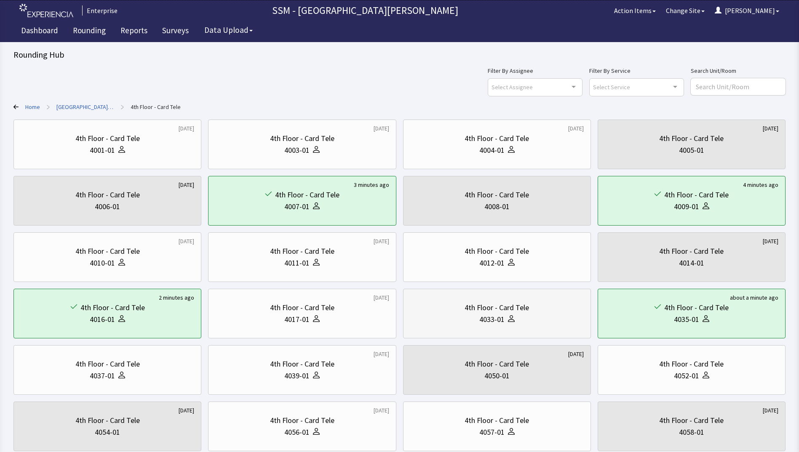
click at [541, 325] on div "4033-01" at bounding box center [497, 320] width 174 height 12
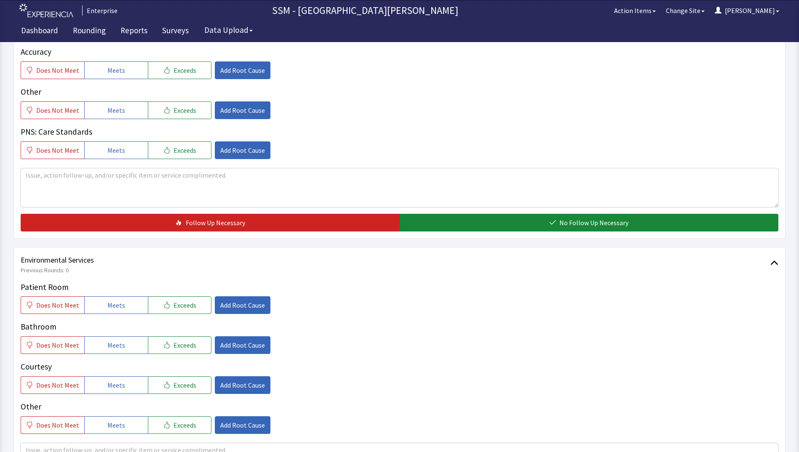
scroll to position [775, 0]
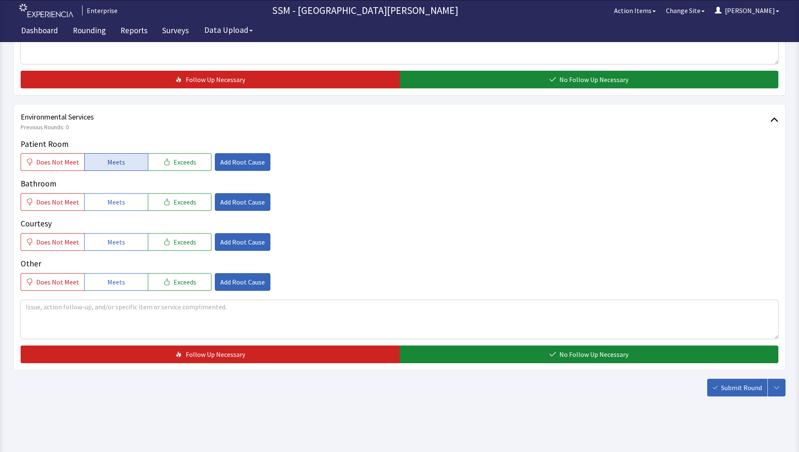
click at [114, 160] on span "Meets" at bounding box center [116, 162] width 18 height 10
click at [120, 209] on button "Meets" at bounding box center [116, 202] width 64 height 18
click at [124, 239] on button "Meets" at bounding box center [116, 242] width 64 height 18
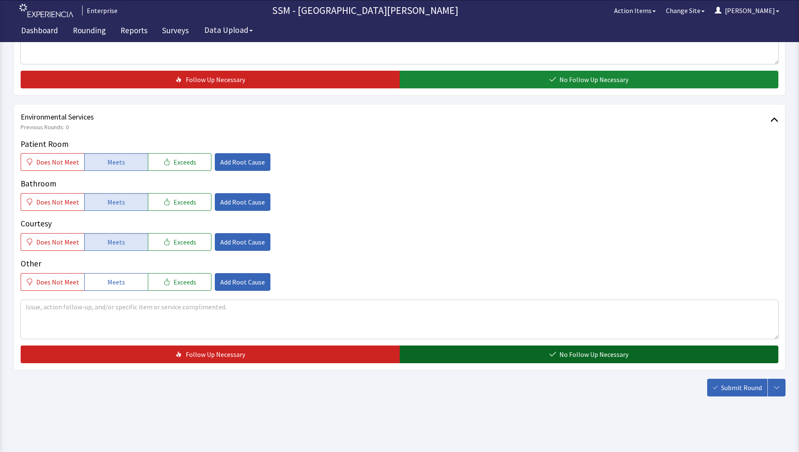
click at [507, 356] on button "No Follow Up Necessary" at bounding box center [589, 355] width 379 height 18
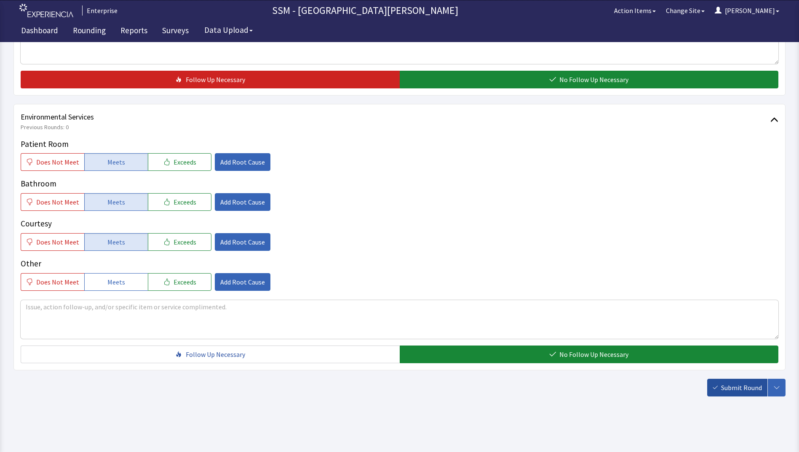
click at [748, 389] on span "Submit Round" at bounding box center [741, 388] width 41 height 10
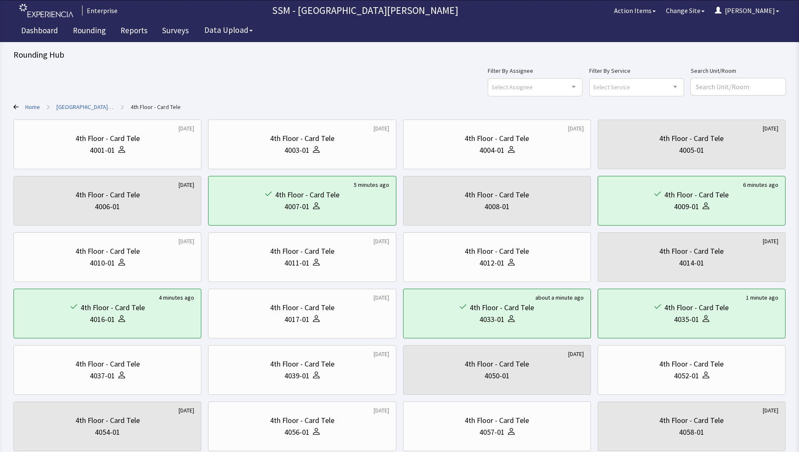
click at [15, 107] on icon at bounding box center [15, 106] width 5 height 5
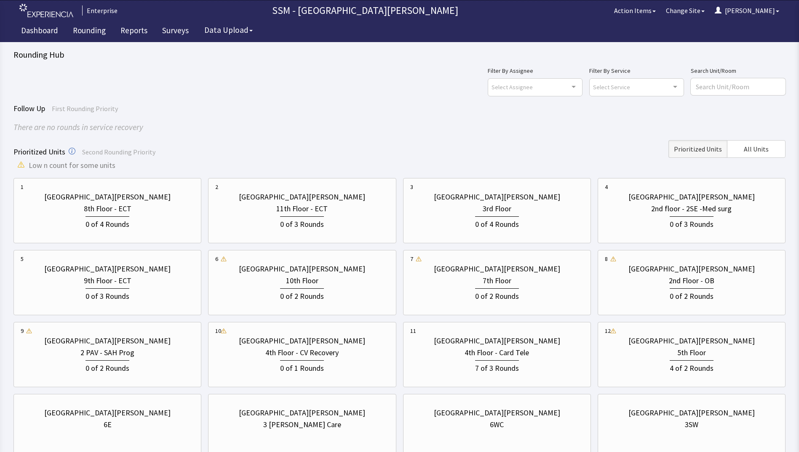
click at [241, 110] on div "Follow Up First Rounding Priority" at bounding box center [399, 109] width 772 height 12
click at [480, 212] on div "3rd Floor" at bounding box center [497, 209] width 174 height 12
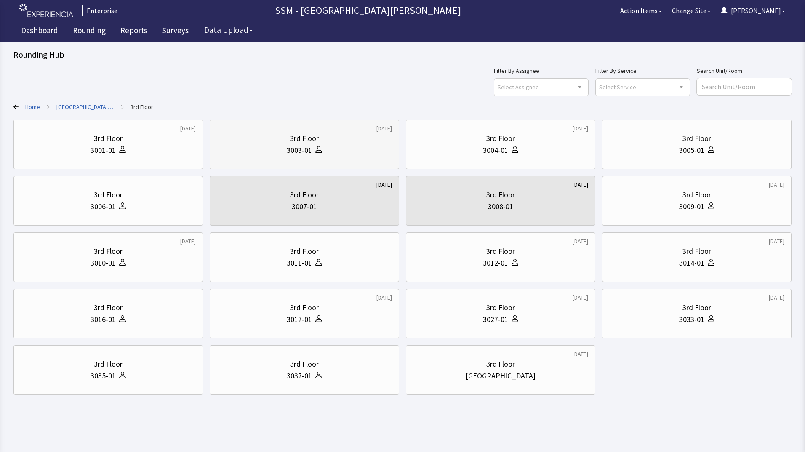
click at [323, 139] on div "3rd Floor" at bounding box center [304, 139] width 175 height 12
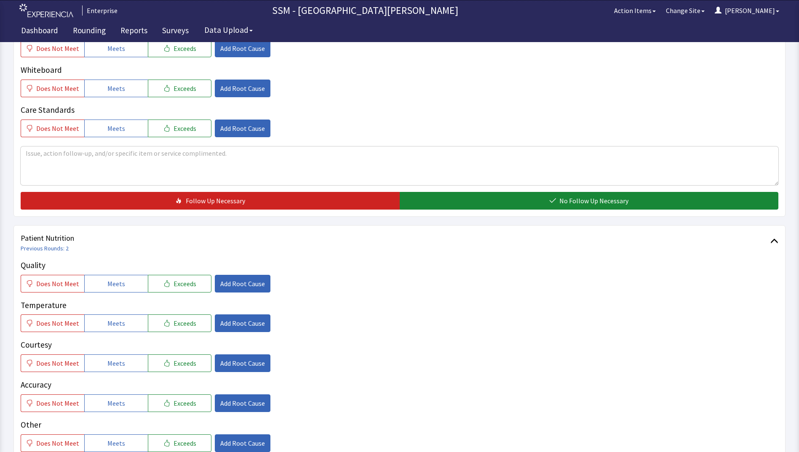
scroll to position [379, 0]
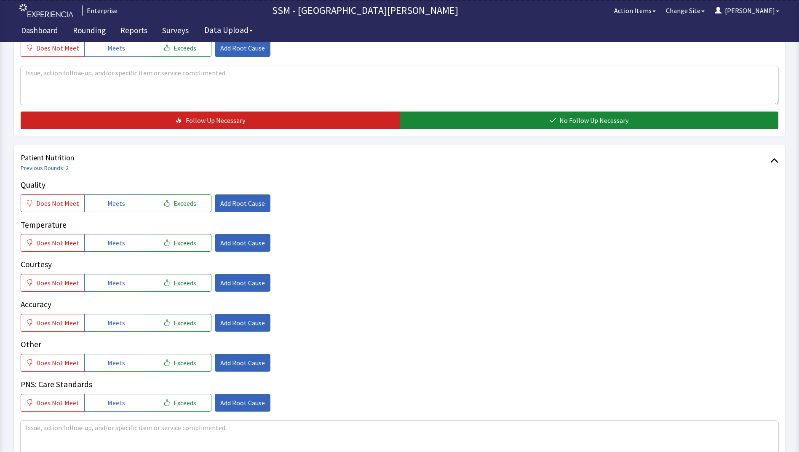
drag, startPoint x: 126, startPoint y: 202, endPoint x: 125, endPoint y: 215, distance: 13.1
click at [126, 205] on button "Meets" at bounding box center [116, 204] width 64 height 18
click at [120, 246] on span "Meets" at bounding box center [116, 243] width 18 height 10
click at [125, 285] on button "Meets" at bounding box center [116, 283] width 64 height 18
click at [118, 334] on div "Quality Does Not Meet Meets Exceeds Add Root Cause Temperature Does Not Meet Me…" at bounding box center [400, 295] width 758 height 233
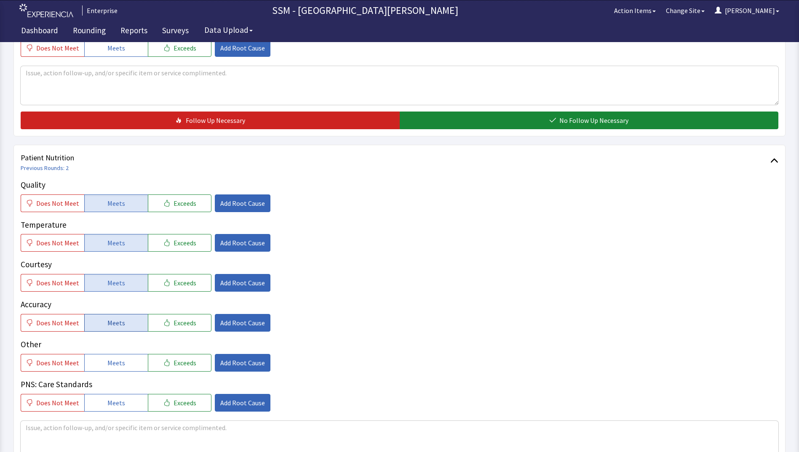
click at [118, 327] on span "Meets" at bounding box center [116, 323] width 18 height 10
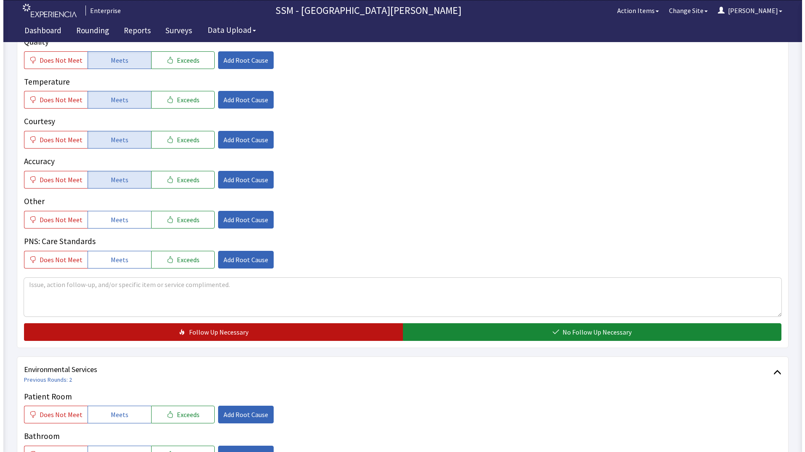
scroll to position [548, 0]
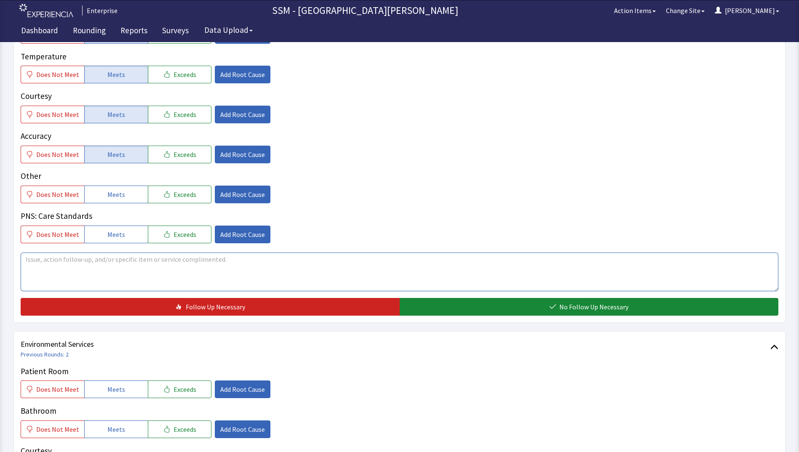
click at [255, 282] on textarea at bounding box center [400, 272] width 758 height 39
click at [232, 194] on span "Add Root Cause" at bounding box center [242, 195] width 45 height 10
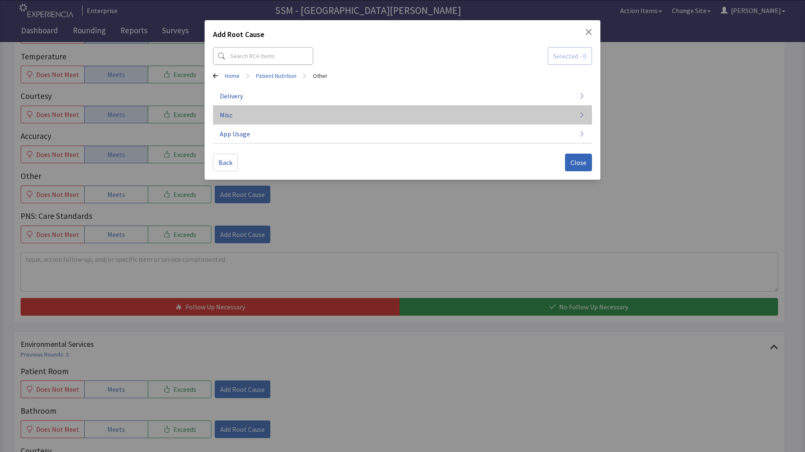
click at [348, 118] on button "Misc" at bounding box center [402, 115] width 379 height 19
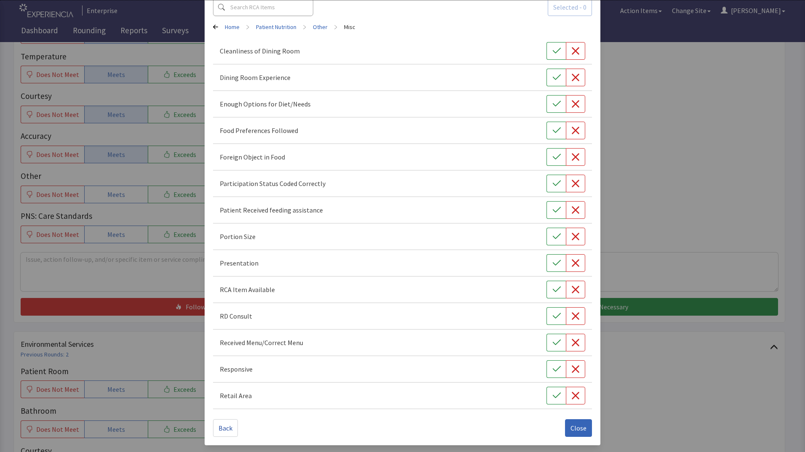
scroll to position [0, 0]
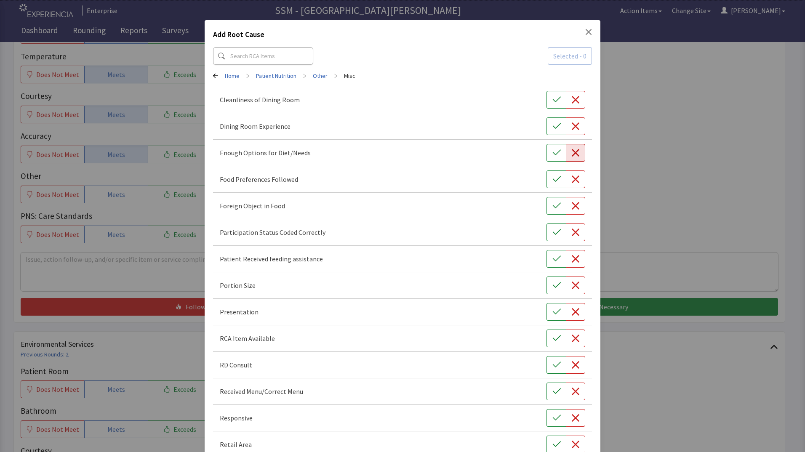
click at [572, 156] on icon "button" at bounding box center [576, 153] width 8 height 8
click at [679, 222] on div "Add Root Cause Selected - 1 Home > Patient Nutrition > Other > Misc Cleanliness…" at bounding box center [402, 250] width 805 height 501
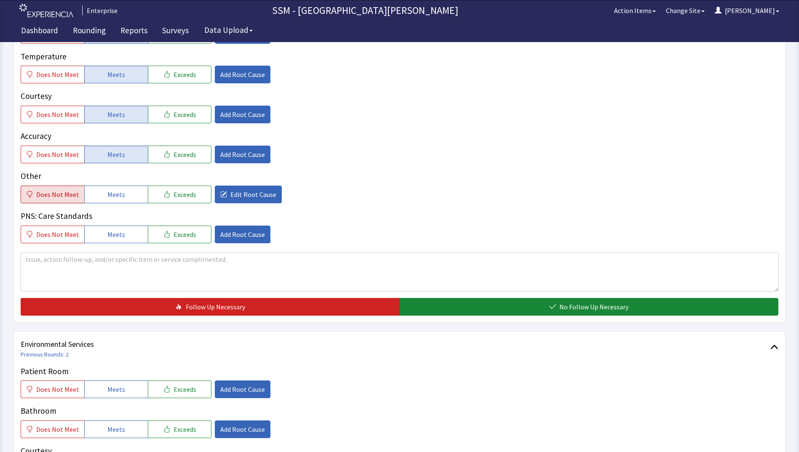
click at [40, 197] on span "Does Not Meet" at bounding box center [57, 195] width 43 height 10
click at [87, 269] on textarea at bounding box center [400, 272] width 758 height 39
click at [158, 262] on textarea "patient not happy with diet (Renal / Diabetic)" at bounding box center [400, 272] width 758 height 39
click at [161, 262] on textarea "patient not happy with diet (Renal / Diabetic)" at bounding box center [400, 272] width 758 height 39
click at [171, 265] on textarea "patient not happy with diet (Renal / Diabetic)" at bounding box center [400, 272] width 758 height 39
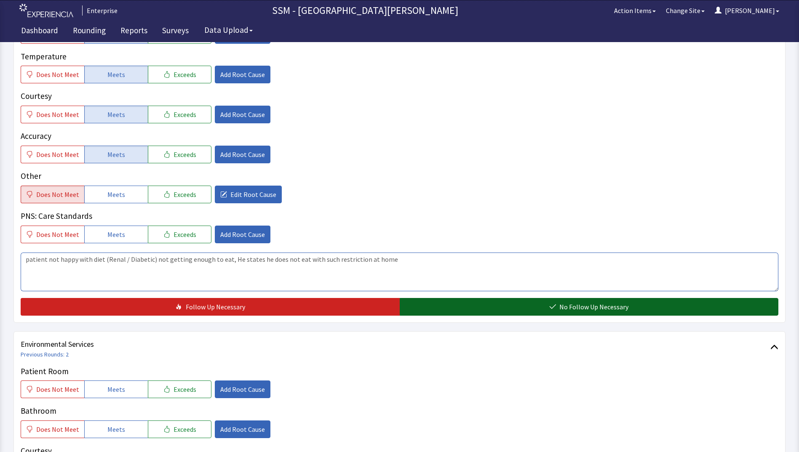
type textarea "patient not happy with diet (Renal / Diabetic) not getting enough to eat, He st…"
click at [445, 315] on button "No Follow Up Necessary" at bounding box center [589, 307] width 379 height 18
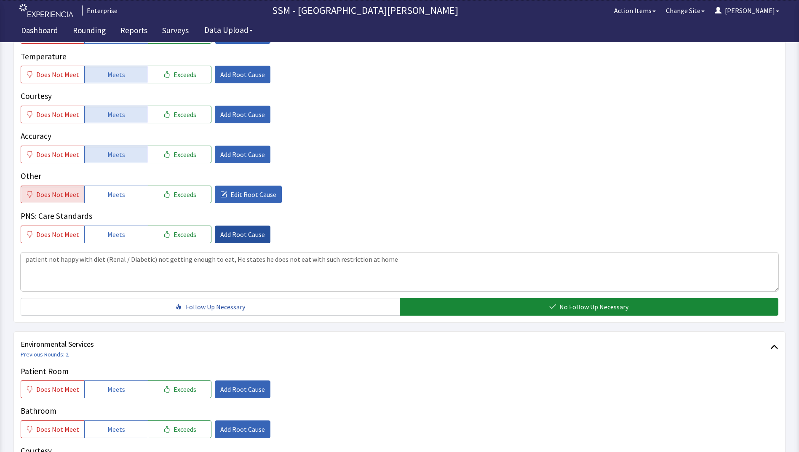
click at [220, 233] on span "Add Root Cause" at bounding box center [242, 235] width 45 height 10
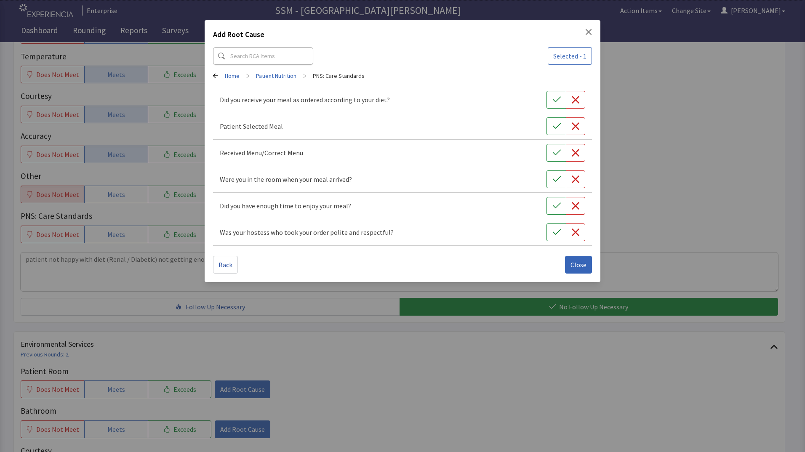
click at [311, 358] on div "Add Root Cause Selected - 1 Home > Patient Nutrition > PNS: Care Standards Did …" at bounding box center [402, 226] width 805 height 452
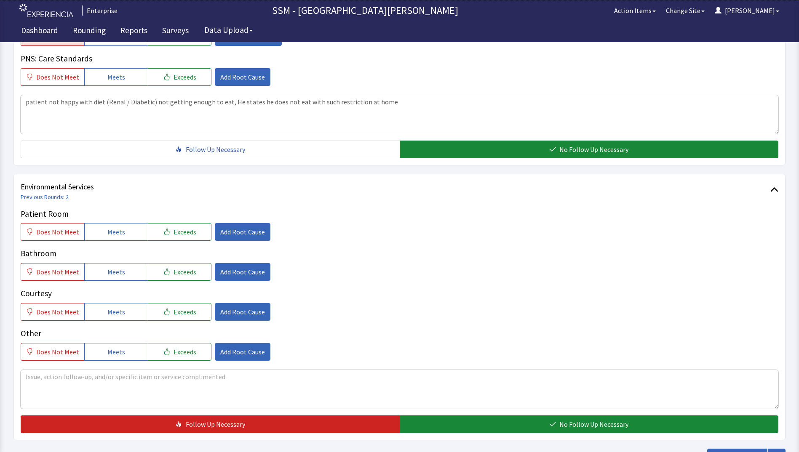
scroll to position [775, 0]
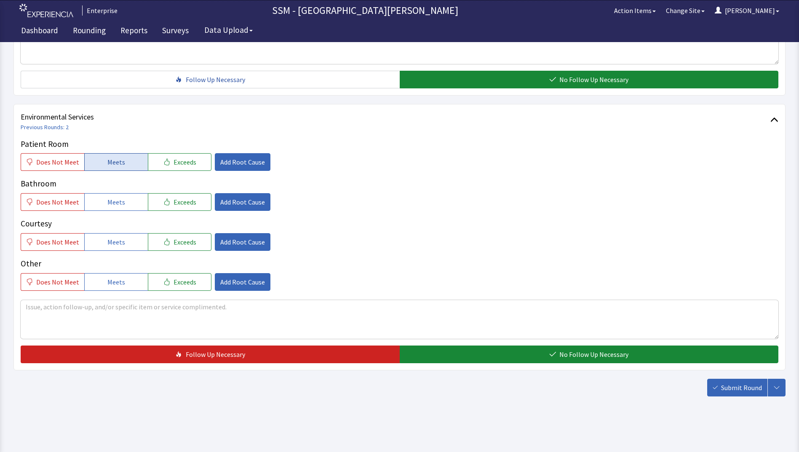
click at [124, 163] on button "Meets" at bounding box center [116, 162] width 64 height 18
drag, startPoint x: 124, startPoint y: 206, endPoint x: 124, endPoint y: 227, distance: 21.1
click at [124, 206] on button "Meets" at bounding box center [116, 202] width 64 height 18
click at [116, 233] on button "Meets" at bounding box center [116, 242] width 64 height 18
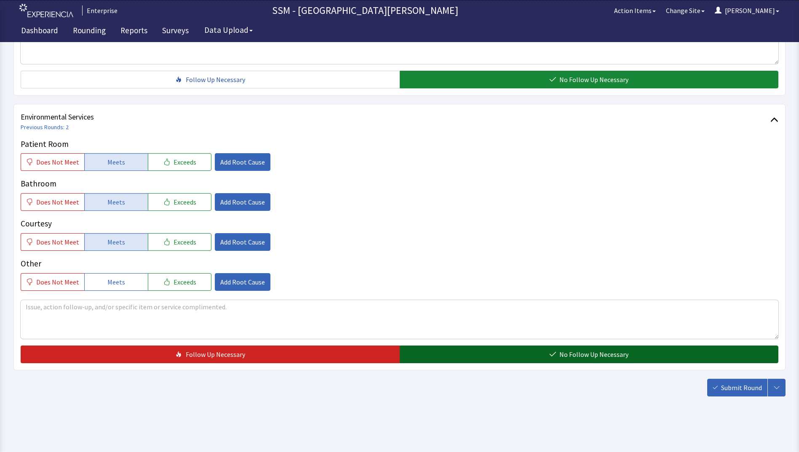
click at [470, 357] on button "No Follow Up Necessary" at bounding box center [589, 355] width 379 height 18
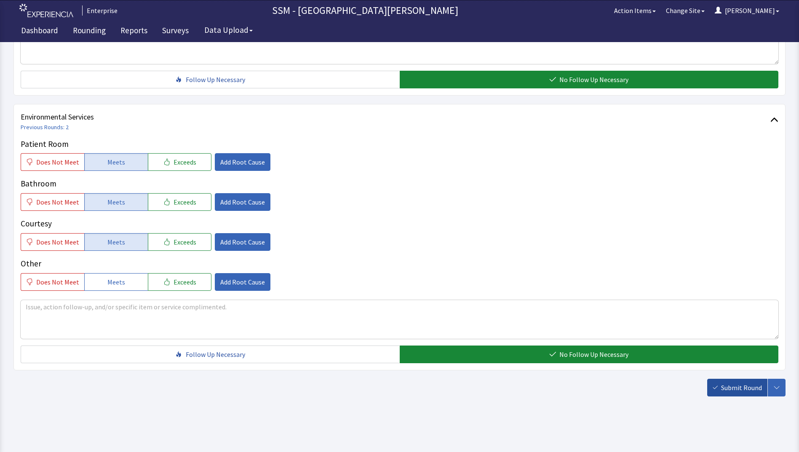
click at [749, 387] on span "Submit Round" at bounding box center [741, 388] width 41 height 10
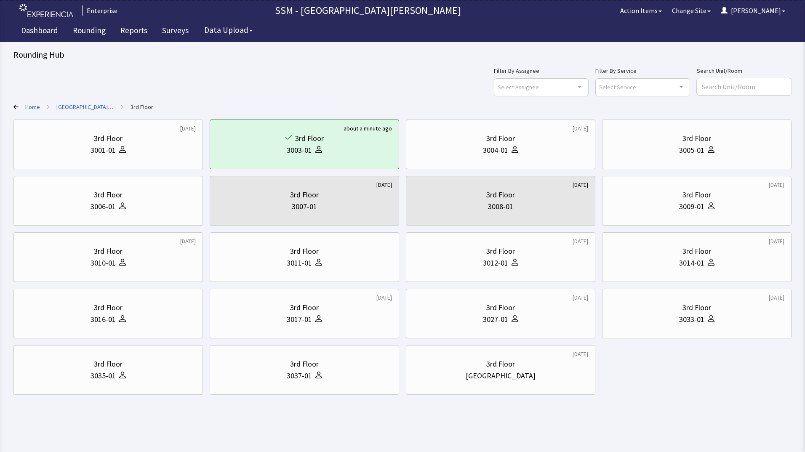
click at [155, 418] on html "Enterprise SSM - St. [PERSON_NAME] Hospital Action Items Change Site [PERSON_NA…" at bounding box center [402, 226] width 805 height 452
click at [583, 420] on html "Enterprise SSM - St. [PERSON_NAME] Hospital Action Items Change Site [PERSON_NA…" at bounding box center [402, 226] width 805 height 452
click at [87, 206] on div "3006-01" at bounding box center [108, 207] width 175 height 12
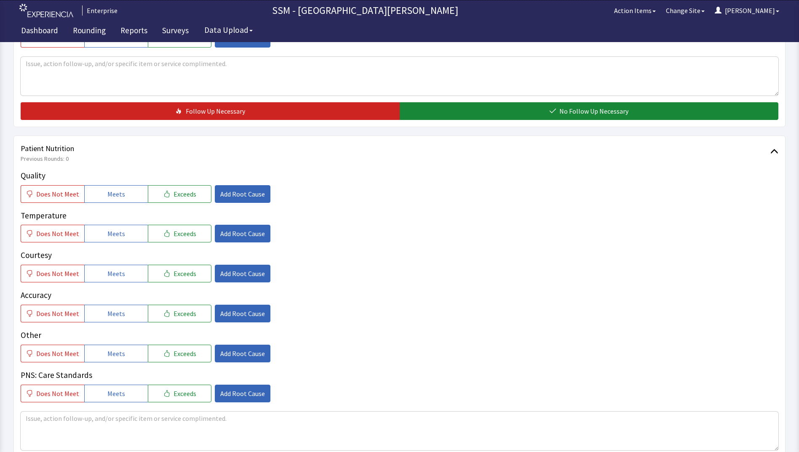
scroll to position [463, 0]
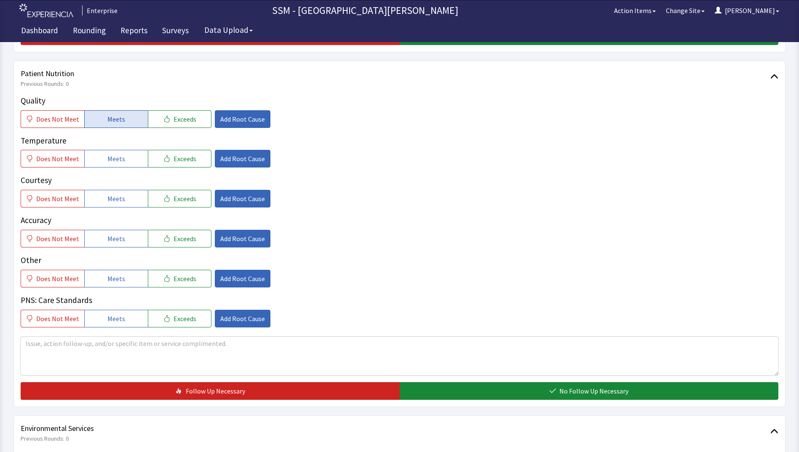
click at [95, 119] on button "Meets" at bounding box center [116, 119] width 64 height 18
click at [103, 153] on button "Meets" at bounding box center [116, 159] width 64 height 18
click at [102, 193] on button "Meets" at bounding box center [116, 199] width 64 height 18
click at [107, 243] on span "Meets" at bounding box center [116, 239] width 18 height 10
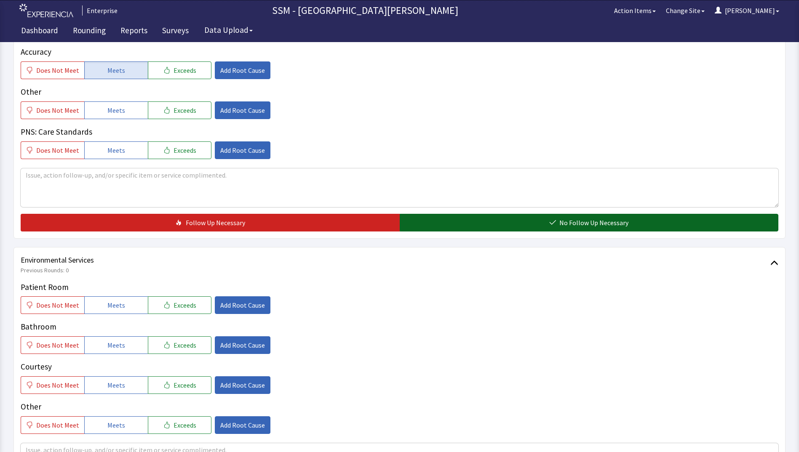
click at [491, 222] on button "No Follow Up Necessary" at bounding box center [589, 223] width 379 height 18
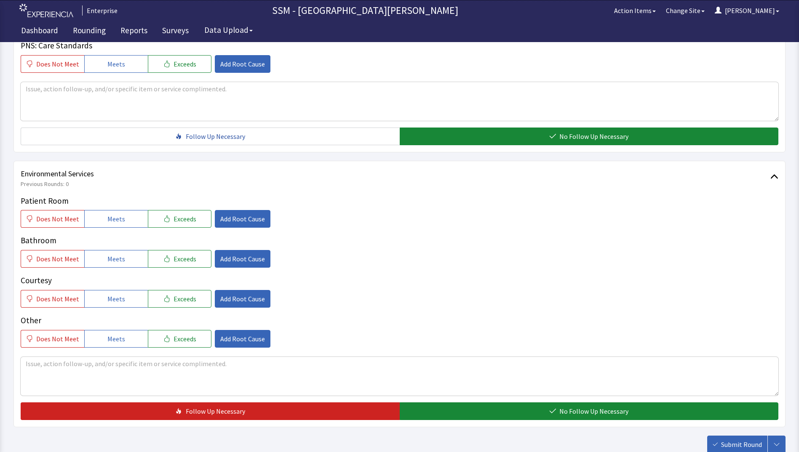
scroll to position [775, 0]
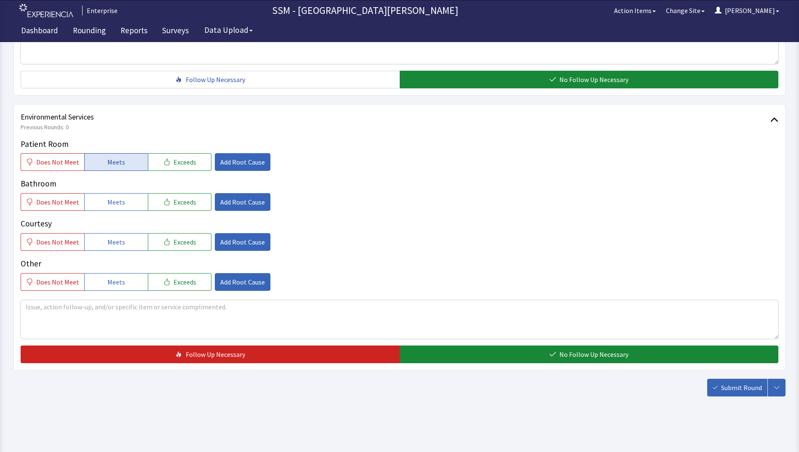
click at [98, 166] on button "Meets" at bounding box center [116, 162] width 64 height 18
click at [107, 201] on span "Meets" at bounding box center [116, 202] width 18 height 10
click at [109, 243] on span "Meets" at bounding box center [116, 242] width 18 height 10
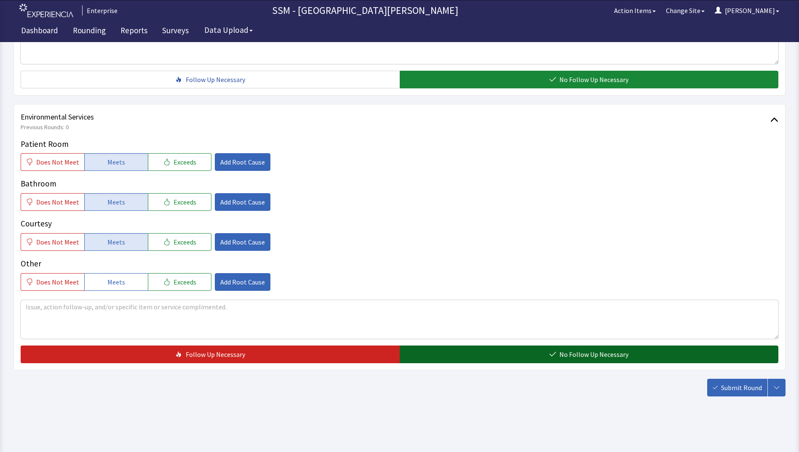
click at [550, 351] on icon "button" at bounding box center [552, 354] width 7 height 7
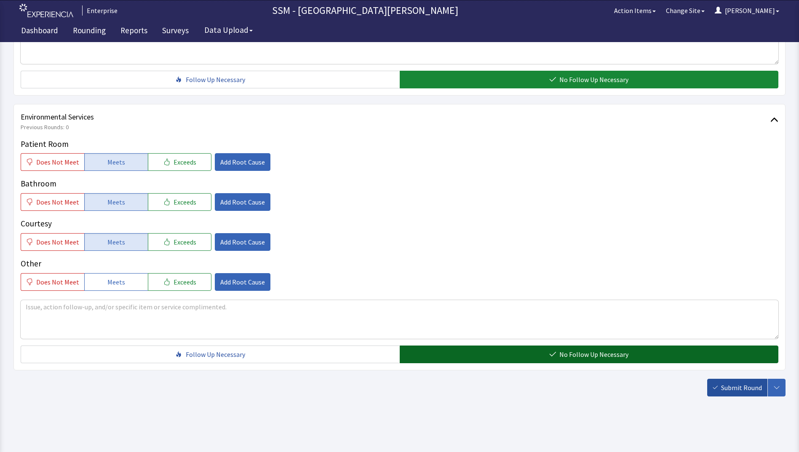
click at [714, 385] on icon "button" at bounding box center [715, 387] width 5 height 5
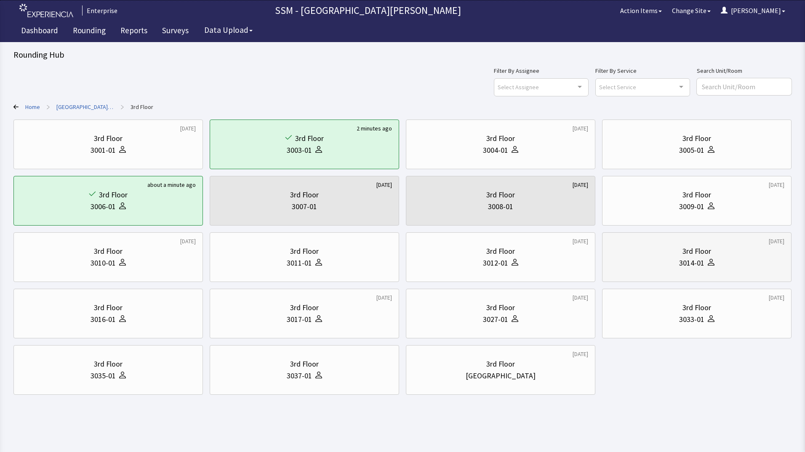
click at [709, 263] on icon at bounding box center [711, 262] width 7 height 7
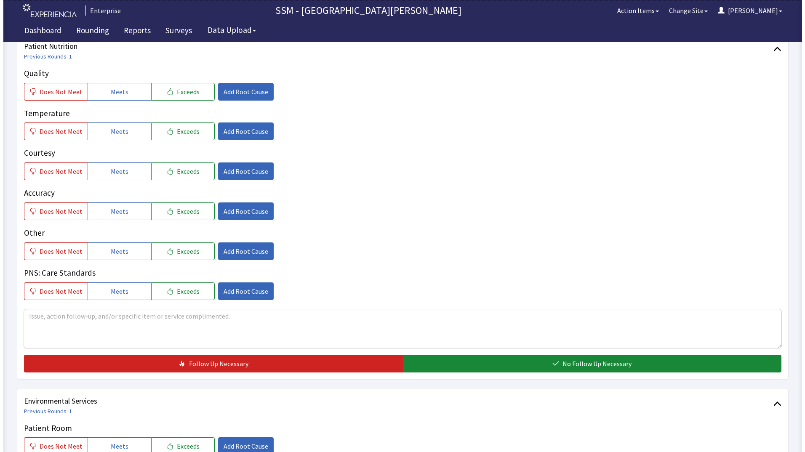
scroll to position [463, 0]
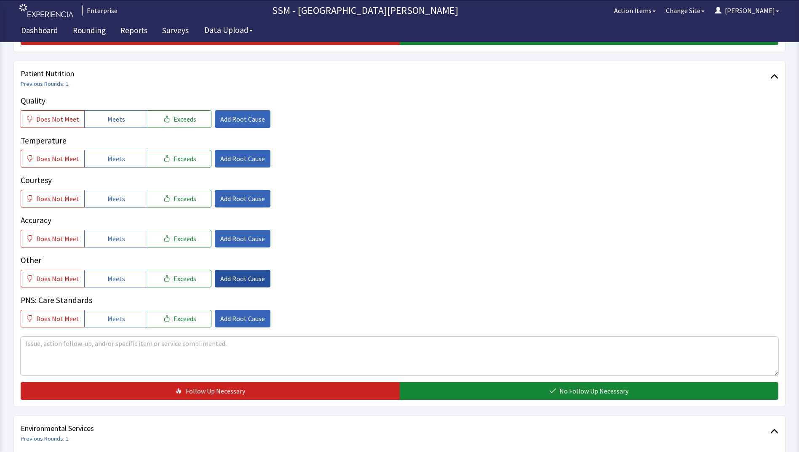
click at [226, 276] on span "Add Root Cause" at bounding box center [242, 279] width 45 height 10
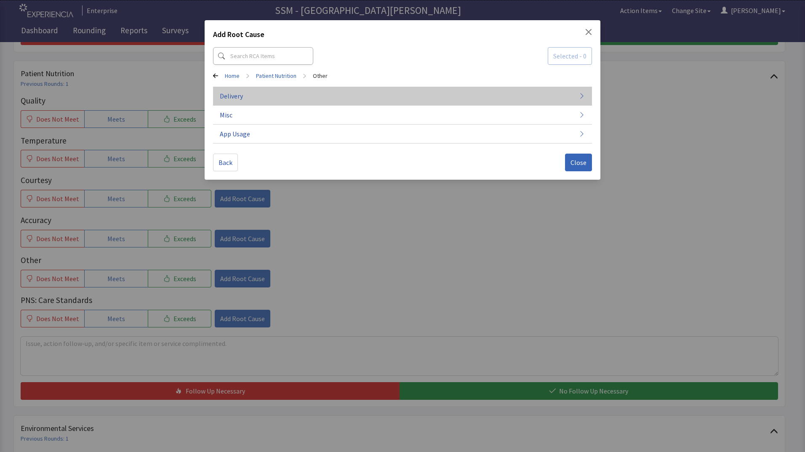
click at [373, 94] on button "Delivery" at bounding box center [402, 96] width 379 height 19
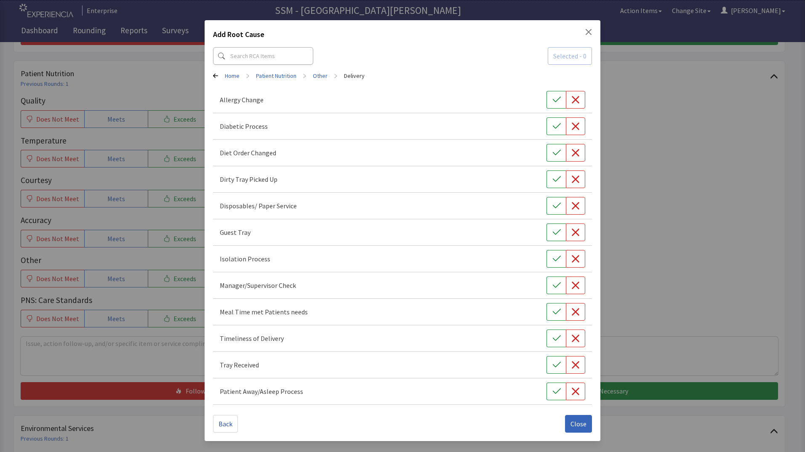
click at [193, 356] on div "Add Root Cause Selected - 0 Home > Patient Nutrition > Other > Delivery Allergy…" at bounding box center [402, 226] width 805 height 452
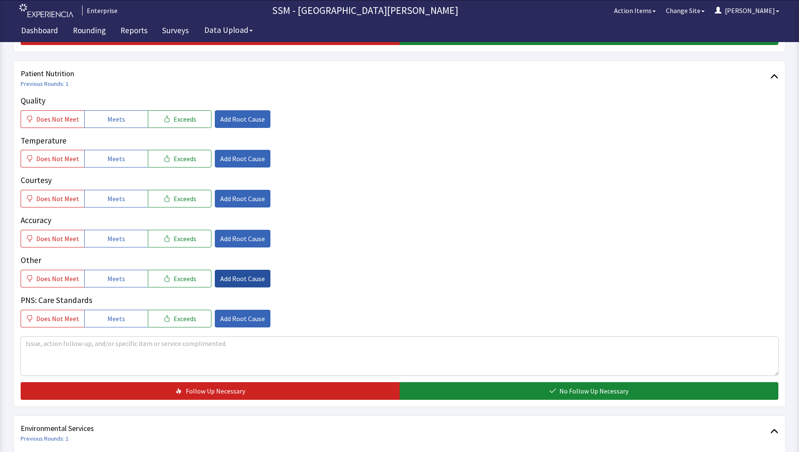
click at [240, 276] on span "Add Root Cause" at bounding box center [242, 279] width 45 height 10
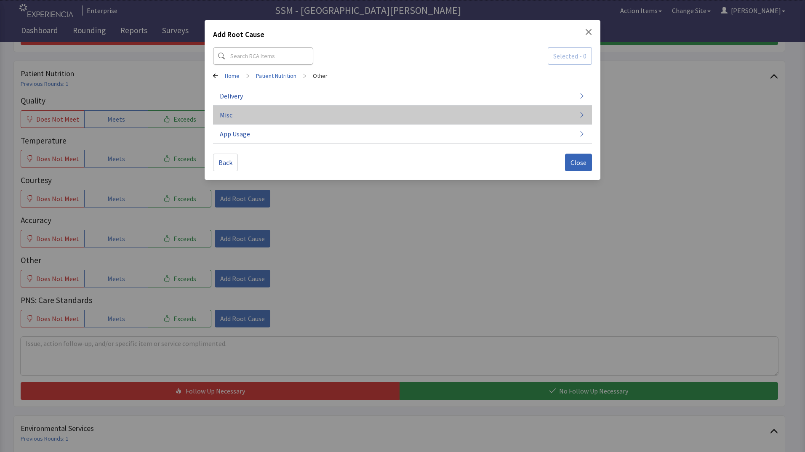
click at [313, 112] on button "Misc" at bounding box center [402, 115] width 379 height 19
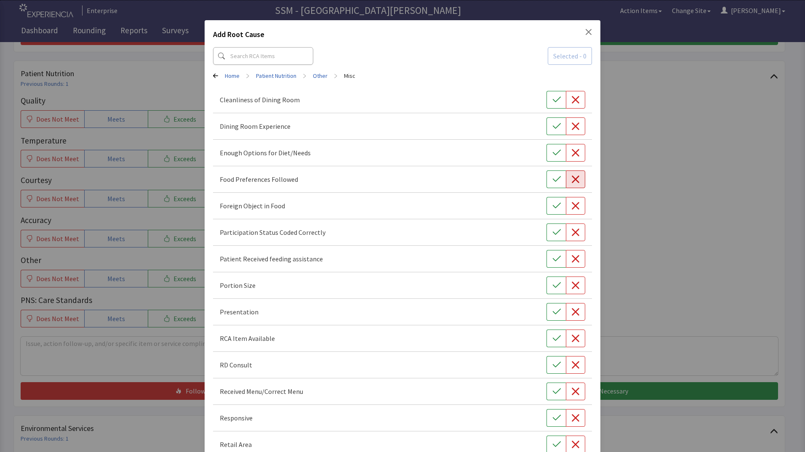
click at [575, 180] on icon "button" at bounding box center [576, 179] width 8 height 8
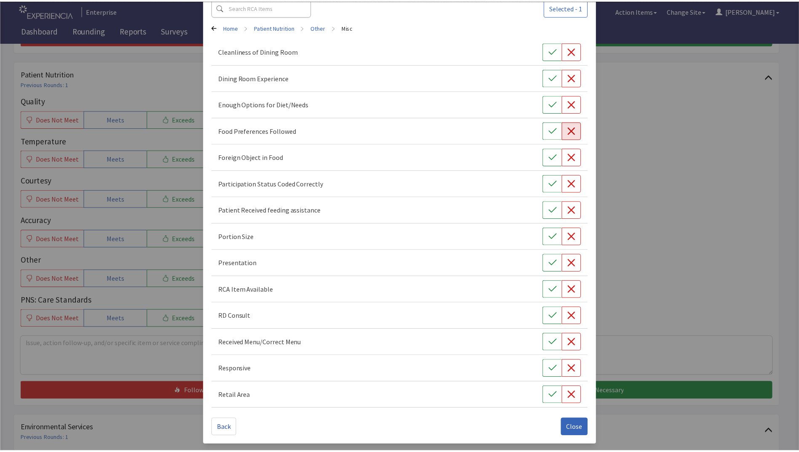
scroll to position [0, 0]
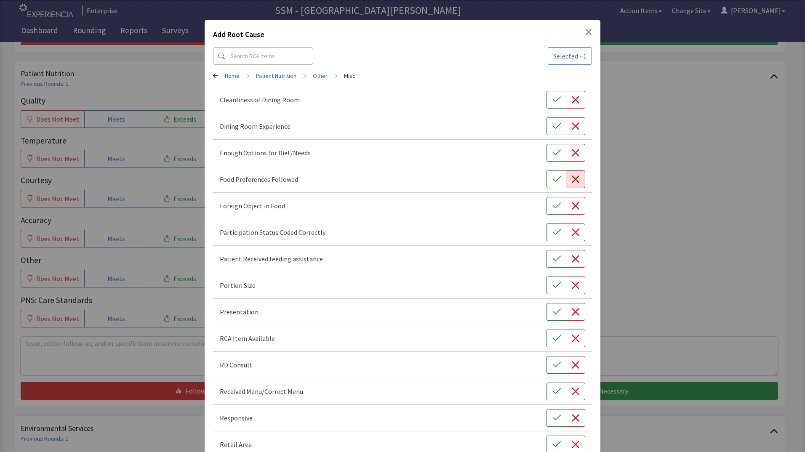
click at [677, 287] on div "Add Root Cause Selected - 1 Home > Patient Nutrition > Other > Misc Cleanliness…" at bounding box center [402, 250] width 805 height 501
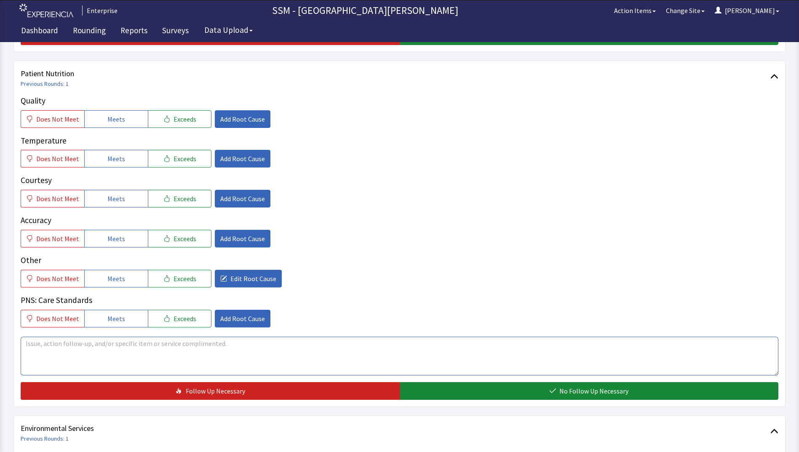
click at [169, 342] on textarea at bounding box center [400, 356] width 758 height 39
type textarea "p"
type textarea "T"
click at [87, 343] on textarea "The nurse ordered for patient, and she didn't like their choices for her, but p…" at bounding box center [400, 356] width 758 height 39
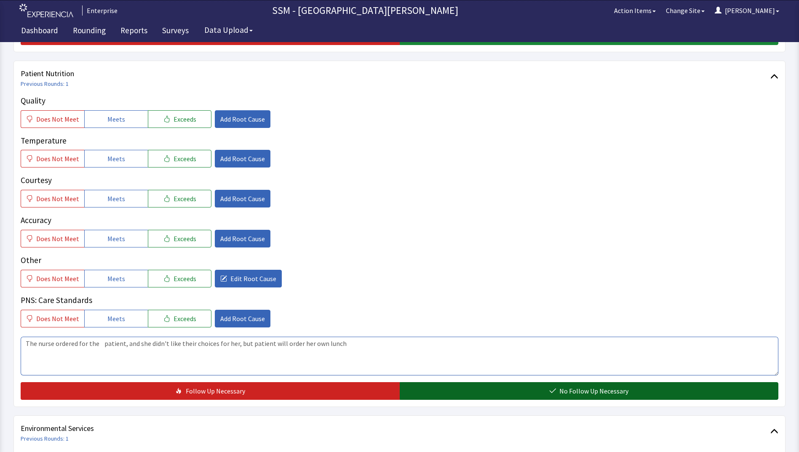
type textarea "The nurse ordered for the patient, and she didn't like their choices for her, b…"
click at [482, 400] on button "No Follow Up Necessary" at bounding box center [589, 392] width 379 height 18
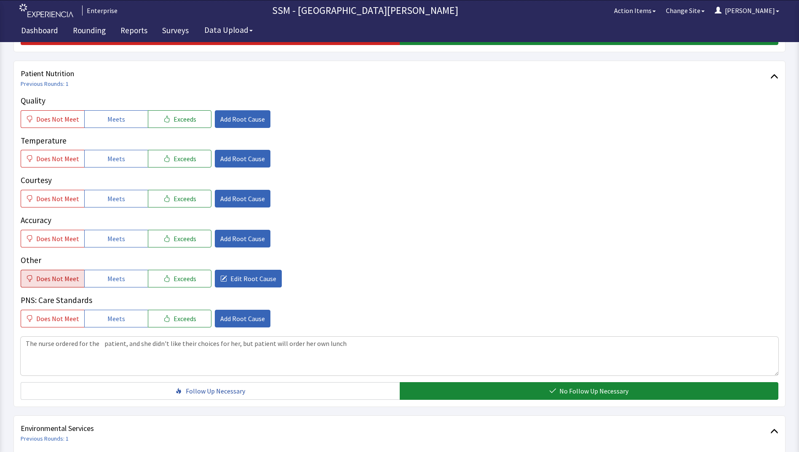
click at [63, 287] on button "Does Not Meet" at bounding box center [53, 279] width 64 height 18
click at [100, 241] on button "Meets" at bounding box center [116, 239] width 64 height 18
click at [110, 204] on button "Meets" at bounding box center [116, 199] width 64 height 18
click at [107, 158] on span "Meets" at bounding box center [116, 159] width 18 height 10
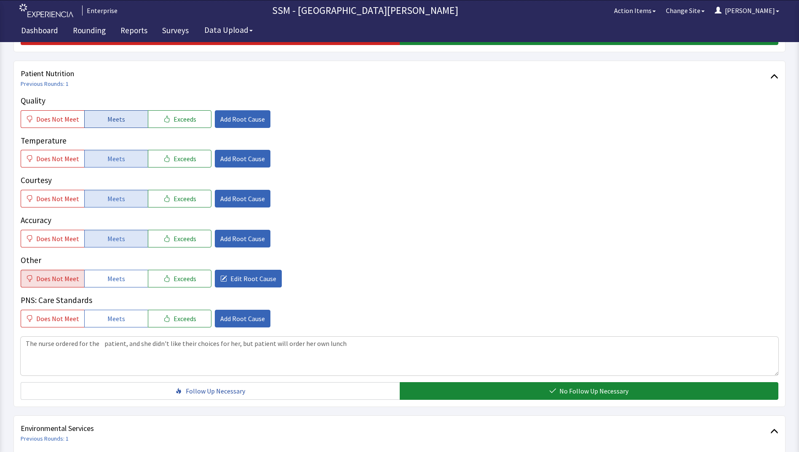
click at [107, 118] on span "Meets" at bounding box center [116, 119] width 18 height 10
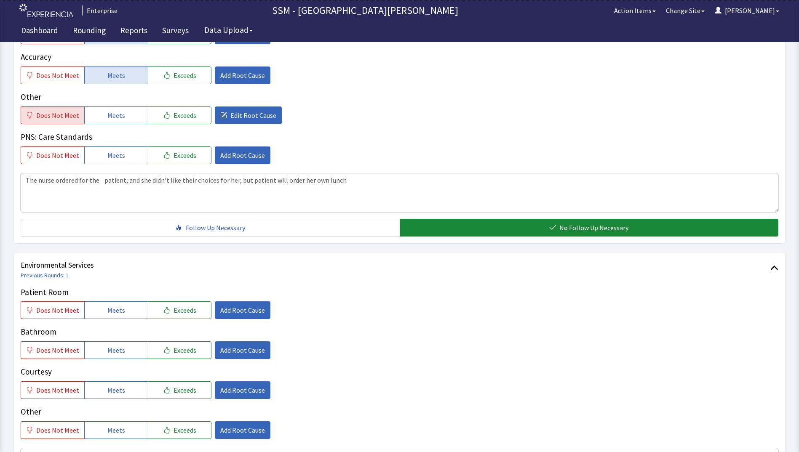
scroll to position [716, 0]
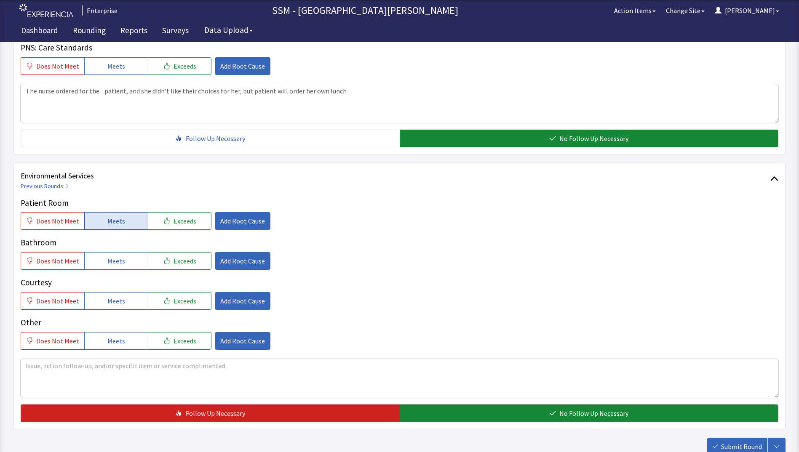
click at [112, 224] on span "Meets" at bounding box center [116, 221] width 18 height 10
click at [109, 265] on span "Meets" at bounding box center [116, 261] width 18 height 10
click at [107, 305] on span "Meets" at bounding box center [116, 301] width 18 height 10
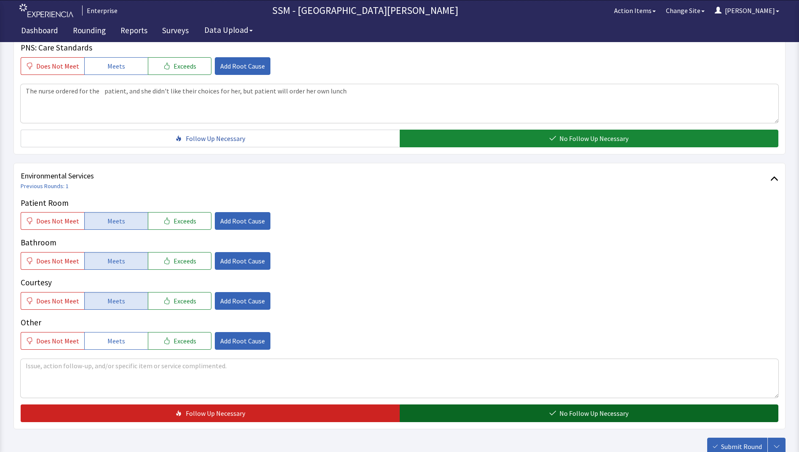
click at [590, 412] on span "No Follow Up Necessary" at bounding box center [593, 414] width 69 height 10
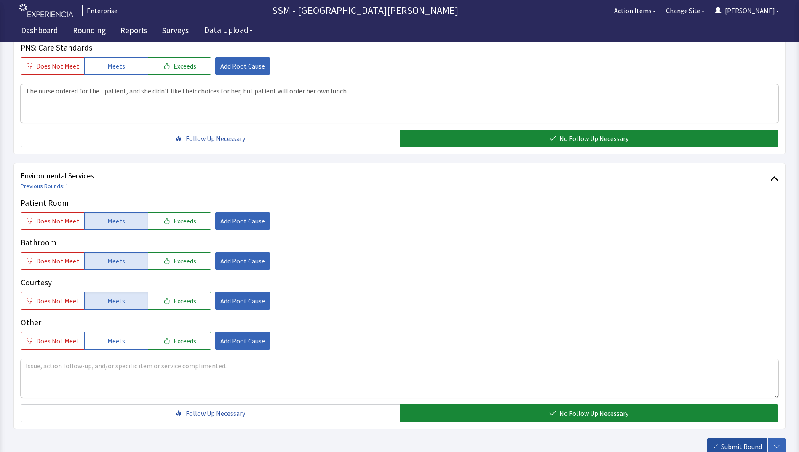
click at [729, 446] on span "Submit Round" at bounding box center [741, 447] width 41 height 10
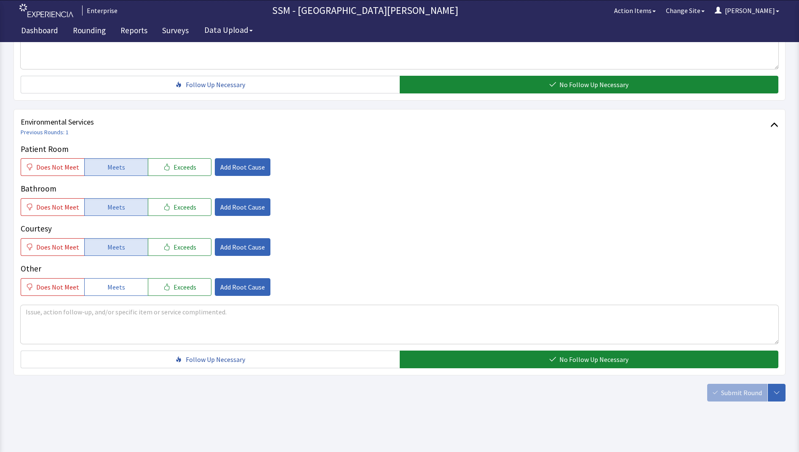
scroll to position [775, 0]
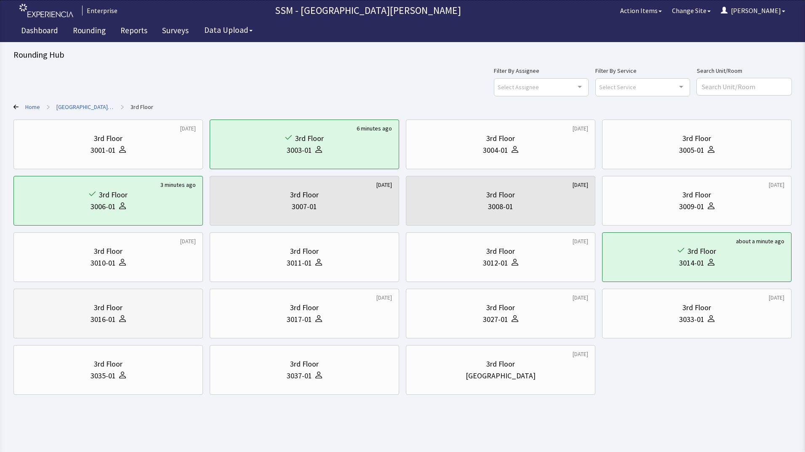
click at [100, 322] on div "3016-01" at bounding box center [103, 320] width 25 height 12
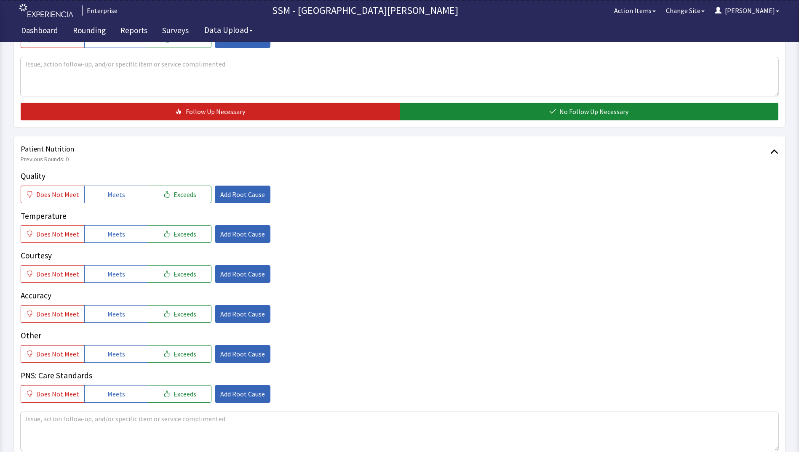
scroll to position [463, 0]
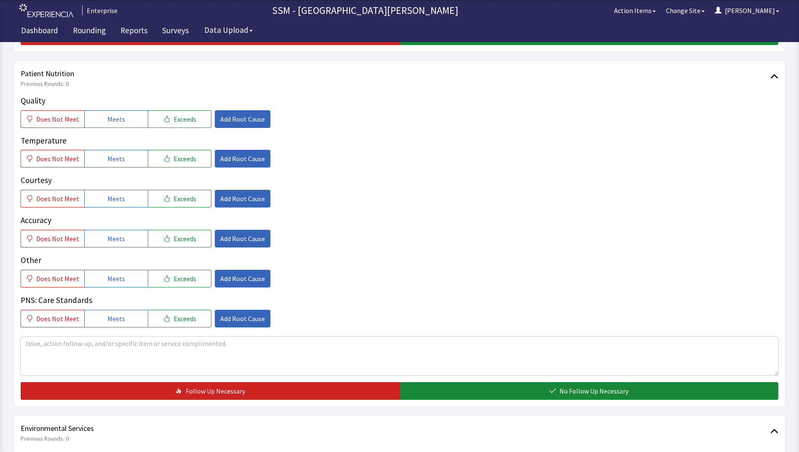
drag, startPoint x: 112, startPoint y: 118, endPoint x: 115, endPoint y: 144, distance: 25.6
click at [112, 120] on span "Meets" at bounding box center [116, 119] width 18 height 10
click at [118, 161] on span "Meets" at bounding box center [116, 159] width 18 height 10
click at [116, 195] on span "Meets" at bounding box center [116, 199] width 18 height 10
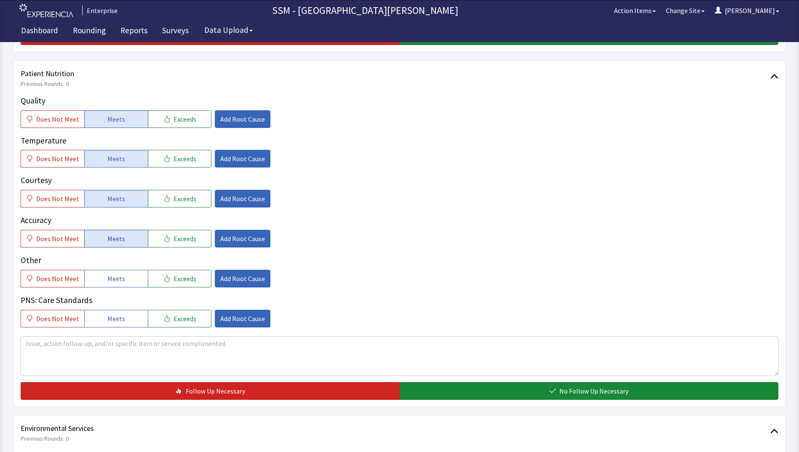
click at [114, 238] on span "Meets" at bounding box center [116, 239] width 18 height 10
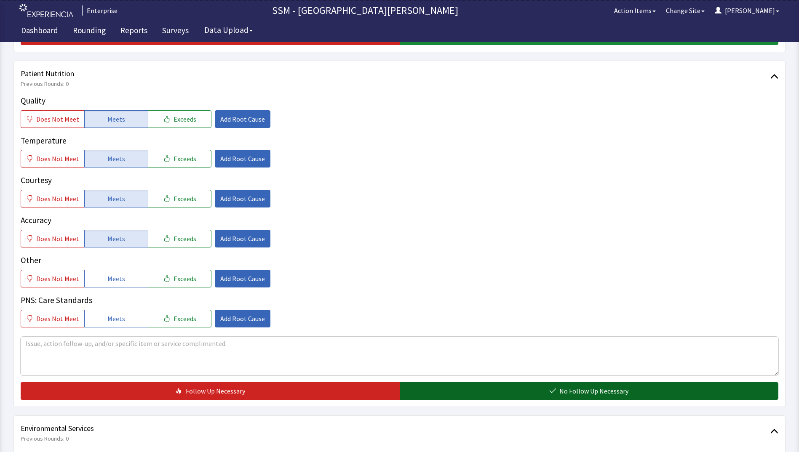
click at [511, 397] on button "No Follow Up Necessary" at bounding box center [589, 392] width 379 height 18
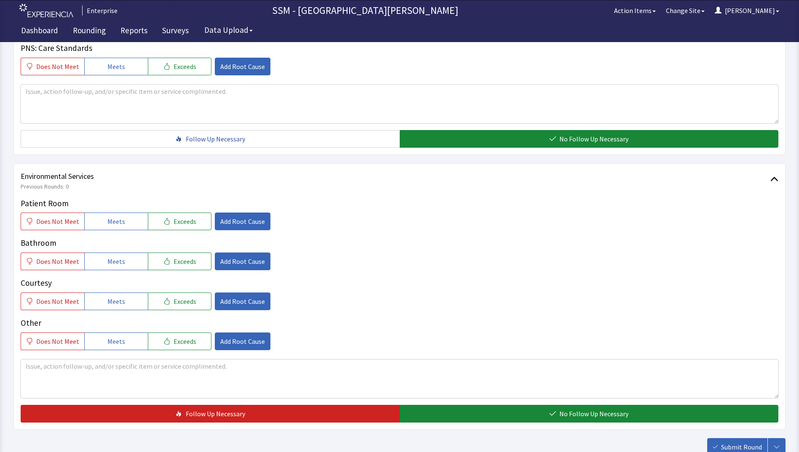
scroll to position [716, 0]
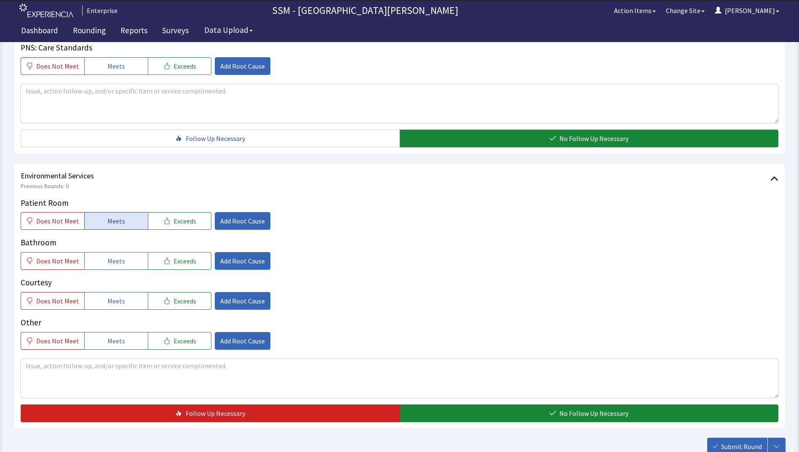
click at [107, 219] on span "Meets" at bounding box center [116, 221] width 18 height 10
click at [108, 265] on span "Meets" at bounding box center [116, 261] width 18 height 10
click at [111, 297] on span "Meets" at bounding box center [116, 301] width 18 height 10
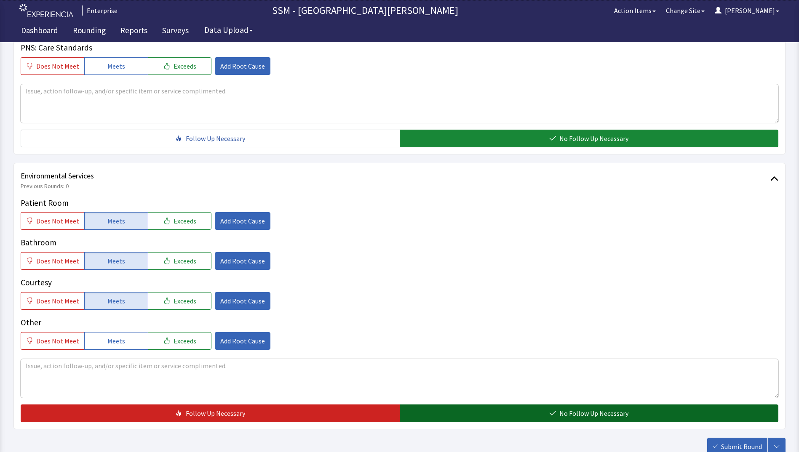
click at [499, 416] on button "No Follow Up Necessary" at bounding box center [589, 414] width 379 height 18
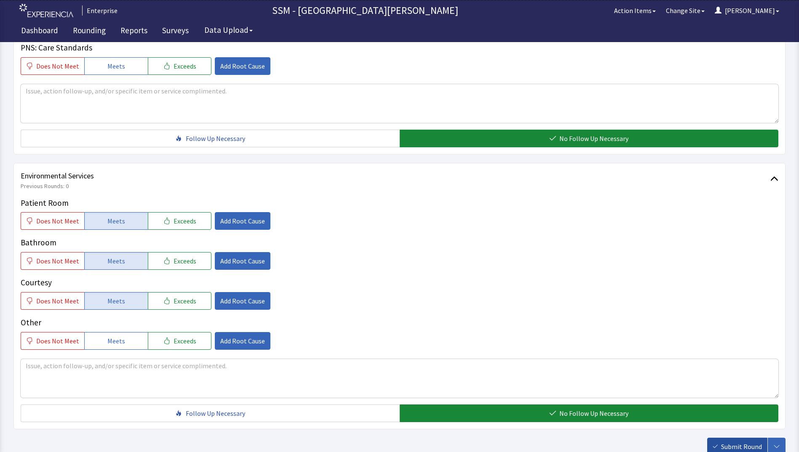
click at [728, 444] on span "Submit Round" at bounding box center [741, 447] width 41 height 10
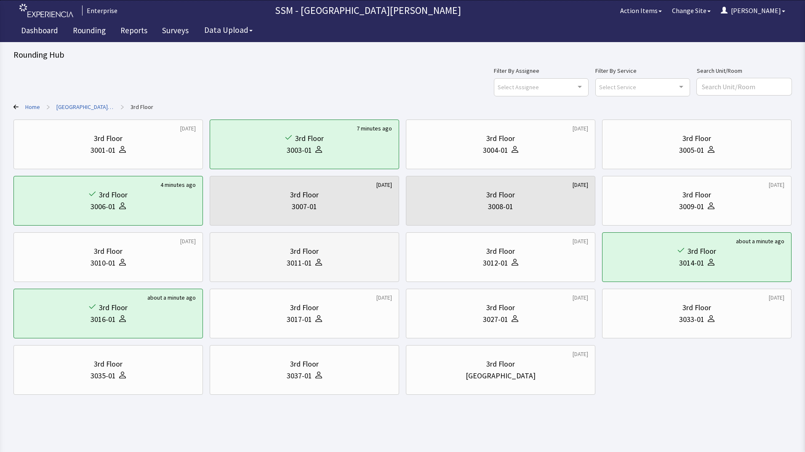
click at [282, 260] on div "3011-01" at bounding box center [304, 263] width 175 height 12
click at [282, 261] on div "3011-01" at bounding box center [304, 263] width 175 height 12
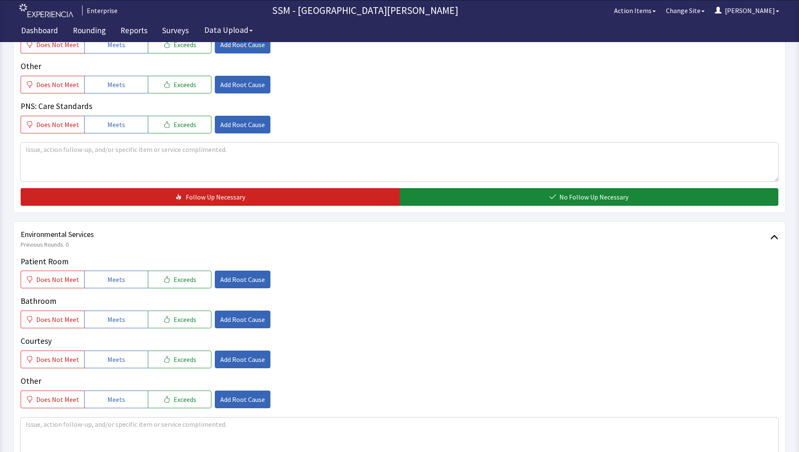
scroll to position [716, 0]
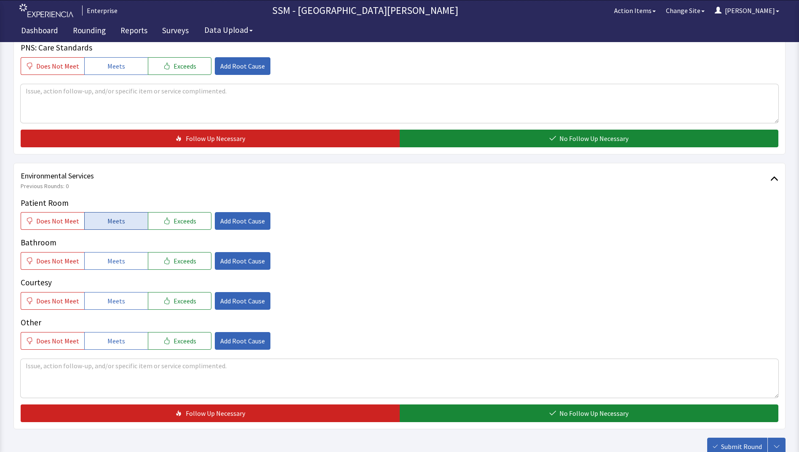
click at [117, 224] on span "Meets" at bounding box center [116, 221] width 18 height 10
click at [118, 262] on span "Meets" at bounding box center [116, 261] width 18 height 10
click at [113, 303] on span "Meets" at bounding box center [116, 301] width 18 height 10
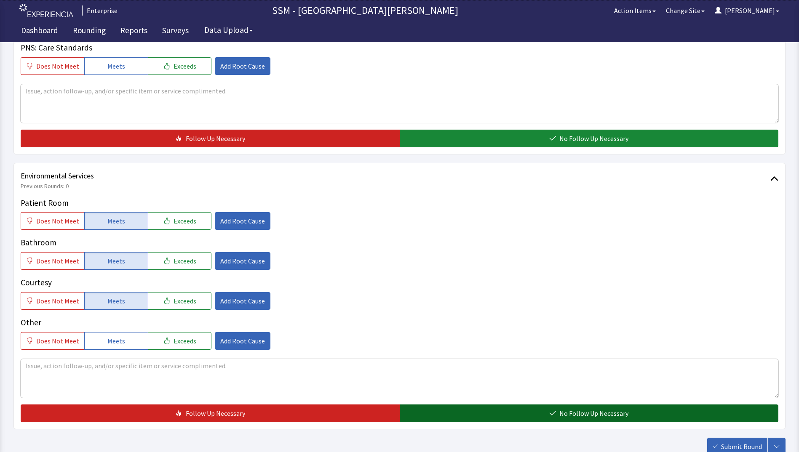
click at [565, 408] on button "No Follow Up Necessary" at bounding box center [589, 414] width 379 height 18
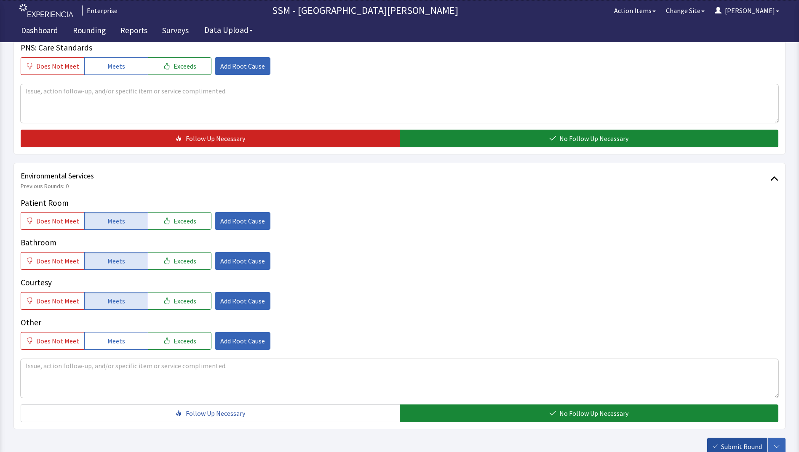
click at [723, 447] on span "Submit Round" at bounding box center [741, 447] width 41 height 10
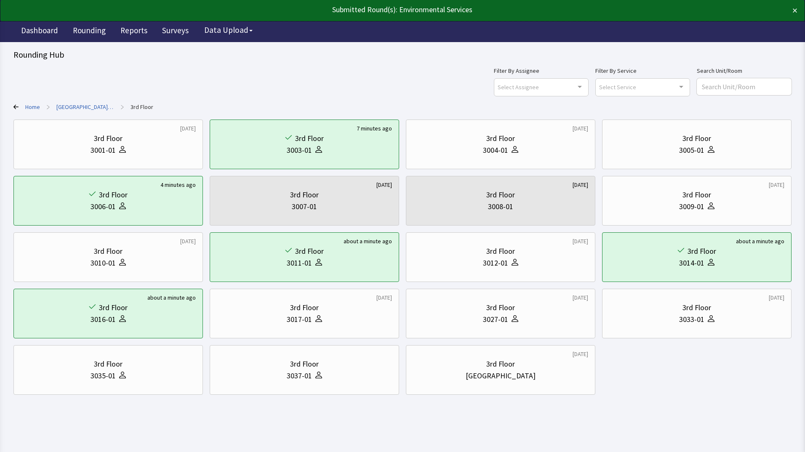
click at [703, 370] on div "[DATE] 3rd Floor 3001-01 7 minutes ago 3rd Floor 3003-01 [DATE] 3rd Floor 3004-…" at bounding box center [402, 258] width 779 height 276
click at [80, 31] on link "Rounding" at bounding box center [89, 31] width 45 height 21
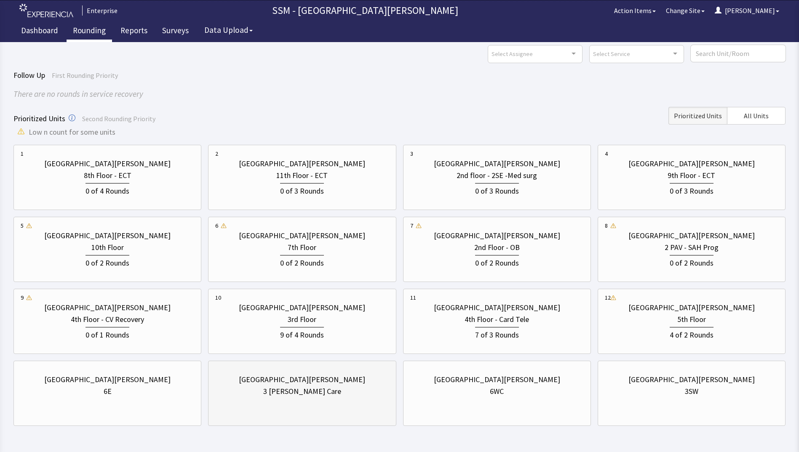
scroll to position [63, 0]
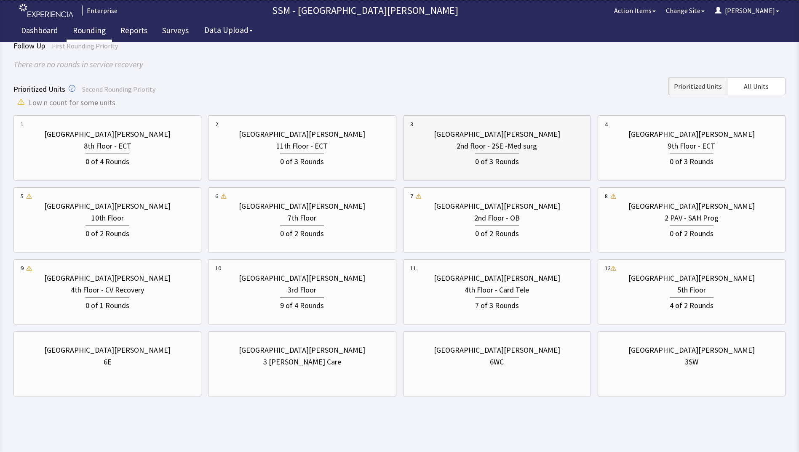
click at [445, 161] on div "0 of 3 Rounds" at bounding box center [497, 160] width 174 height 16
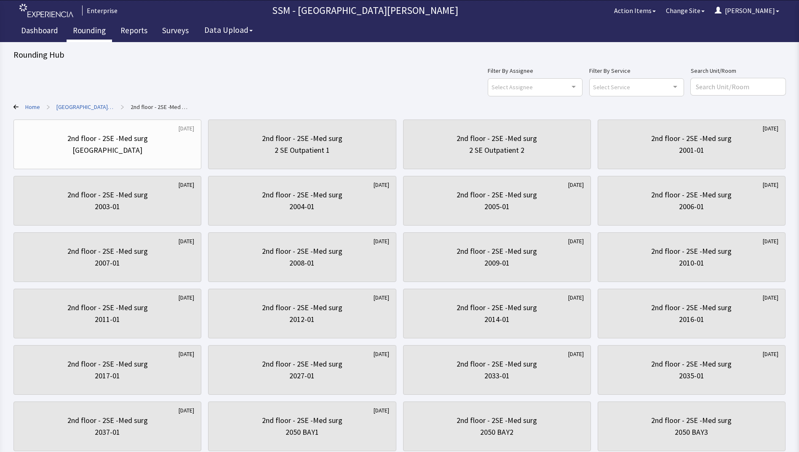
click at [14, 107] on icon at bounding box center [15, 107] width 5 height 5
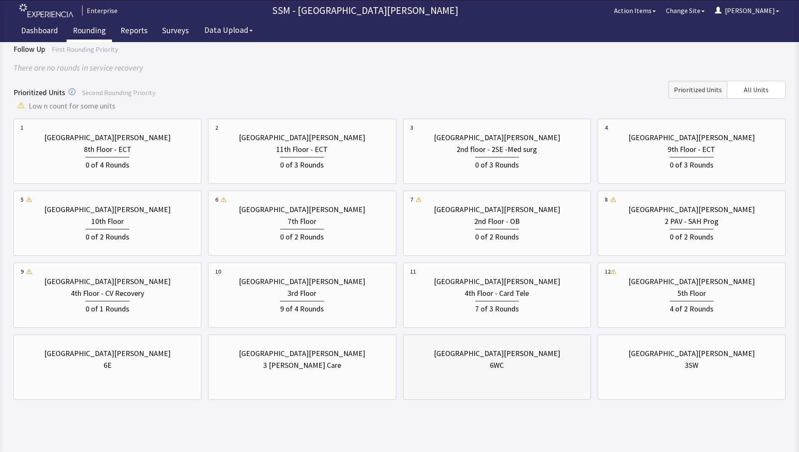
scroll to position [63, 0]
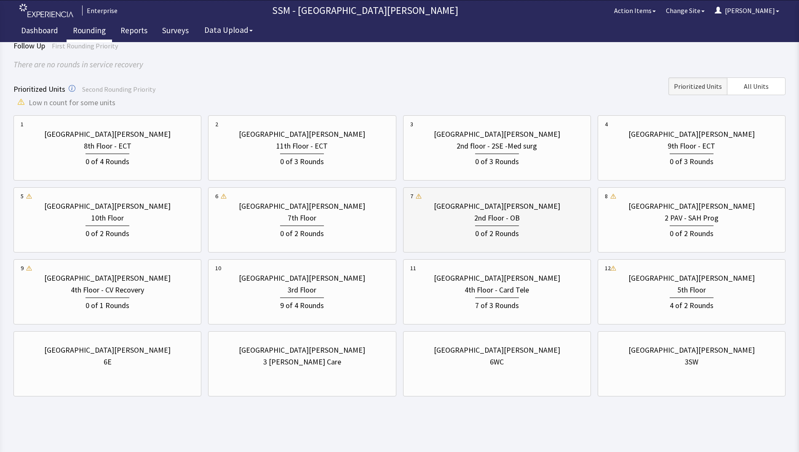
click at [500, 226] on div "0 of 2 Rounds" at bounding box center [497, 233] width 44 height 14
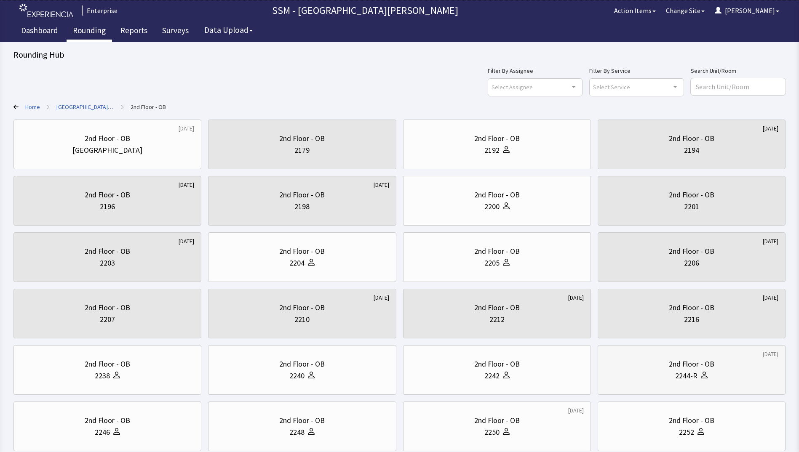
click at [704, 379] on div at bounding box center [703, 376] width 10 height 12
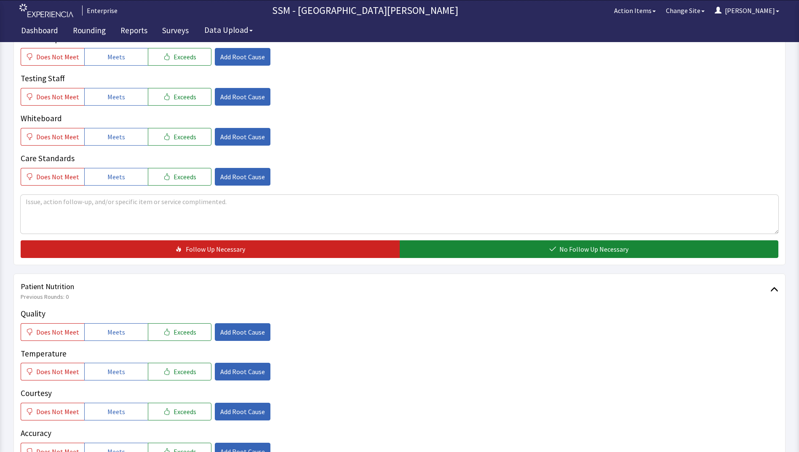
scroll to position [379, 0]
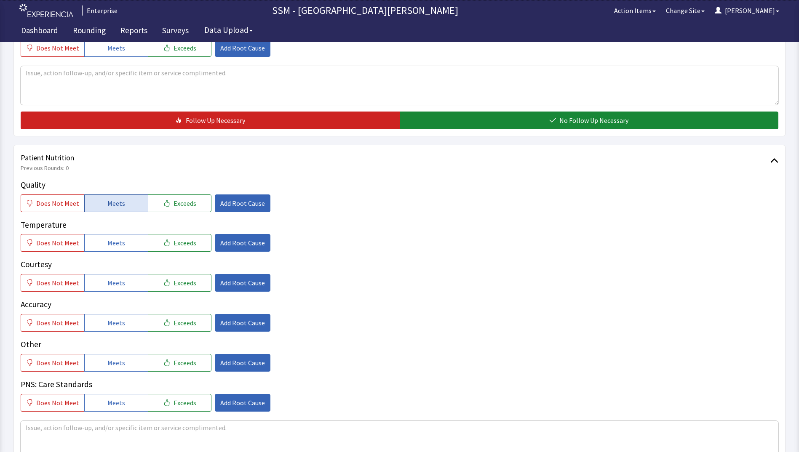
click at [100, 201] on button "Meets" at bounding box center [116, 204] width 64 height 18
click at [107, 241] on span "Meets" at bounding box center [116, 243] width 18 height 10
click at [134, 287] on button "Meets" at bounding box center [116, 283] width 64 height 18
click at [130, 321] on button "Meets" at bounding box center [116, 323] width 64 height 18
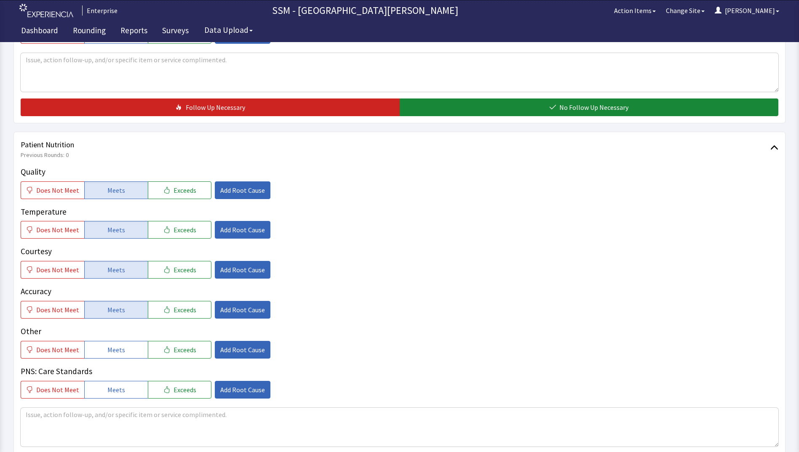
scroll to position [590, 0]
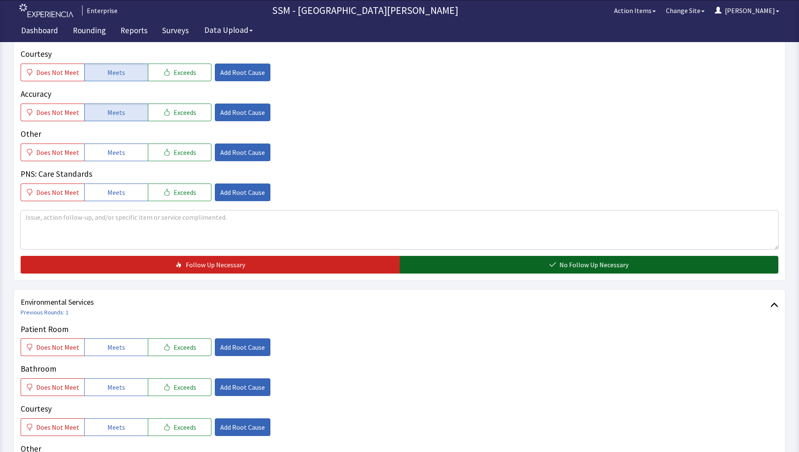
click at [533, 264] on button "No Follow Up Necessary" at bounding box center [589, 265] width 379 height 18
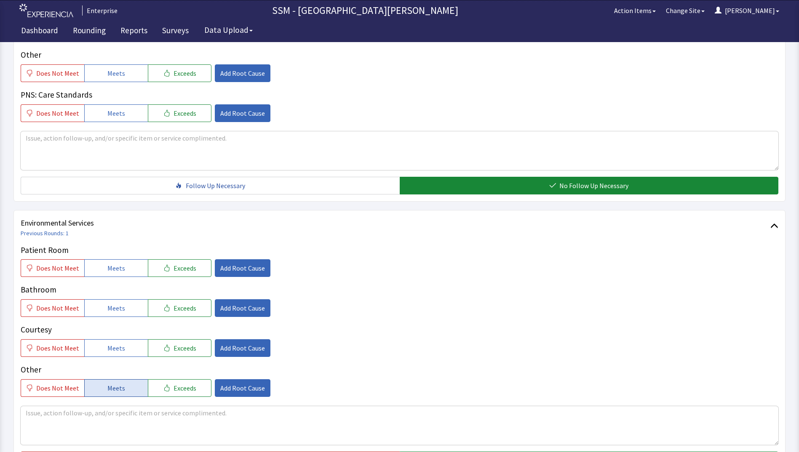
scroll to position [758, 0]
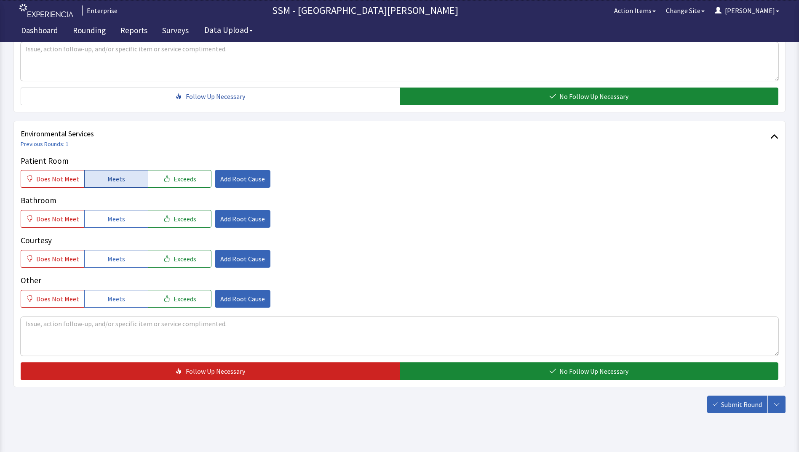
click at [110, 185] on button "Meets" at bounding box center [116, 179] width 64 height 18
click at [110, 218] on span "Meets" at bounding box center [116, 219] width 18 height 10
click at [115, 263] on span "Meets" at bounding box center [116, 259] width 18 height 10
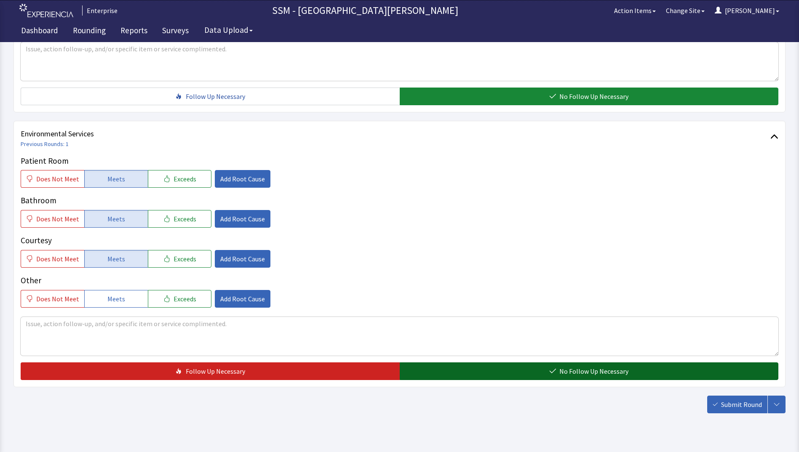
click at [432, 377] on button "No Follow Up Necessary" at bounding box center [589, 372] width 379 height 18
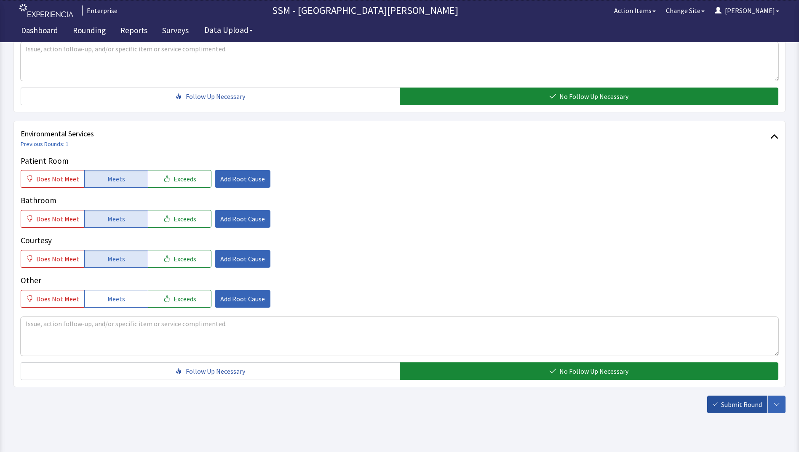
click at [741, 412] on button "Submit Round" at bounding box center [737, 405] width 60 height 18
